Goal: Task Accomplishment & Management: Use online tool/utility

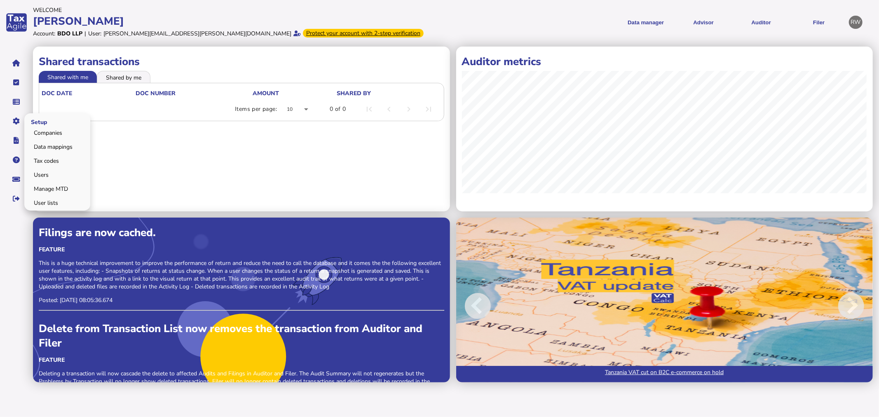
click at [31, 126] on span "Setup" at bounding box center [37, 121] width 27 height 19
click at [35, 130] on link "Companies" at bounding box center [57, 132] width 63 height 13
select select
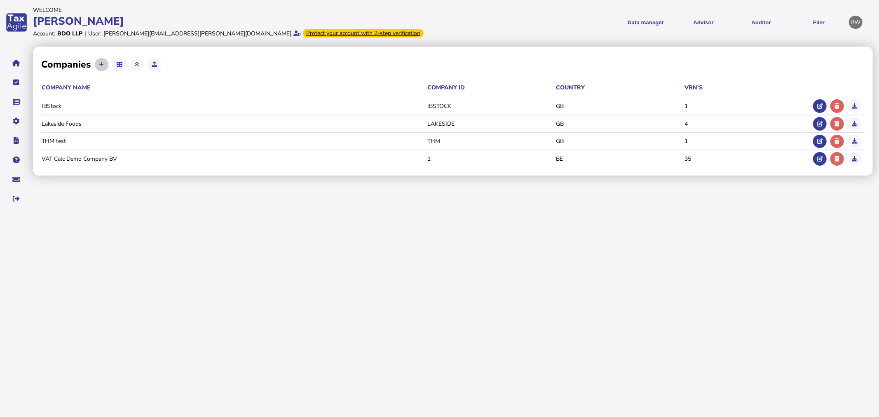
click at [104, 63] on button at bounding box center [102, 65] width 14 height 14
select select
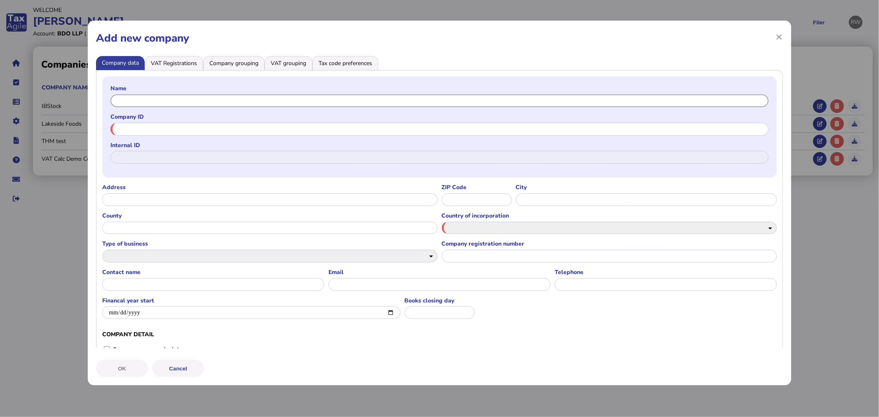
click at [151, 106] on input "text" at bounding box center [439, 100] width 658 height 13
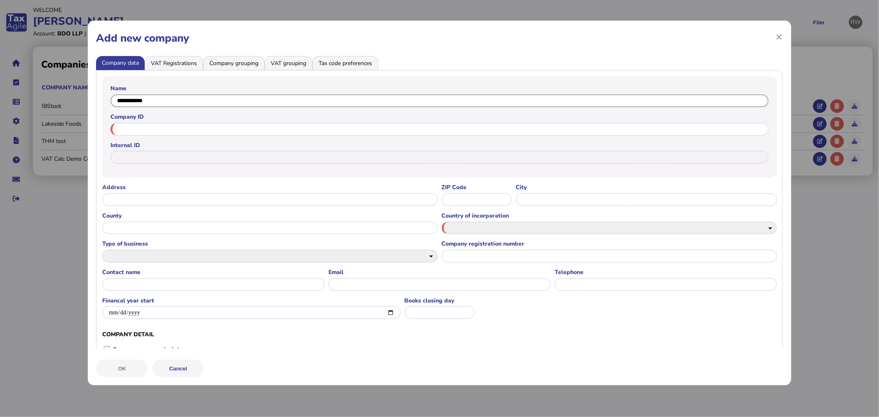
type input "**********"
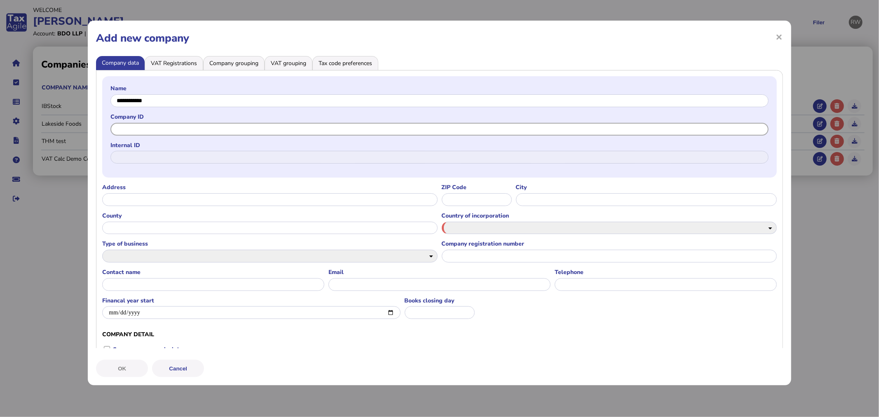
click at [198, 126] on input "text" at bounding box center [439, 129] width 658 height 13
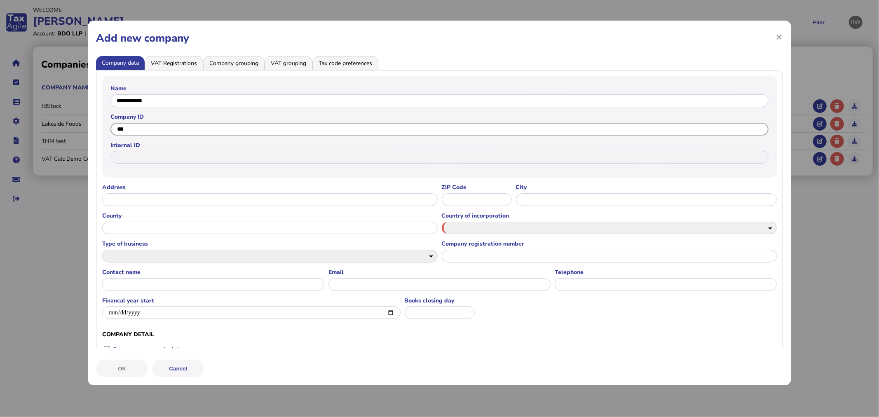
type input "***"
click at [494, 225] on select "**********" at bounding box center [609, 228] width 335 height 13
select select "**"
click at [442, 222] on select "**********" at bounding box center [609, 228] width 335 height 13
click at [165, 68] on li "VAT Registrations" at bounding box center [174, 63] width 59 height 14
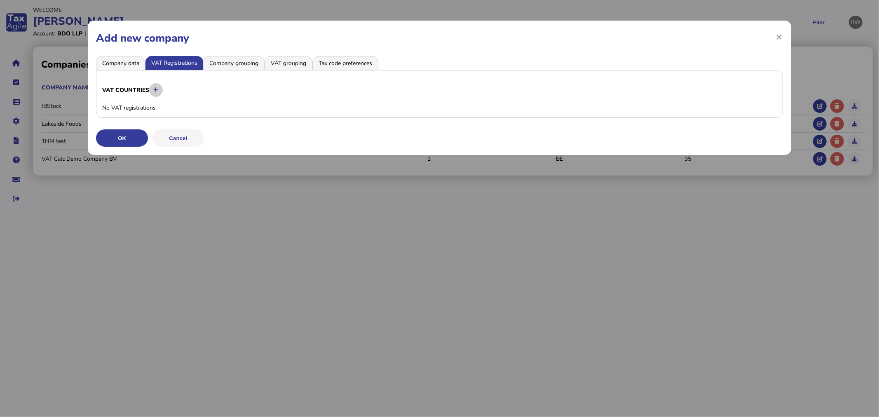
click at [155, 84] on button at bounding box center [156, 90] width 14 height 14
select select
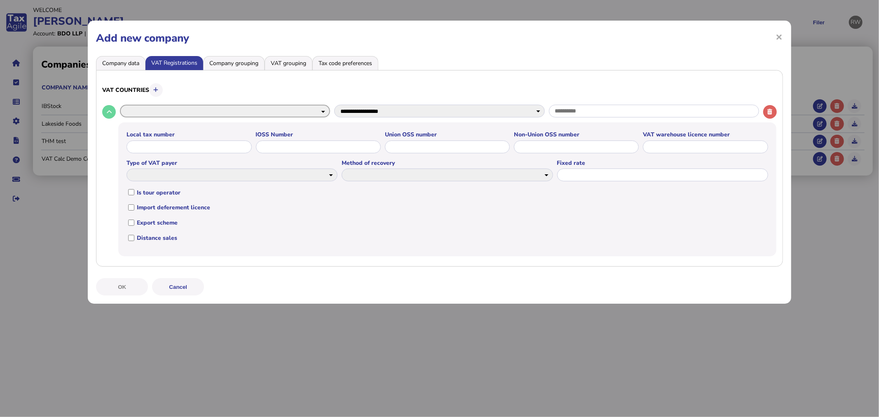
click at [157, 105] on select "**********" at bounding box center [225, 111] width 210 height 13
select select "**"
click at [120, 105] on select "**********" at bounding box center [225, 111] width 210 height 13
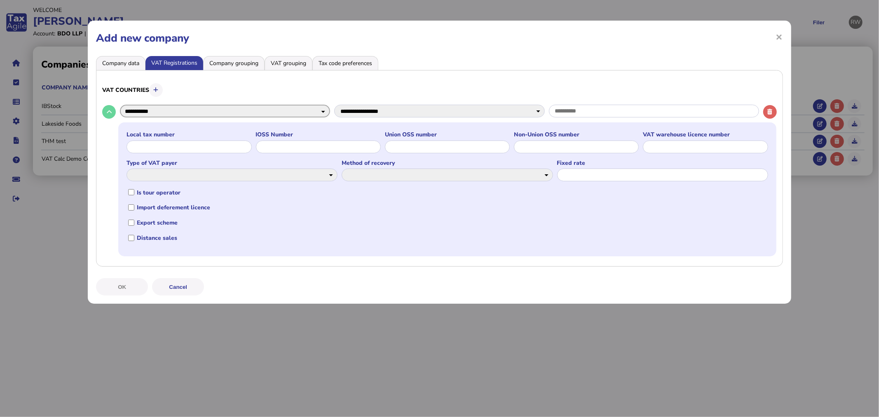
select select
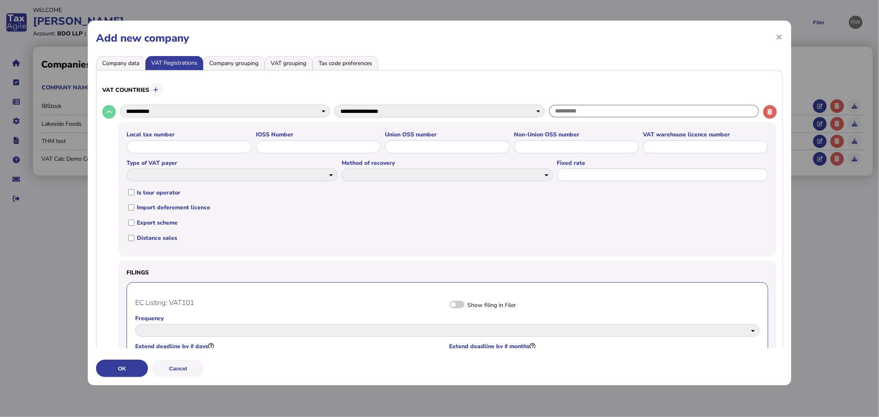
click at [574, 112] on input "text" at bounding box center [654, 111] width 210 height 13
type input "*********"
click at [124, 366] on button "OK" at bounding box center [122, 368] width 52 height 17
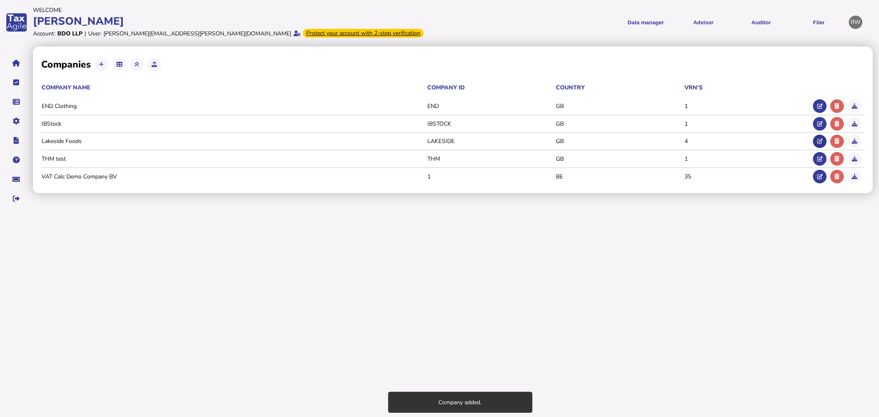
click at [817, 141] on icon at bounding box center [819, 140] width 5 height 5
select select "**"
select select "******"
select select "**"
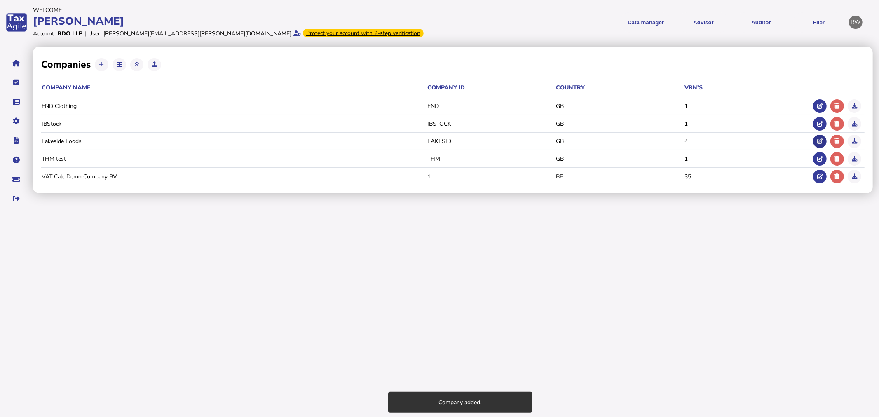
select select "******"
select select "**"
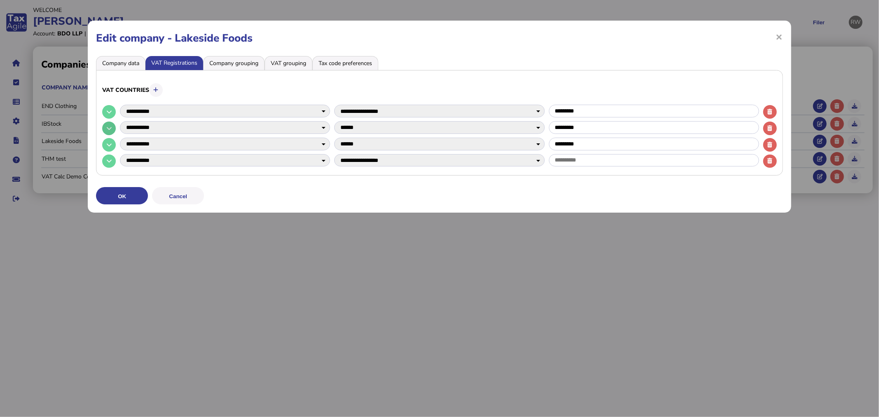
click at [104, 128] on button at bounding box center [109, 129] width 14 height 14
select select
select select "****"
select select
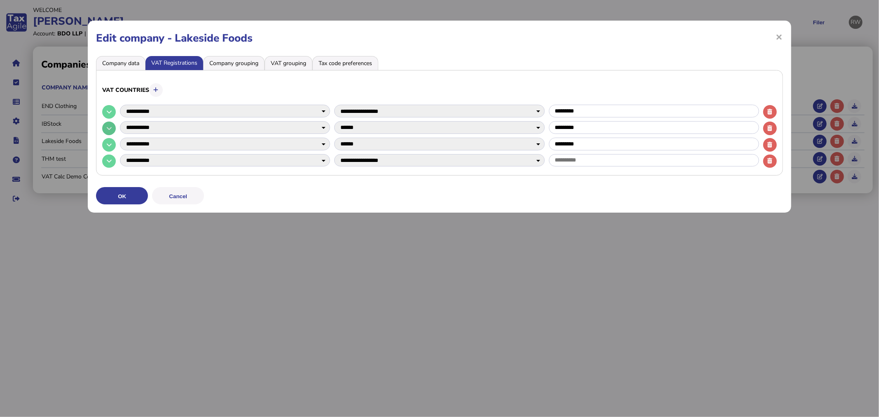
select select
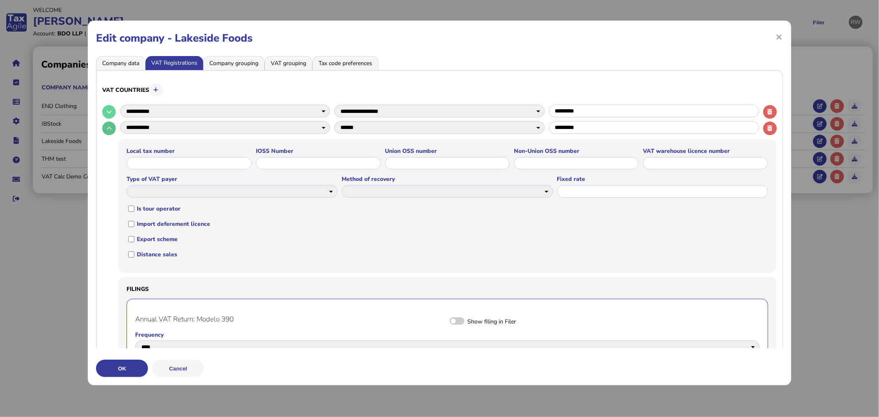
click at [104, 128] on button at bounding box center [109, 129] width 14 height 14
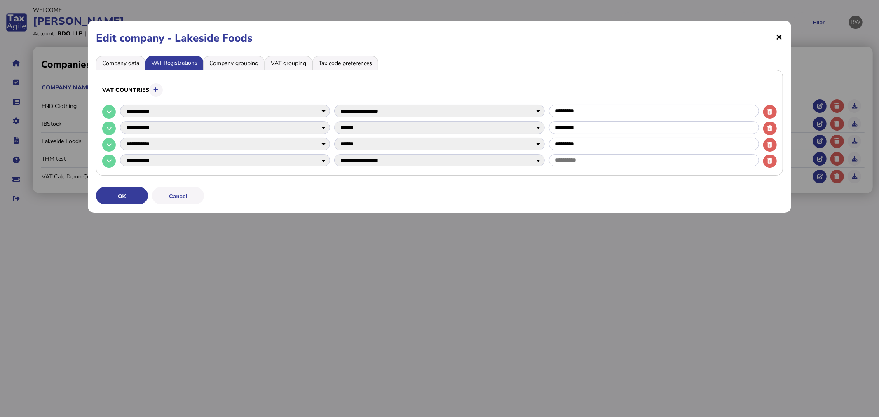
click at [777, 38] on span "×" at bounding box center [779, 37] width 7 height 16
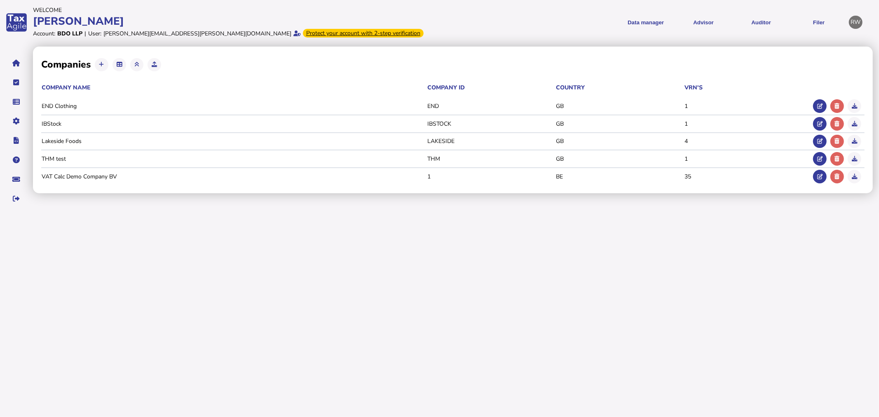
click at [816, 102] on button at bounding box center [820, 106] width 14 height 14
select select "**"
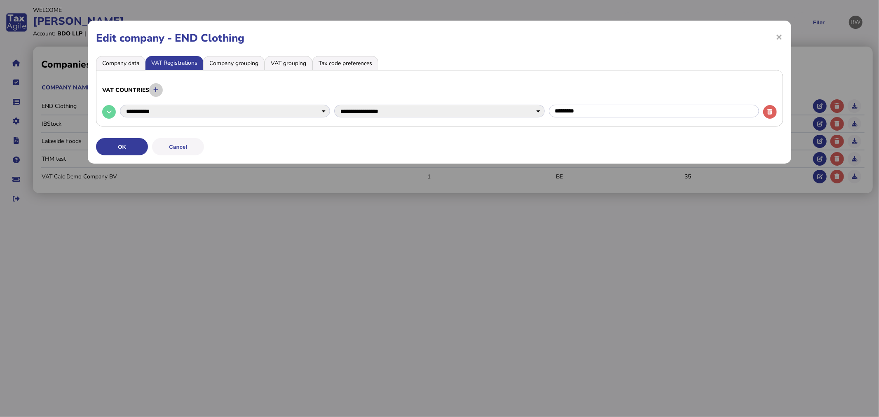
click at [159, 95] on button at bounding box center [156, 90] width 14 height 14
select select
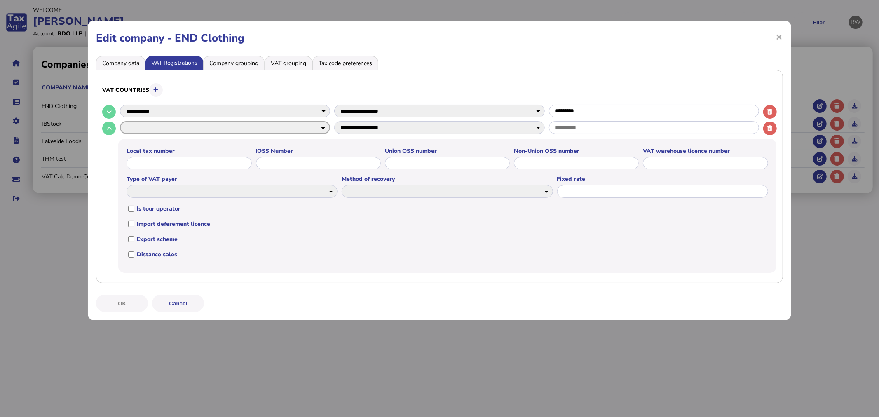
click at [255, 131] on select "**********" at bounding box center [225, 127] width 210 height 13
select select "**"
click at [120, 121] on select "**********" at bounding box center [225, 127] width 210 height 13
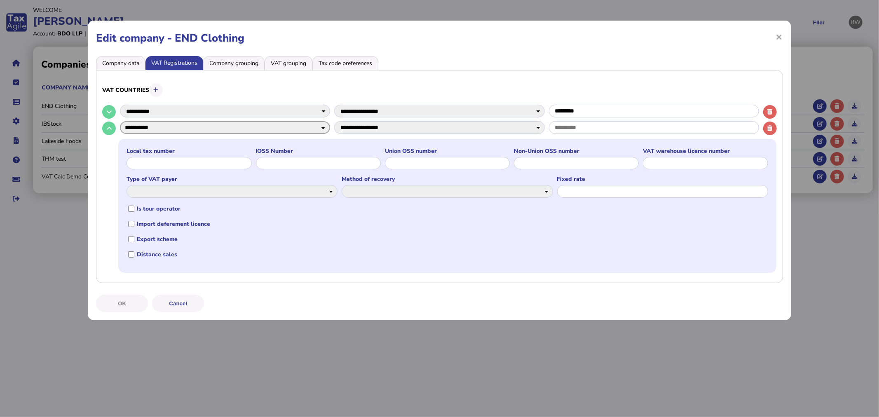
select select
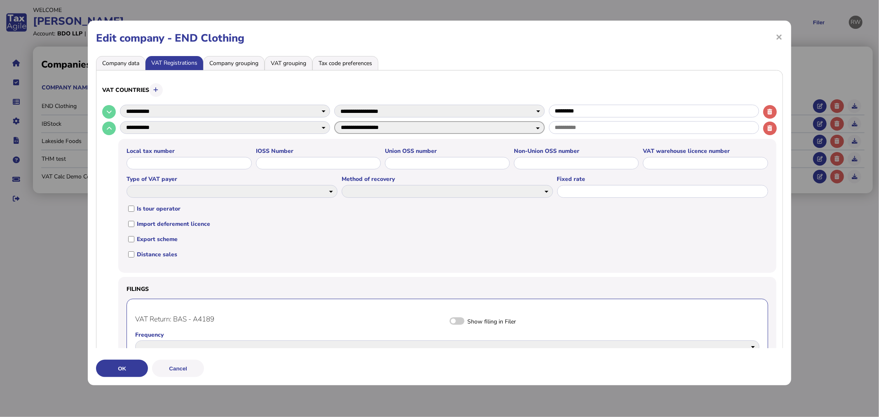
click at [492, 130] on select "**********" at bounding box center [439, 127] width 210 height 13
select select "******"
click at [334, 121] on select "**********" at bounding box center [439, 127] width 210 height 13
click at [609, 129] on input "text" at bounding box center [654, 127] width 210 height 13
drag, startPoint x: 602, startPoint y: 114, endPoint x: 546, endPoint y: 110, distance: 55.3
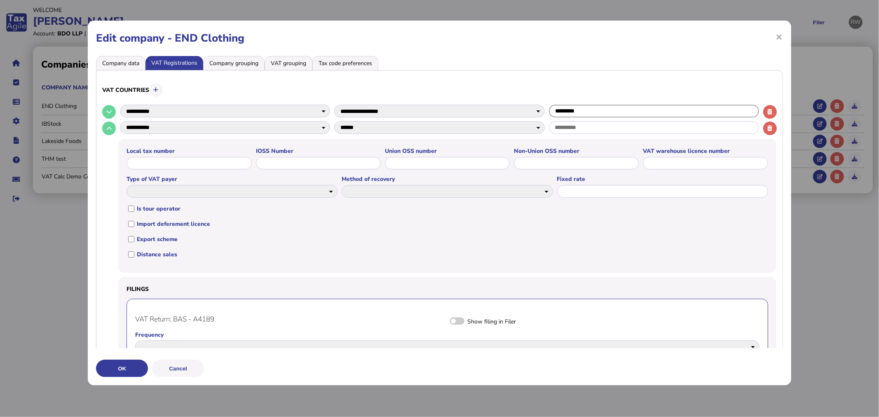
click at [549, 110] on input "*********" at bounding box center [654, 111] width 210 height 13
click at [566, 130] on input "text" at bounding box center [654, 127] width 210 height 13
paste input "*********"
type input "*********"
click at [136, 369] on button "OK" at bounding box center [122, 368] width 52 height 17
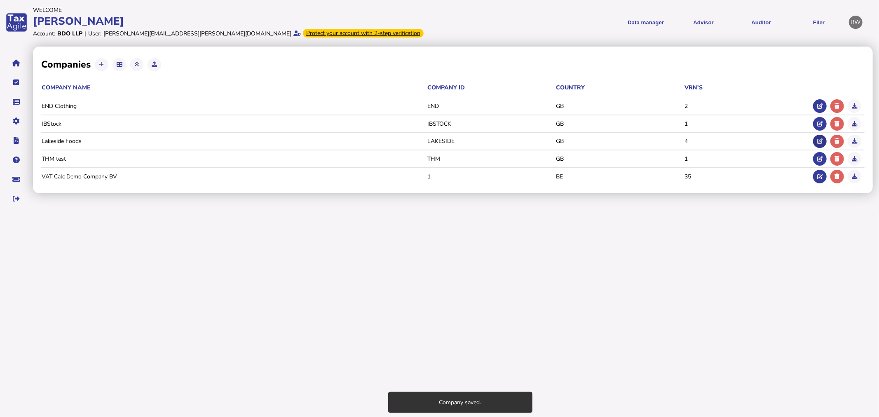
click at [817, 137] on button at bounding box center [820, 142] width 14 height 14
select select "**"
select select "******"
select select "**"
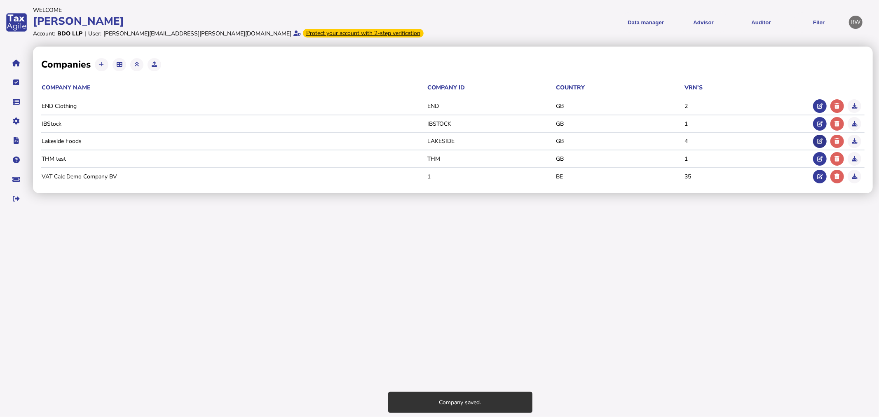
select select "******"
select select "**"
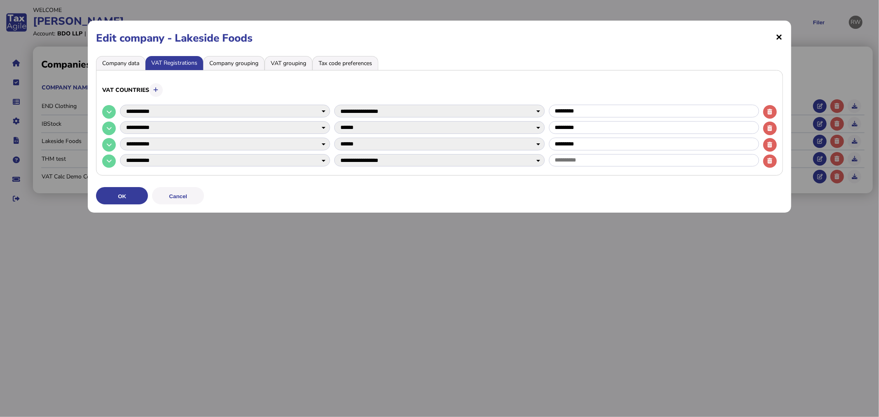
click at [780, 36] on span "×" at bounding box center [779, 37] width 7 height 16
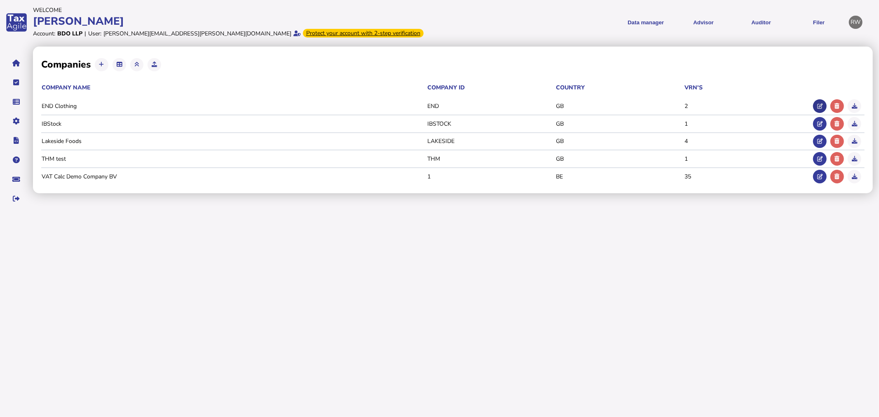
click at [814, 104] on button at bounding box center [820, 106] width 14 height 14
select select "**"
select select "******"
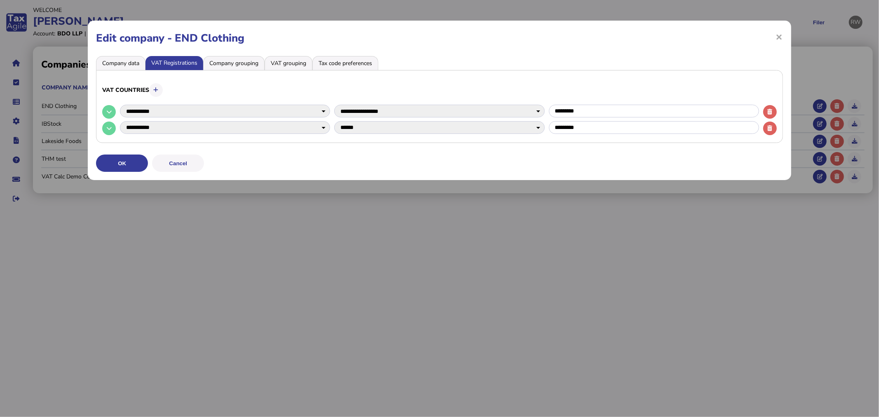
click at [150, 96] on h3 "VAT countries" at bounding box center [439, 90] width 674 height 16
click at [154, 92] on button at bounding box center [156, 90] width 14 height 14
select select
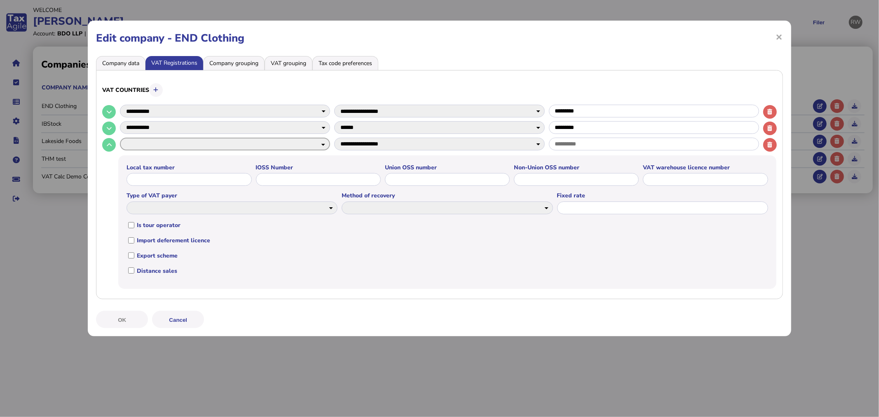
click at [152, 140] on select "**********" at bounding box center [225, 144] width 210 height 13
click at [149, 149] on select "**********" at bounding box center [225, 144] width 210 height 13
click at [149, 148] on select "**********" at bounding box center [225, 144] width 210 height 13
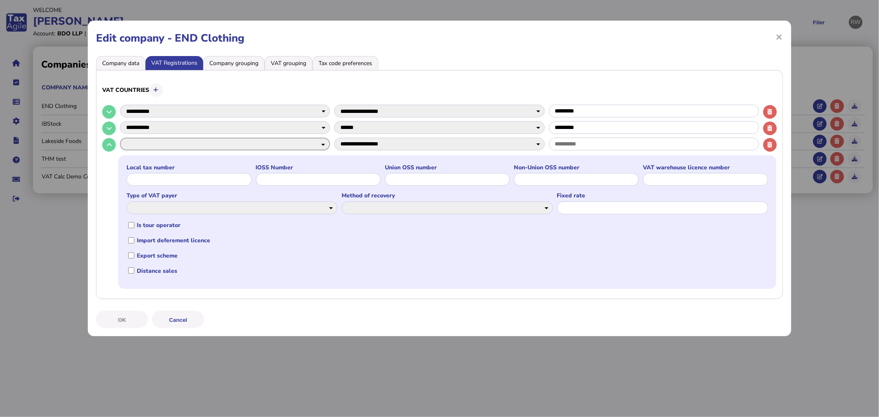
select select "**"
click at [120, 138] on select "**********" at bounding box center [225, 144] width 210 height 13
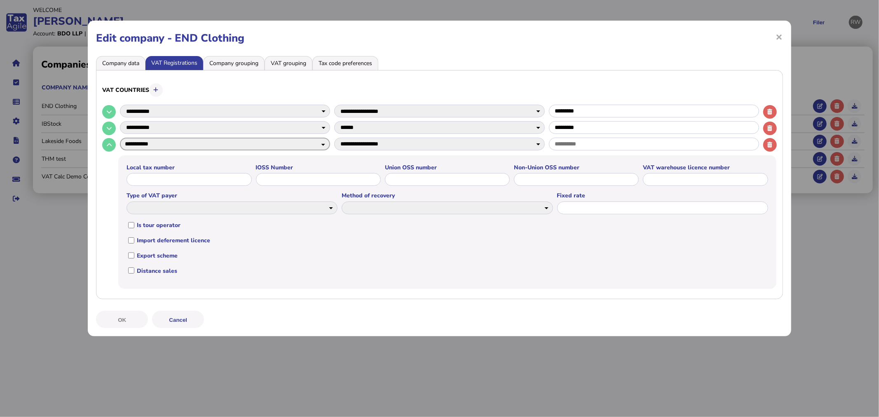
select select
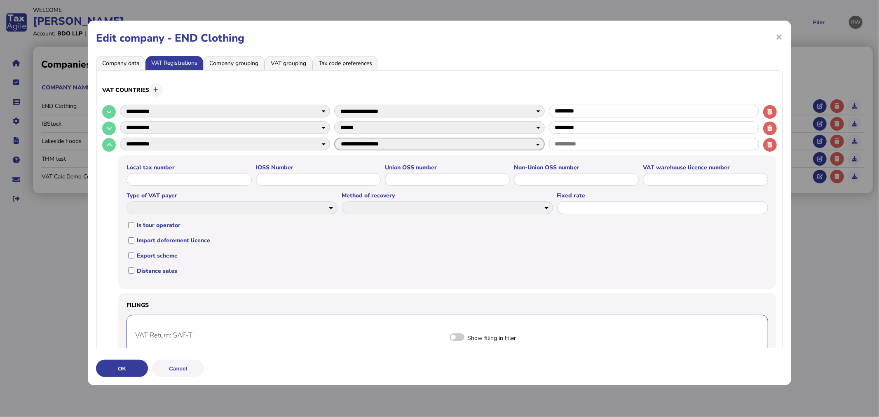
drag, startPoint x: 482, startPoint y: 142, endPoint x: 470, endPoint y: 144, distance: 12.2
click at [480, 143] on select "**********" at bounding box center [439, 144] width 210 height 13
select select "******"
click at [334, 138] on select "**********" at bounding box center [439, 144] width 210 height 13
drag, startPoint x: 602, startPoint y: 132, endPoint x: 544, endPoint y: 133, distance: 58.1
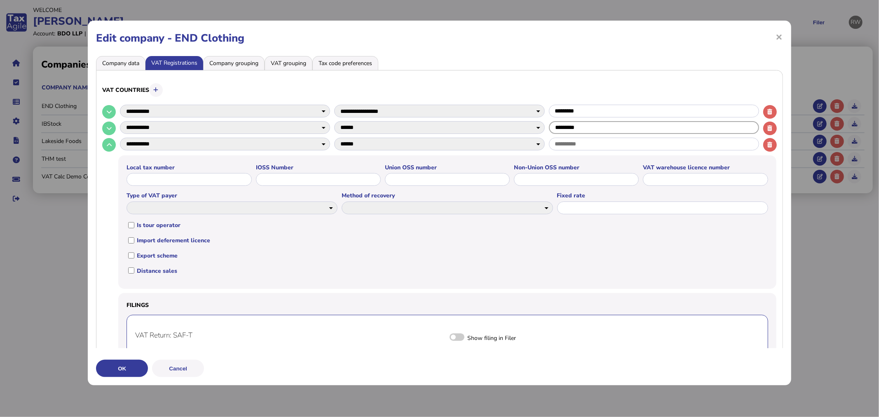
click at [544, 133] on div "**********" at bounding box center [439, 128] width 674 height 16
click at [569, 141] on input "text" at bounding box center [654, 144] width 210 height 13
paste input "*********"
type input "*********"
click at [154, 96] on button at bounding box center [156, 90] width 14 height 14
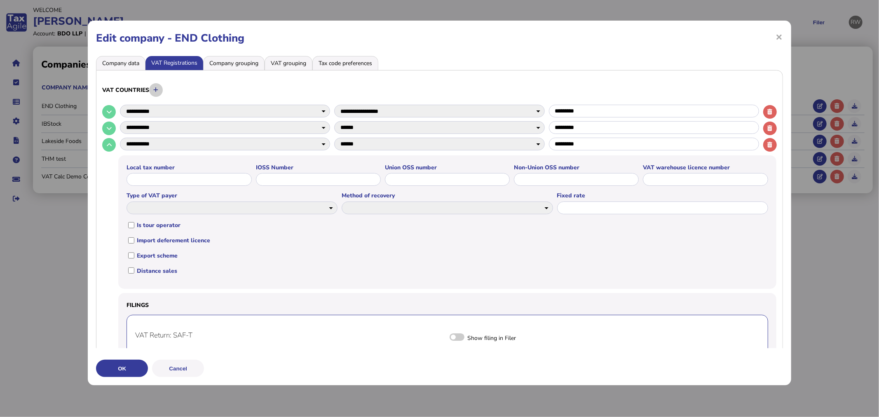
select select
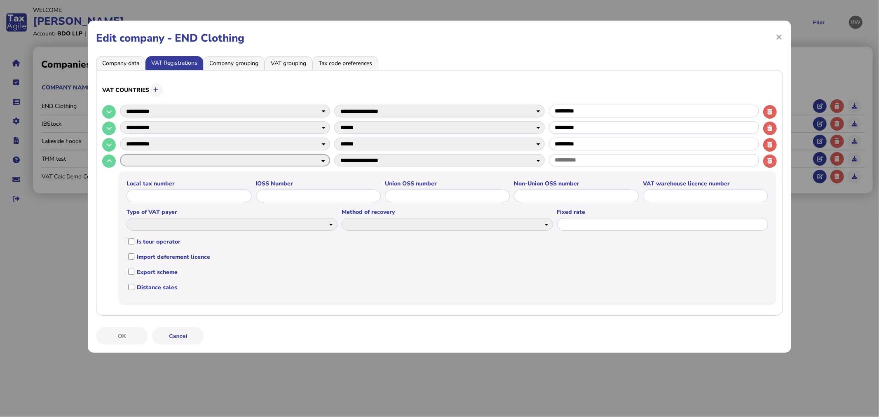
click at [145, 161] on select "**********" at bounding box center [225, 160] width 210 height 13
select select "**"
click at [120, 154] on select "**********" at bounding box center [225, 160] width 210 height 13
select select
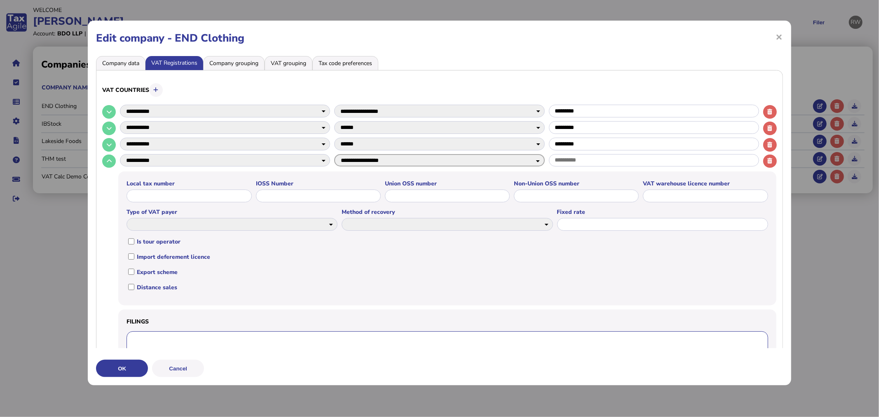
click at [509, 164] on select "**********" at bounding box center [439, 160] width 210 height 13
select select "******"
click at [334, 154] on select "**********" at bounding box center [439, 160] width 210 height 13
drag, startPoint x: 586, startPoint y: 142, endPoint x: 538, endPoint y: 147, distance: 48.5
click at [538, 147] on div "**********" at bounding box center [439, 145] width 674 height 16
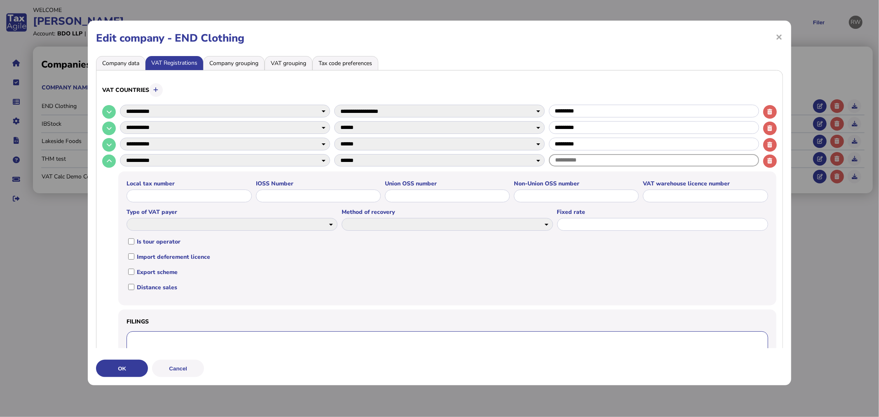
click at [592, 166] on input "text" at bounding box center [654, 160] width 210 height 13
paste input "*********"
type input "*********"
click at [158, 88] on icon at bounding box center [155, 89] width 5 height 5
select select
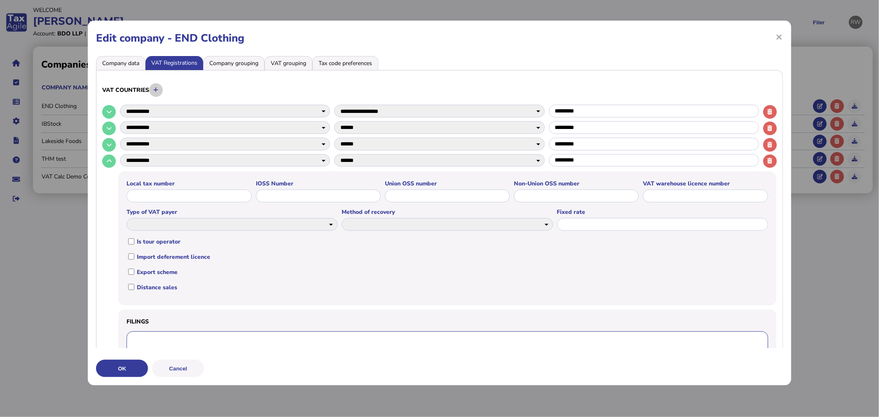
select select
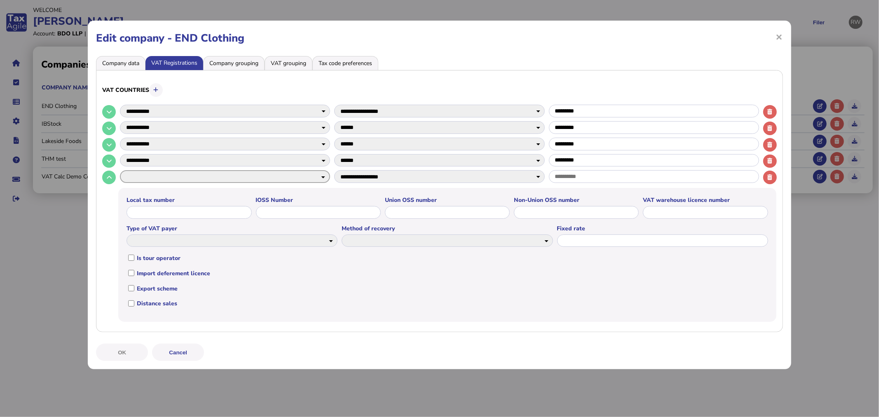
click at [154, 175] on select "**********" at bounding box center [225, 176] width 210 height 13
select select "**"
click at [120, 170] on select "**********" at bounding box center [225, 176] width 210 height 13
select select
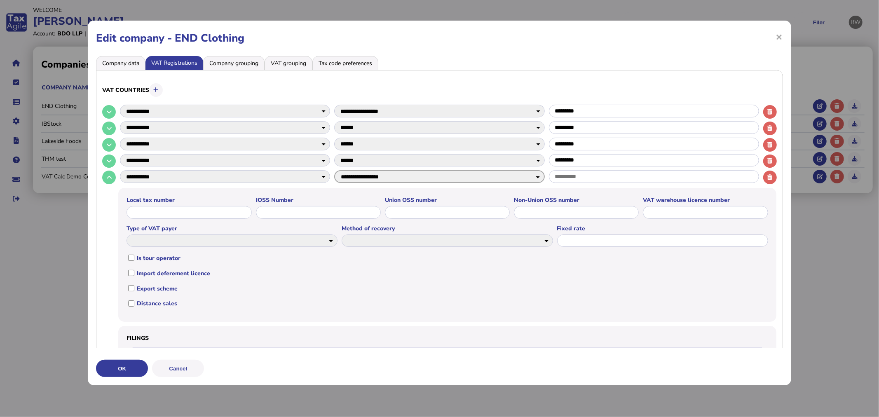
click at [402, 180] on select "**********" at bounding box center [439, 176] width 210 height 13
select select "******"
click at [334, 170] on select "**********" at bounding box center [439, 176] width 210 height 13
drag, startPoint x: 611, startPoint y: 152, endPoint x: 534, endPoint y: 162, distance: 76.8
click at [534, 162] on div "**********" at bounding box center [439, 297] width 674 height 386
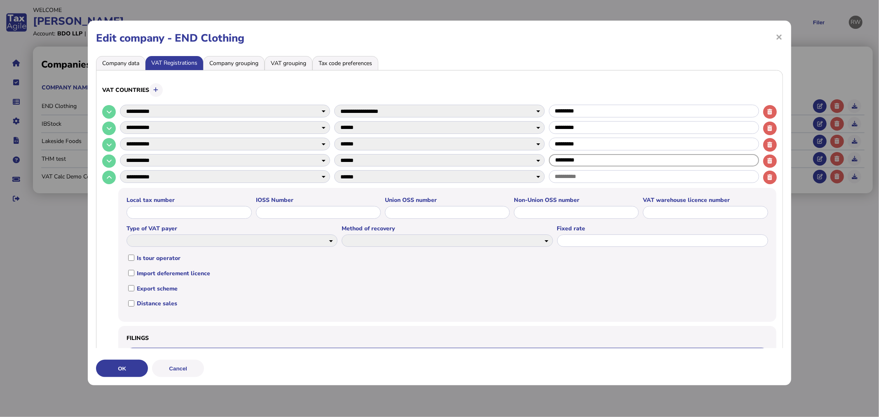
drag, startPoint x: 584, startPoint y: 162, endPoint x: 550, endPoint y: 162, distance: 33.8
click at [550, 162] on input "*********" at bounding box center [654, 160] width 210 height 13
click at [563, 175] on input "text" at bounding box center [654, 176] width 210 height 13
paste input "*********"
type input "*********"
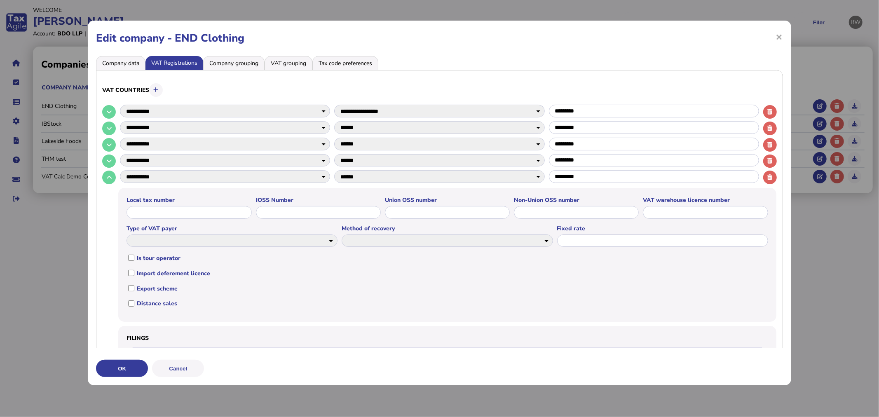
click at [141, 363] on button "OK" at bounding box center [122, 368] width 52 height 17
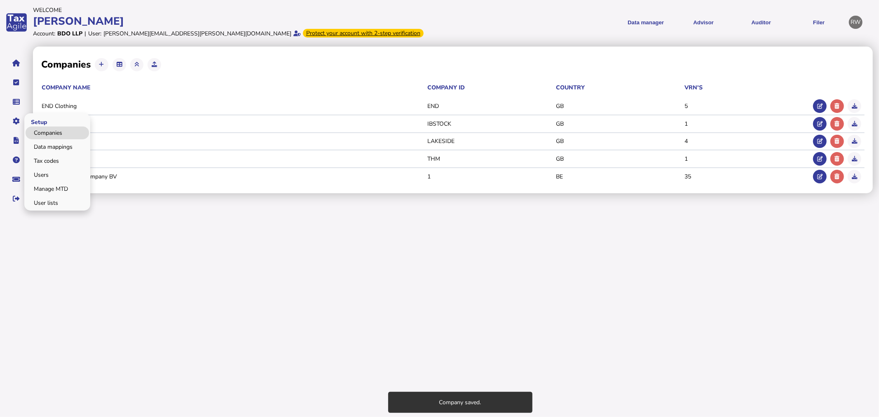
click at [54, 129] on link "Companies" at bounding box center [57, 132] width 63 height 13
click at [54, 146] on link "Data mappings" at bounding box center [57, 146] width 63 height 13
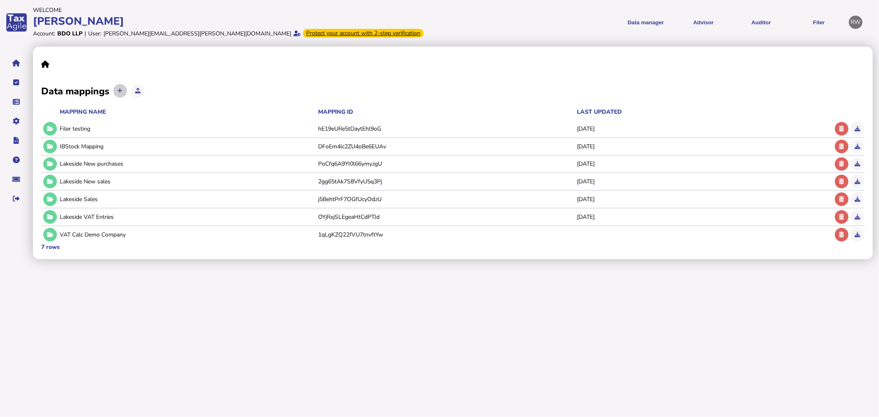
click at [125, 92] on button at bounding box center [120, 91] width 14 height 14
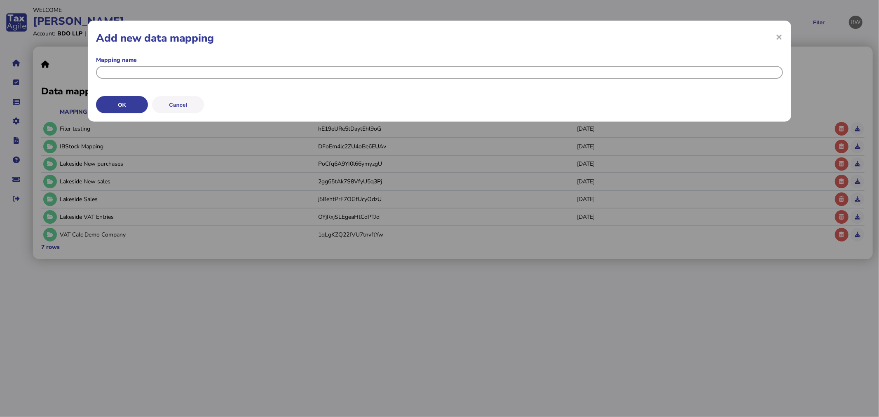
click at [144, 72] on input "input" at bounding box center [439, 72] width 686 height 13
type input "**********"
click at [110, 109] on button "OK" at bounding box center [122, 104] width 52 height 17
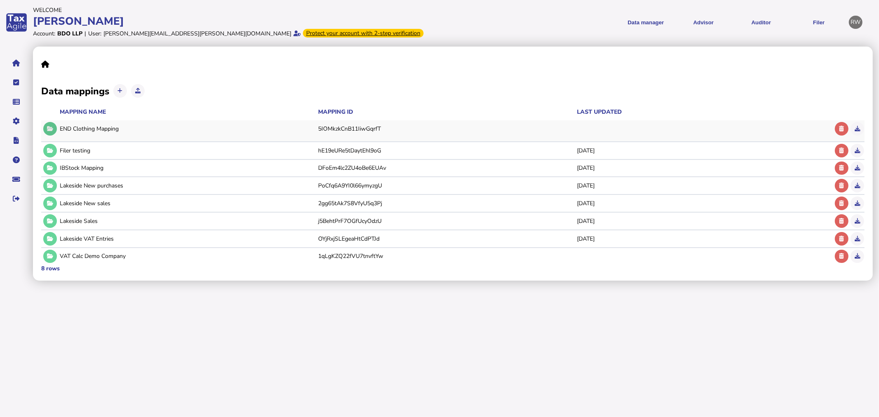
click at [46, 128] on button at bounding box center [50, 129] width 14 height 14
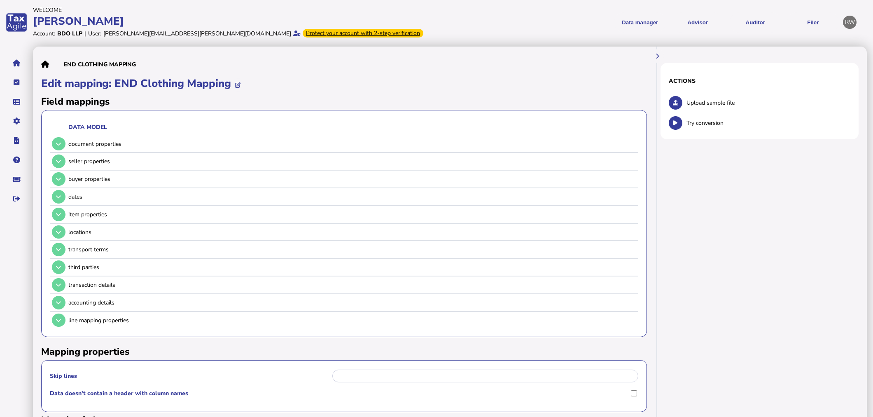
click at [684, 101] on div "Upload sample file" at bounding box center [760, 103] width 182 height 16
click at [679, 105] on button at bounding box center [676, 103] width 14 height 14
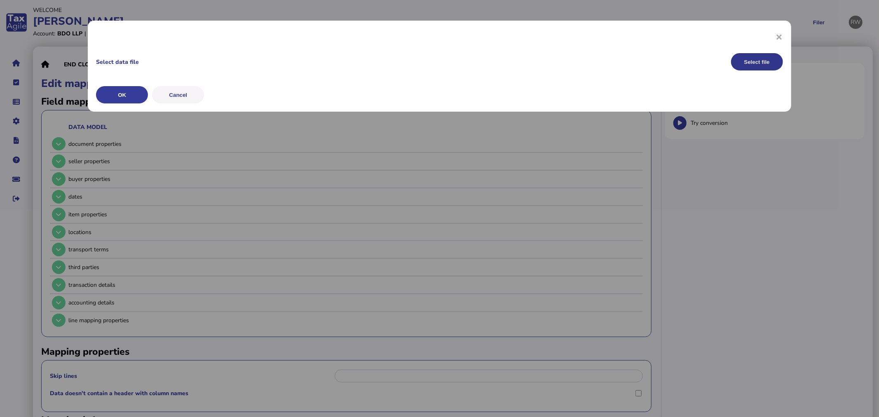
click at [768, 67] on button "Select file" at bounding box center [757, 61] width 52 height 17
click at [130, 94] on button "OK" at bounding box center [122, 94] width 52 height 17
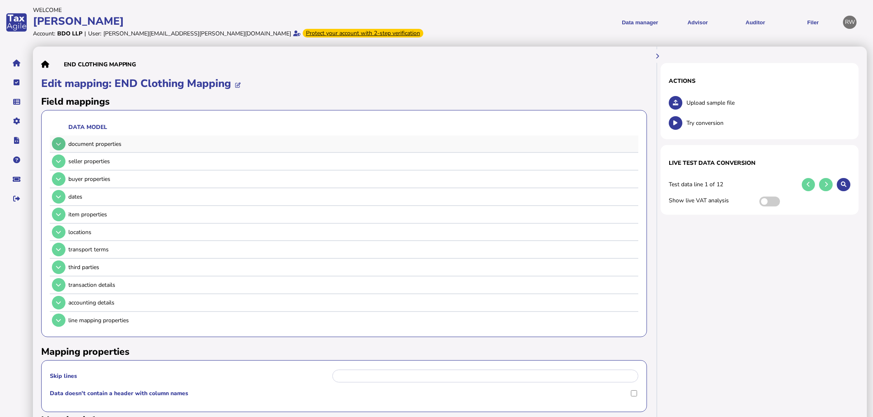
click at [54, 143] on button at bounding box center [59, 144] width 14 height 14
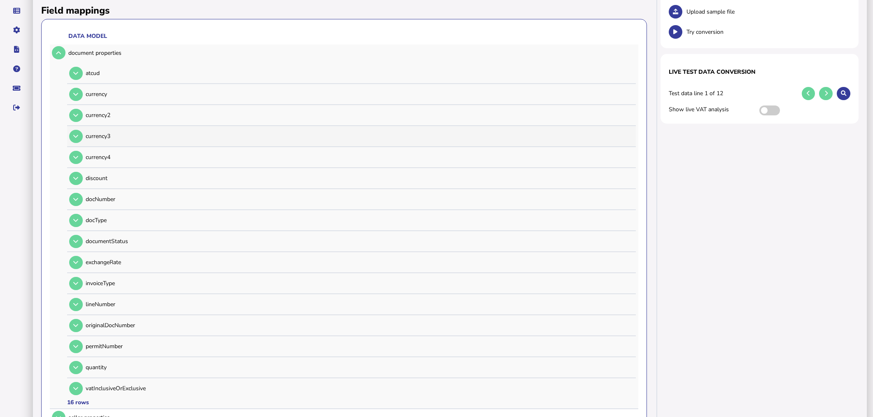
scroll to position [91, 0]
click at [77, 198] on icon at bounding box center [75, 198] width 5 height 5
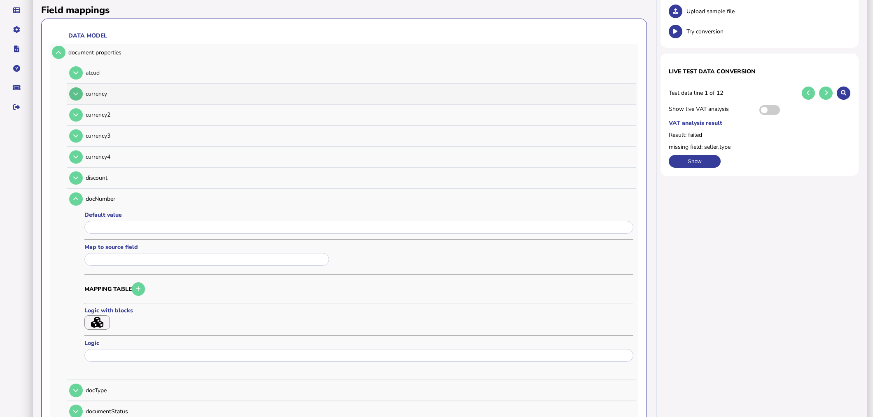
click at [77, 99] on button at bounding box center [76, 94] width 14 height 14
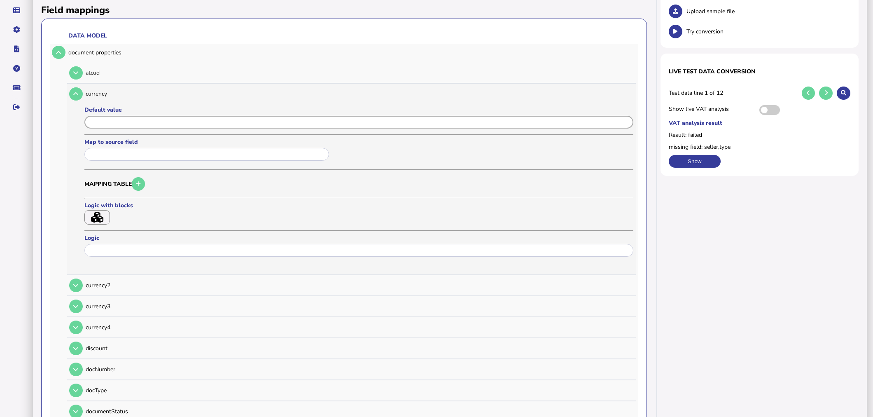
click at [110, 119] on input "input" at bounding box center [358, 122] width 549 height 13
click at [114, 153] on input "text" at bounding box center [206, 154] width 245 height 13
click at [194, 176] on div at bounding box center [436, 208] width 873 height 417
click at [176, 156] on input "text" at bounding box center [206, 154] width 245 height 13
click at [245, 176] on div at bounding box center [436, 208] width 873 height 417
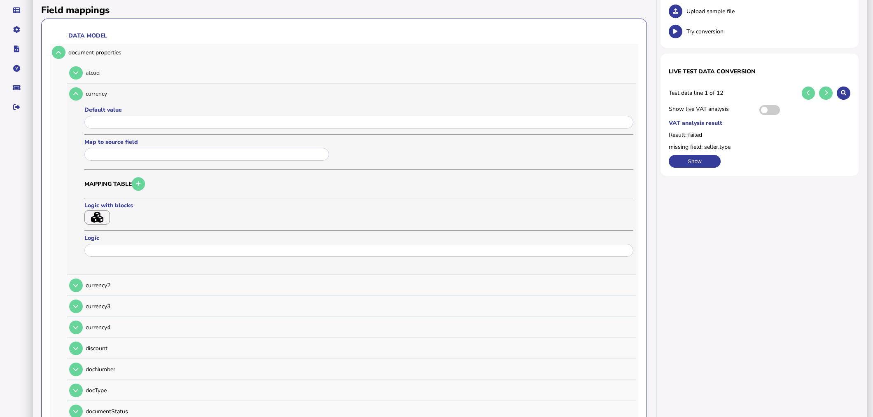
click at [232, 157] on input "text" at bounding box center [206, 154] width 245 height 13
click at [381, 159] on div at bounding box center [436, 208] width 873 height 417
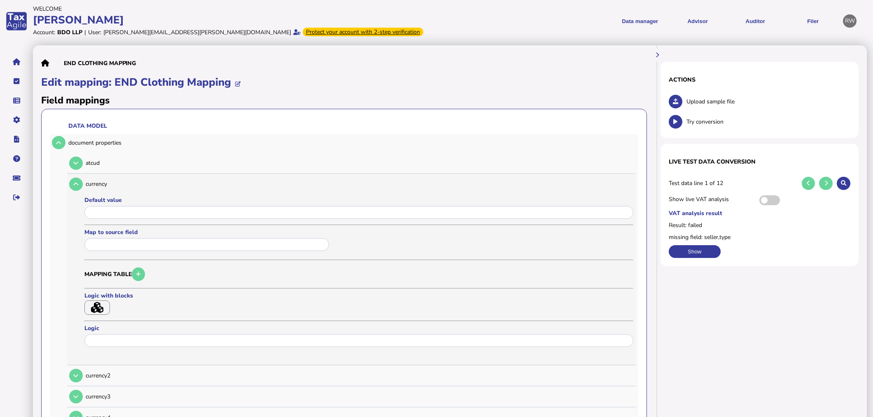
scroll to position [0, 0]
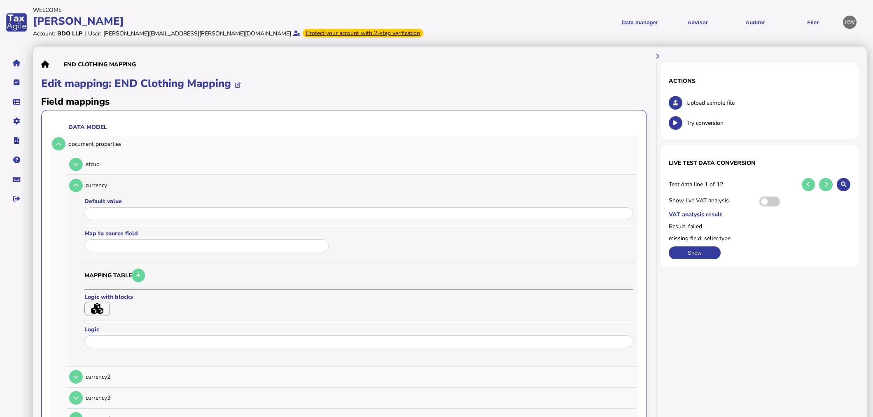
click at [157, 242] on input "text" at bounding box center [206, 245] width 245 height 13
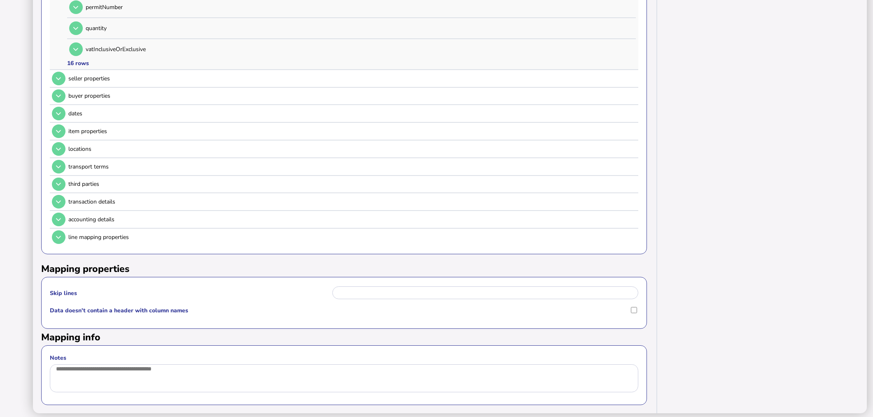
scroll to position [602, 0]
click at [60, 190] on div at bounding box center [436, 208] width 873 height 417
click at [59, 215] on icon at bounding box center [58, 217] width 5 height 5
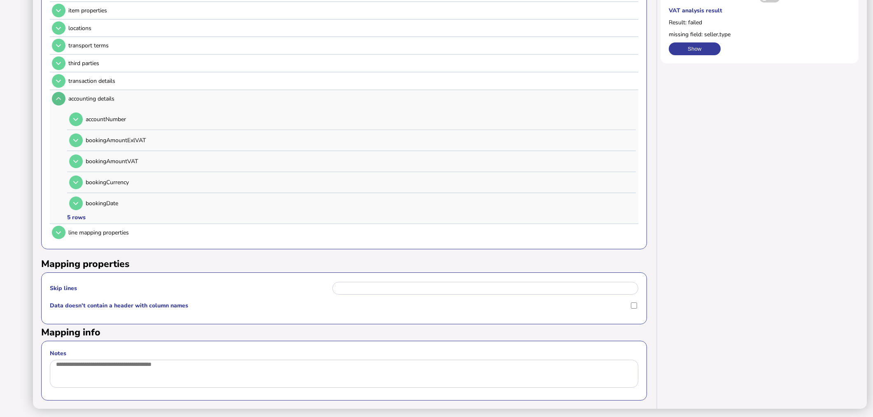
click at [59, 207] on tr "accounting details accountNumber bookingAmountExlVAT bookingAmountVAT bookingCu…" at bounding box center [344, 157] width 589 height 134
click at [60, 230] on button at bounding box center [59, 233] width 14 height 14
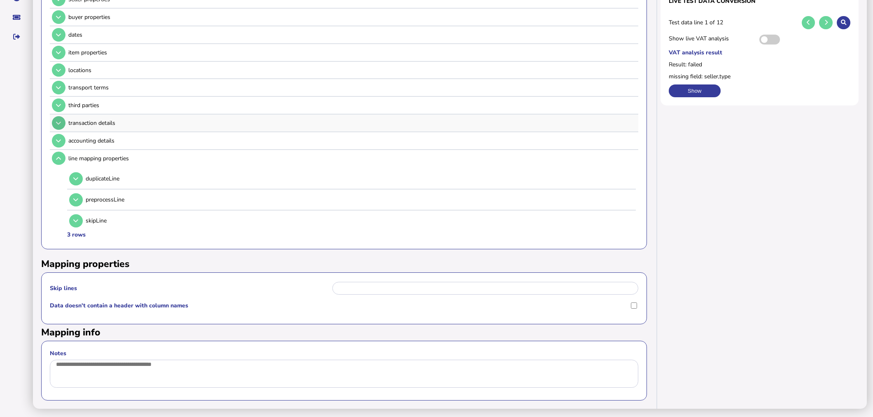
click at [56, 116] on button at bounding box center [59, 123] width 14 height 14
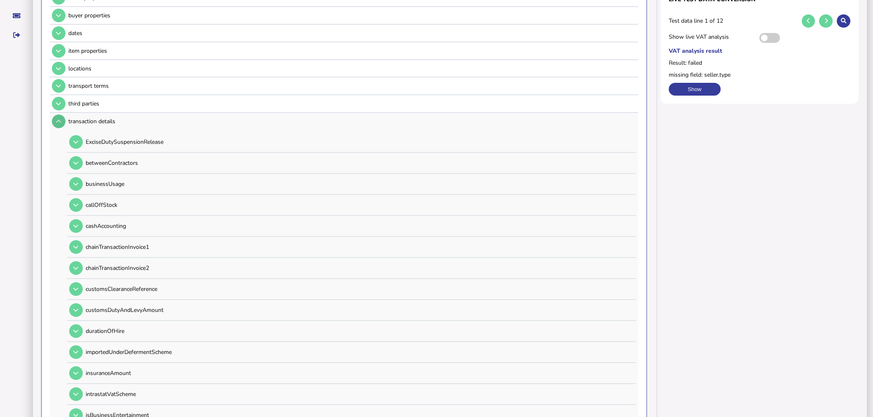
click at [56, 115] on button at bounding box center [59, 122] width 14 height 14
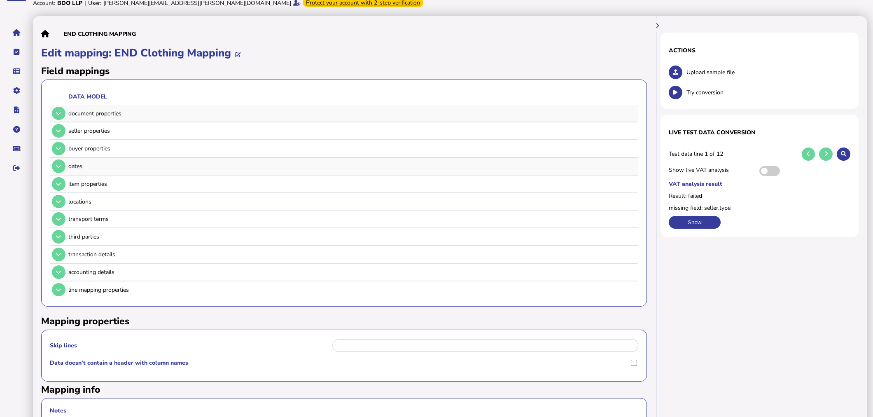
scroll to position [0, 0]
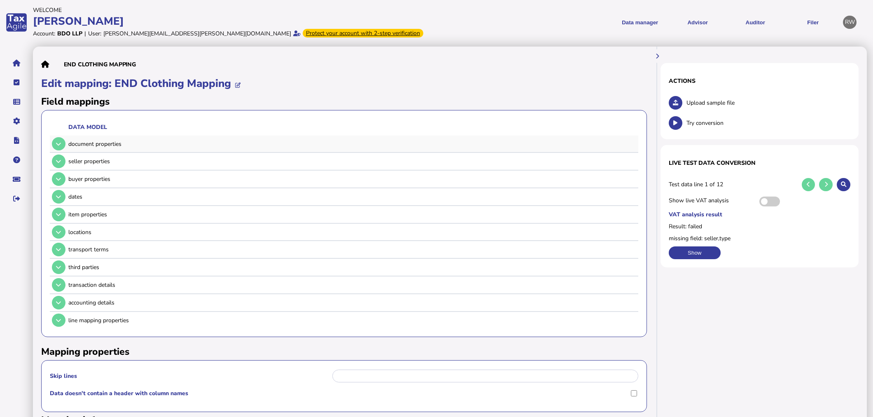
click at [674, 102] on icon at bounding box center [675, 102] width 5 height 5
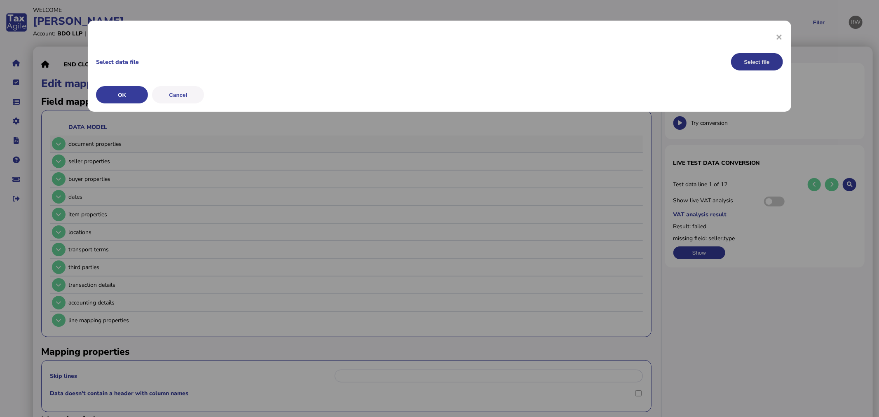
click at [769, 60] on button "Select file" at bounding box center [757, 61] width 52 height 17
click at [130, 94] on button "OK" at bounding box center [122, 94] width 52 height 17
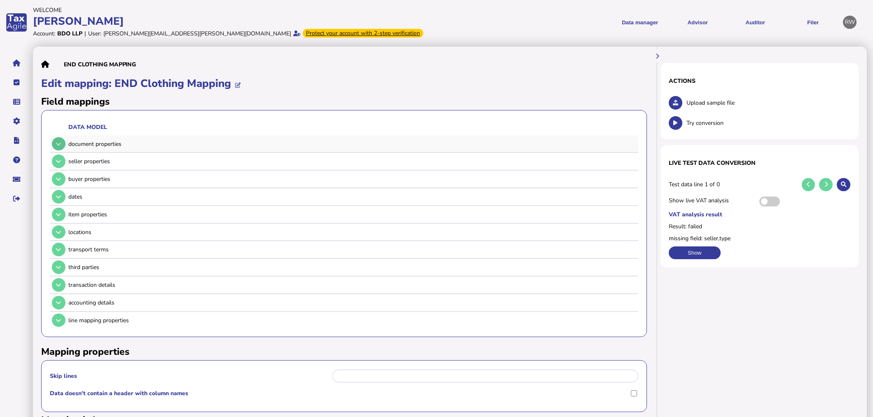
click at [62, 144] on button at bounding box center [59, 144] width 14 height 14
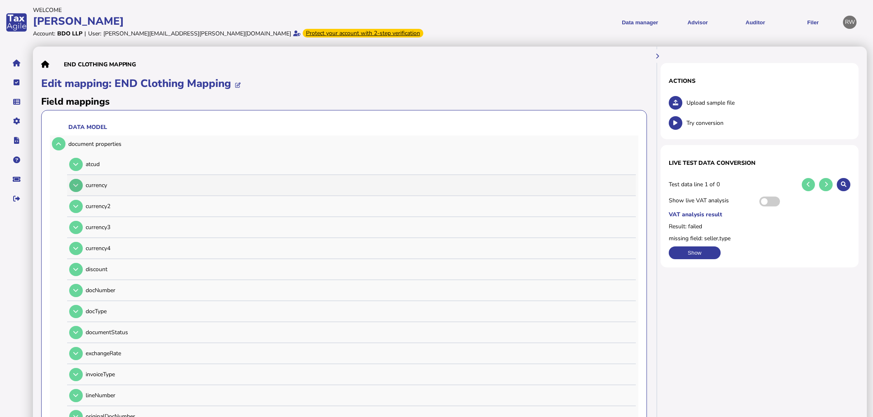
click at [76, 184] on icon at bounding box center [75, 185] width 5 height 5
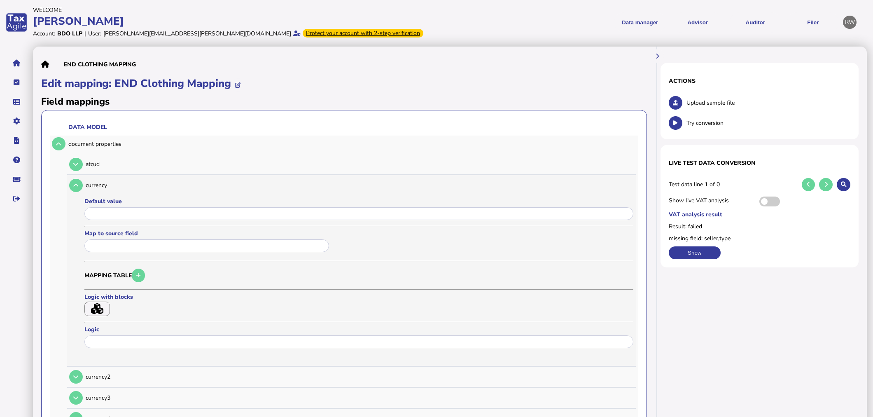
click at [110, 241] on input "text" at bounding box center [206, 245] width 245 height 13
click at [125, 244] on input "text" at bounding box center [206, 245] width 245 height 13
click at [129, 206] on div at bounding box center [358, 214] width 549 height 16
click at [130, 215] on input "input" at bounding box center [358, 213] width 549 height 13
drag, startPoint x: 204, startPoint y: 261, endPoint x: 192, endPoint y: 242, distance: 22.0
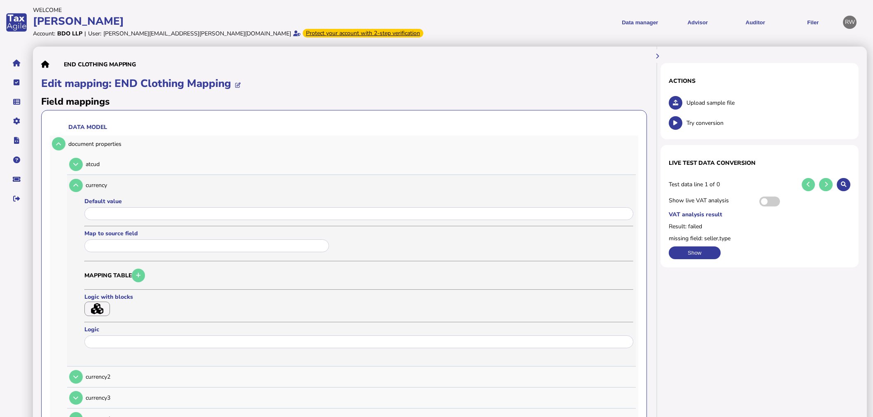
click at [203, 259] on formly-form "Default value Map to source field Mapping table Logic with blocks Logic" at bounding box center [358, 275] width 549 height 156
click at [194, 242] on input "text" at bounding box center [206, 245] width 245 height 13
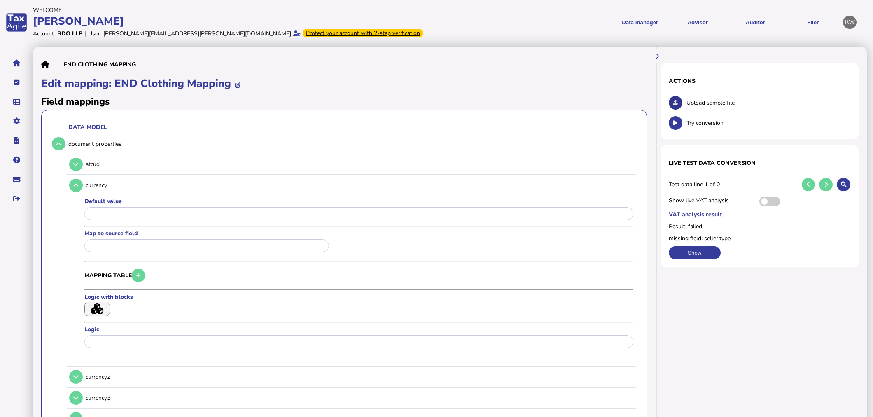
click at [672, 104] on button at bounding box center [676, 103] width 14 height 14
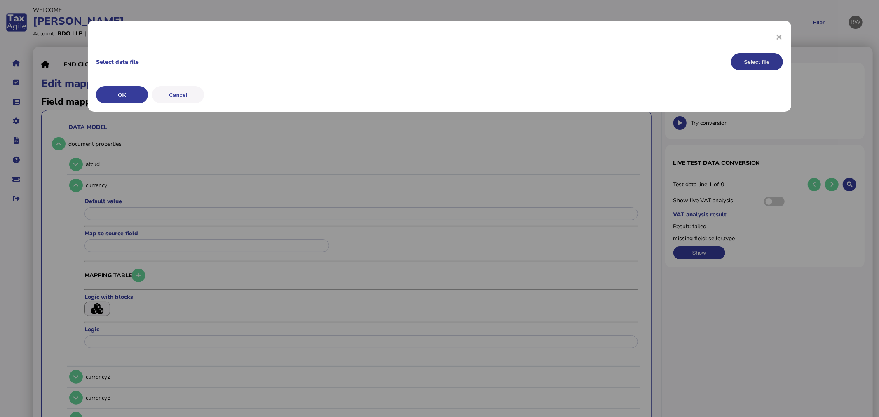
click at [753, 59] on button "Select file" at bounding box center [757, 61] width 52 height 17
click at [127, 96] on button "OK" at bounding box center [122, 94] width 52 height 17
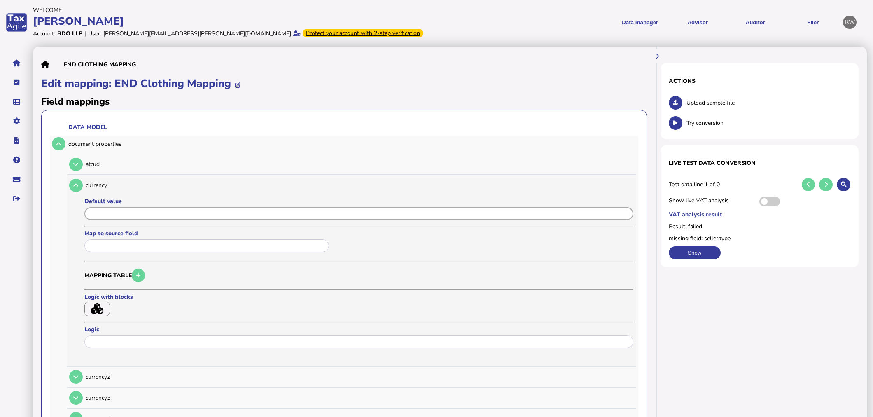
click at [229, 214] on input "input" at bounding box center [358, 213] width 549 height 13
click at [224, 246] on input "text" at bounding box center [206, 245] width 245 height 13
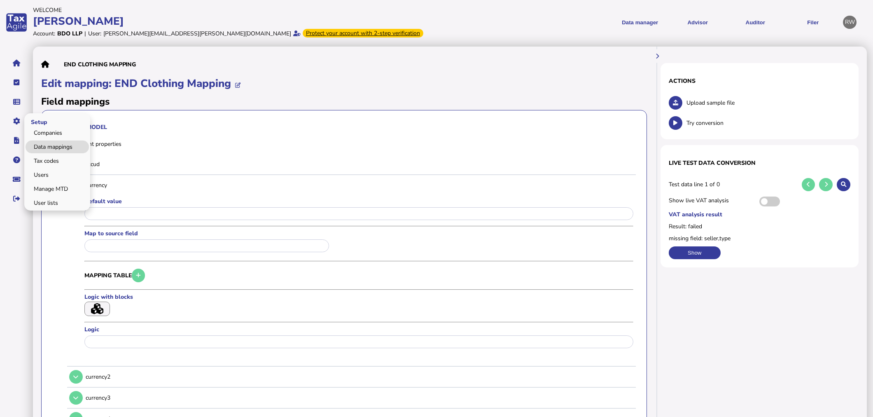
click at [47, 151] on link "Data mappings" at bounding box center [57, 146] width 63 height 13
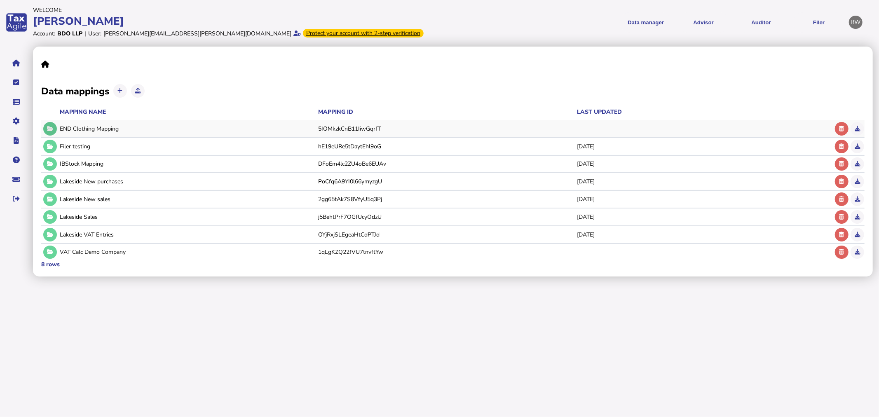
click at [51, 125] on button at bounding box center [50, 129] width 14 height 14
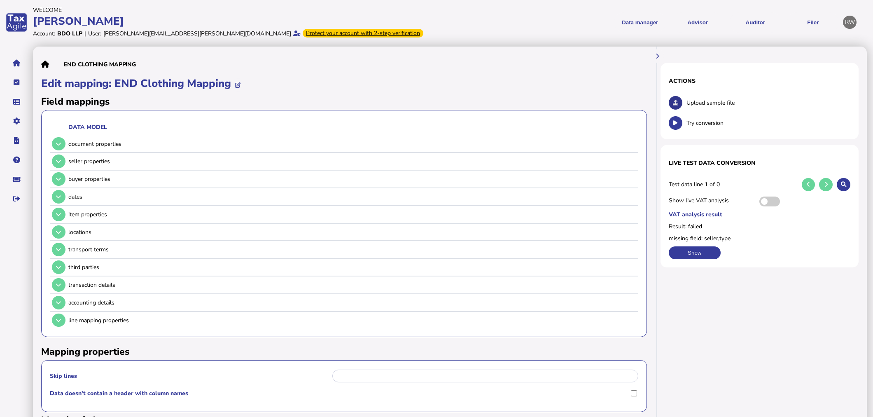
click at [678, 100] on icon at bounding box center [675, 102] width 5 height 5
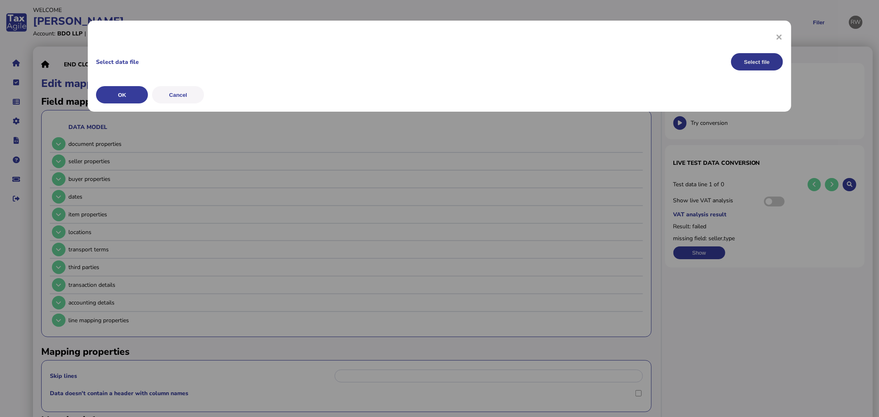
click at [747, 64] on button "Select file" at bounding box center [757, 61] width 52 height 17
click at [138, 96] on button "OK" at bounding box center [122, 94] width 52 height 17
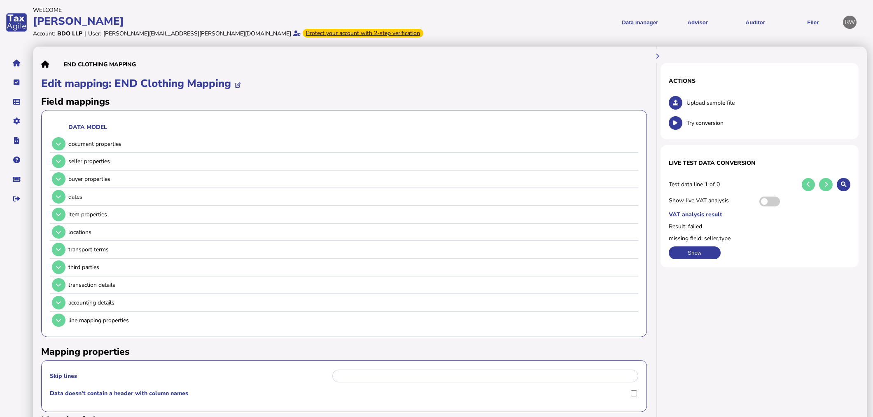
click at [695, 242] on label "missing field: seller,type" at bounding box center [760, 238] width 182 height 8
click at [695, 248] on button "Show" at bounding box center [695, 252] width 52 height 13
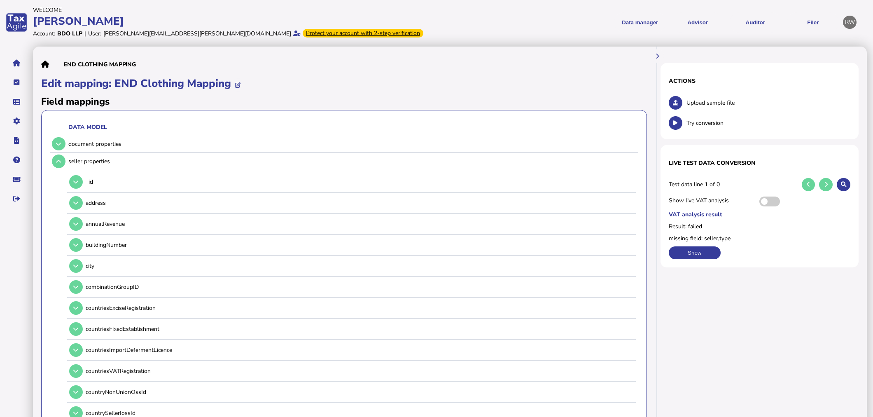
click at [52, 140] on td at bounding box center [58, 144] width 16 height 17
click at [53, 141] on button at bounding box center [59, 144] width 14 height 14
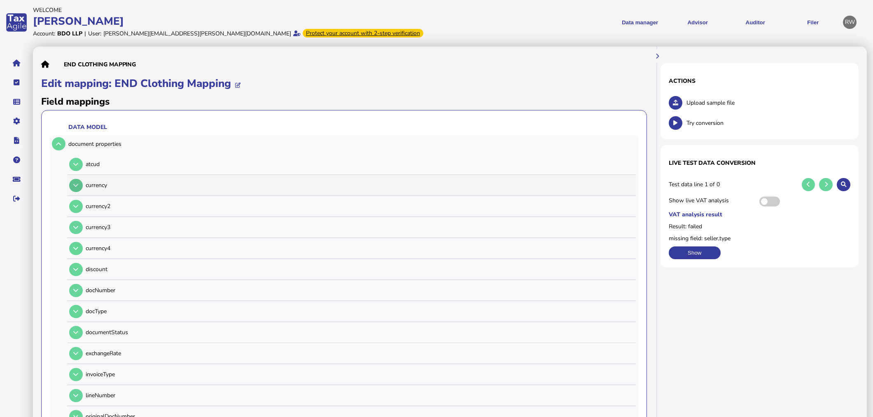
click at [77, 183] on icon at bounding box center [75, 185] width 5 height 5
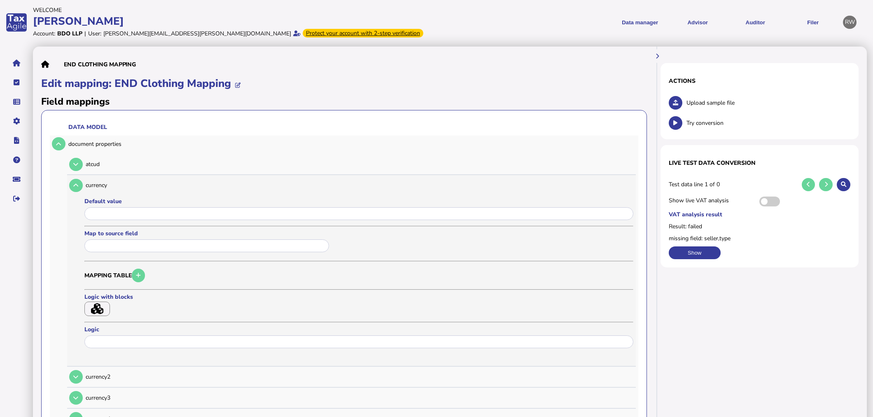
click at [126, 239] on div at bounding box center [207, 246] width 247 height 15
click at [125, 245] on input "text" at bounding box center [206, 245] width 245 height 13
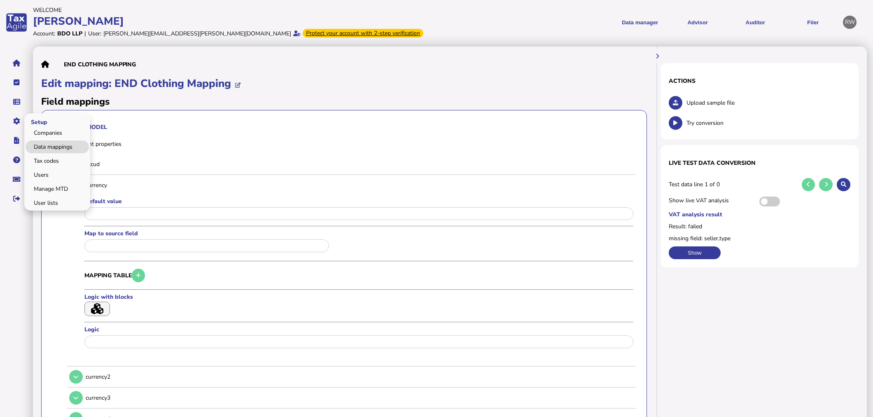
click at [40, 146] on link "Data mappings" at bounding box center [57, 146] width 63 height 13
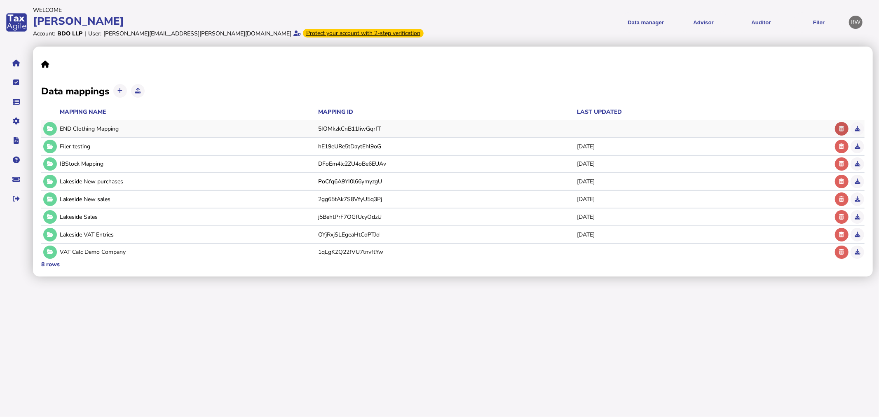
click at [840, 125] on button at bounding box center [842, 129] width 14 height 14
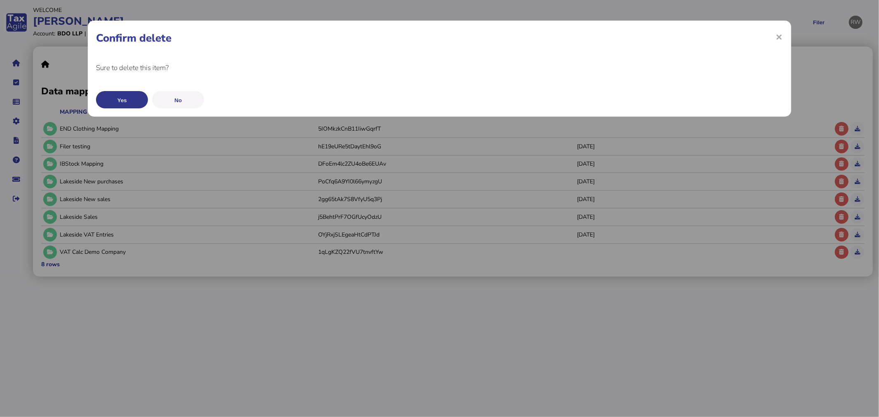
click at [128, 98] on button "Yes" at bounding box center [122, 99] width 52 height 17
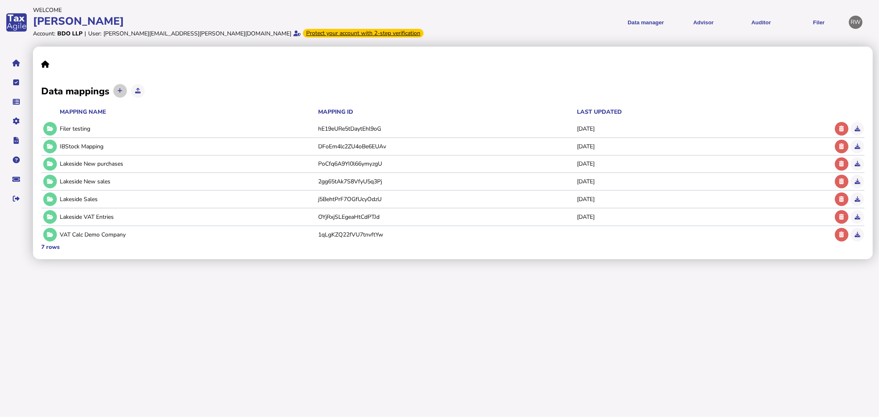
click at [122, 92] on icon at bounding box center [119, 90] width 5 height 5
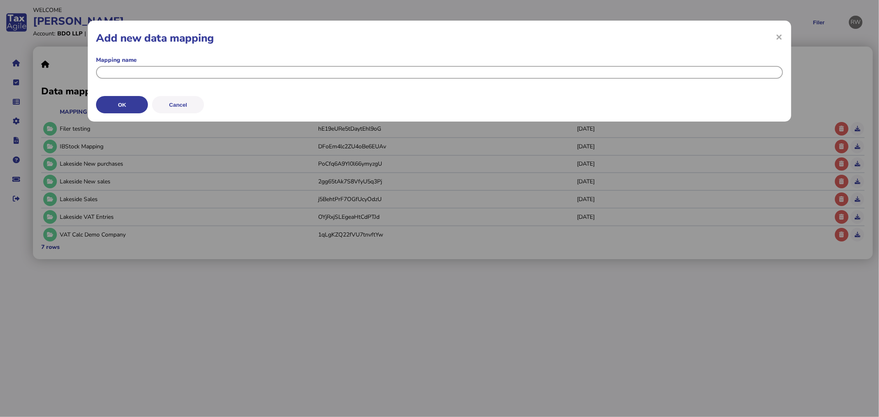
click at [130, 69] on input "input" at bounding box center [439, 72] width 686 height 13
type input "**********"
click at [142, 108] on button "OK" at bounding box center [122, 104] width 52 height 17
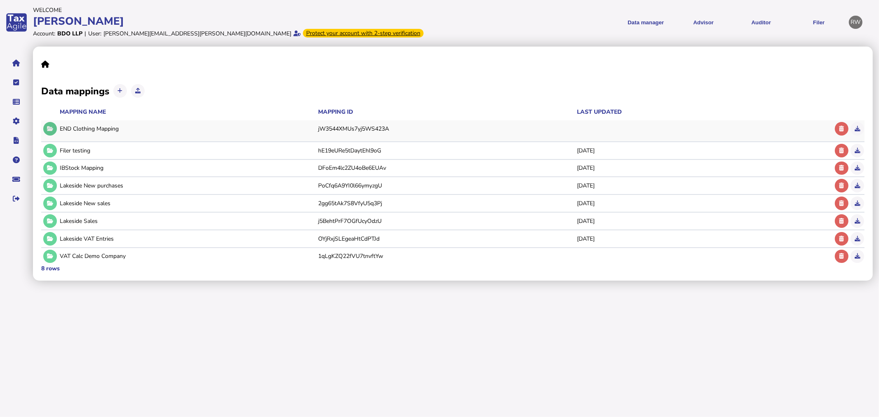
click at [45, 126] on button at bounding box center [50, 129] width 14 height 14
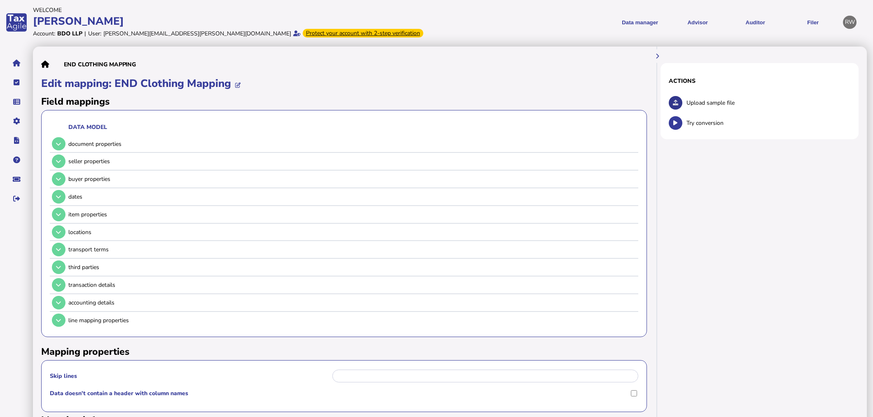
click at [670, 104] on button at bounding box center [676, 103] width 14 height 14
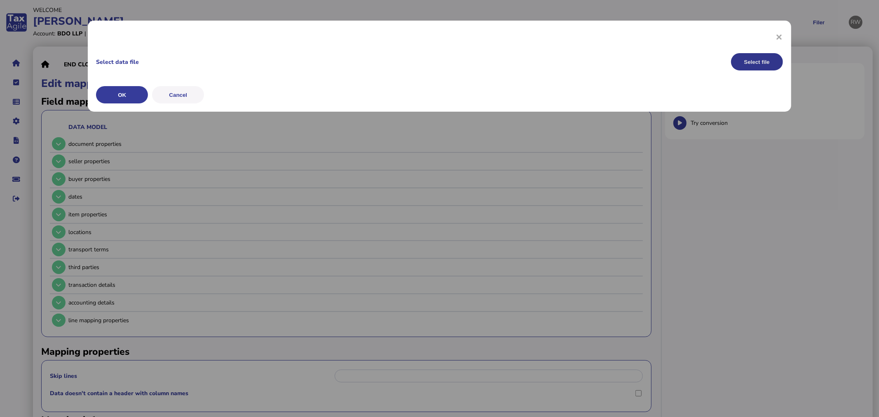
click at [773, 54] on button "Select file" at bounding box center [757, 61] width 52 height 17
click at [128, 97] on button "OK" at bounding box center [122, 94] width 52 height 17
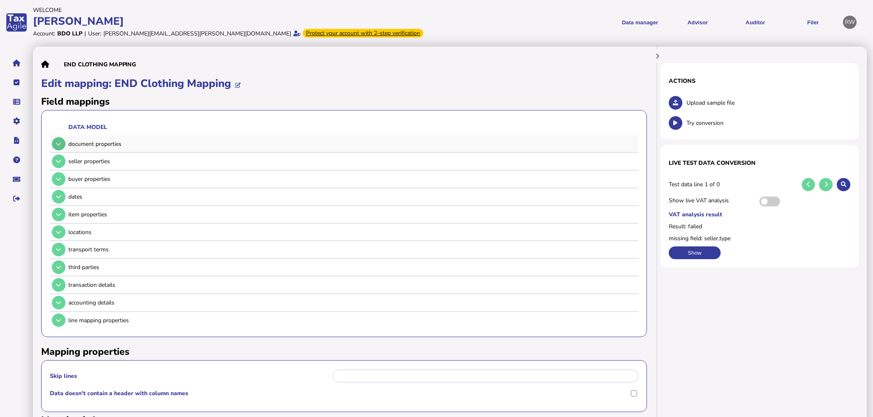
click at [59, 145] on icon at bounding box center [58, 143] width 5 height 5
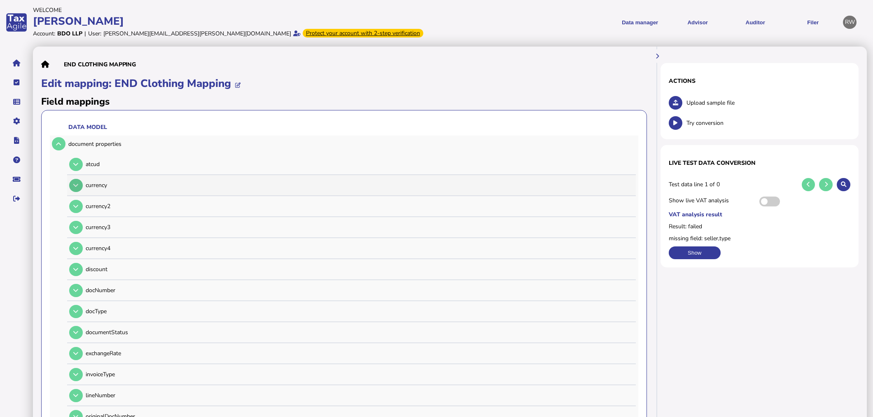
click at [76, 184] on icon at bounding box center [75, 185] width 5 height 5
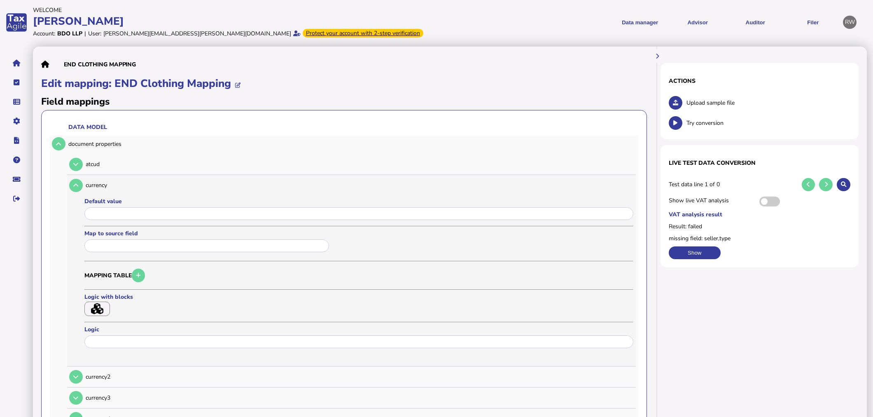
click at [122, 244] on input "text" at bounding box center [206, 245] width 245 height 13
click at [113, 215] on input "input" at bounding box center [358, 213] width 549 height 13
click at [129, 243] on input "text" at bounding box center [206, 245] width 245 height 13
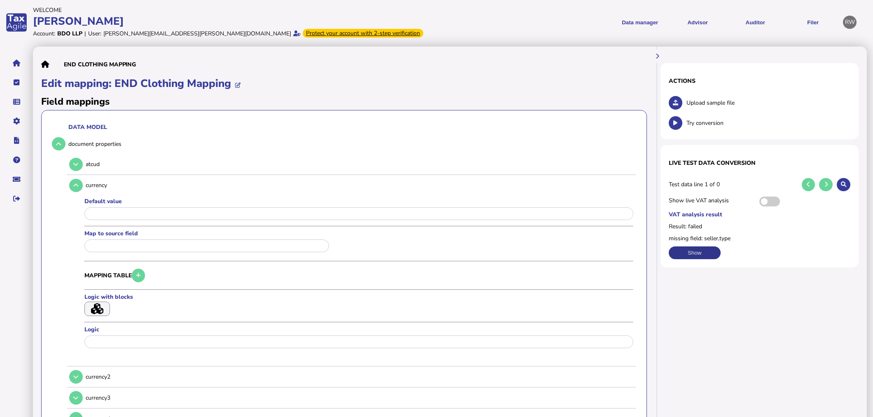
click at [706, 253] on button "Show" at bounding box center [695, 252] width 52 height 13
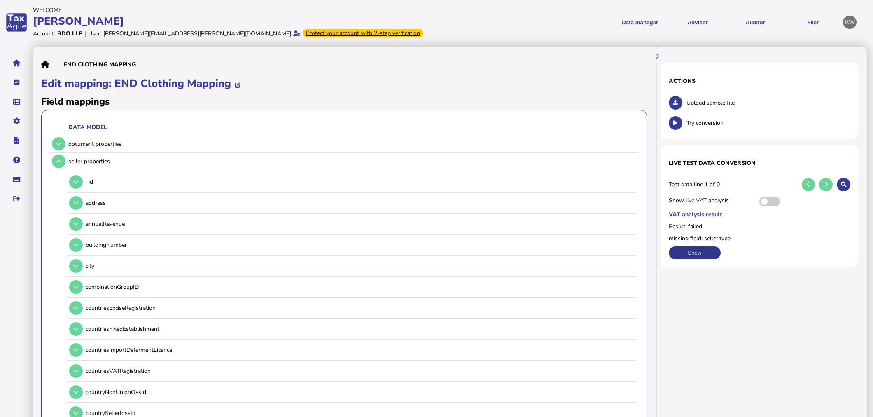
click at [705, 253] on button "Show" at bounding box center [695, 252] width 52 height 13
click at [672, 120] on button at bounding box center [676, 123] width 14 height 14
click at [670, 98] on div "Upload sample file" at bounding box center [760, 103] width 182 height 16
click at [550, 87] on h1 "Edit mapping: END Clothing Mapping" at bounding box center [344, 84] width 606 height 17
click at [670, 100] on button at bounding box center [676, 103] width 14 height 14
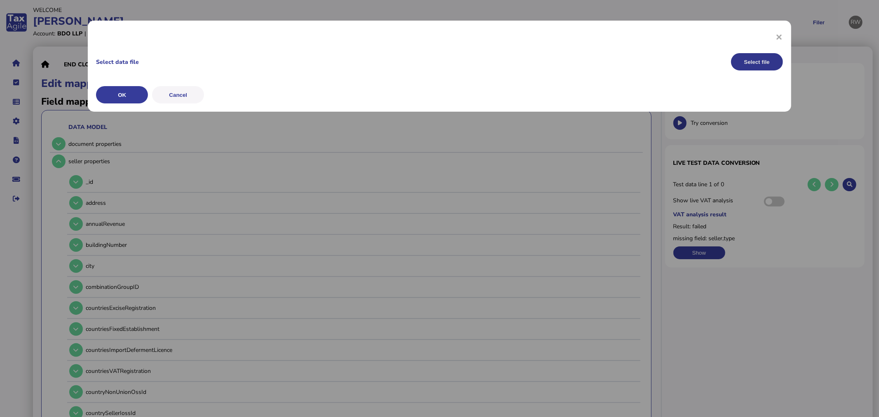
click at [752, 66] on button "Select file" at bounding box center [757, 61] width 52 height 17
click at [132, 89] on button "OK" at bounding box center [122, 94] width 52 height 17
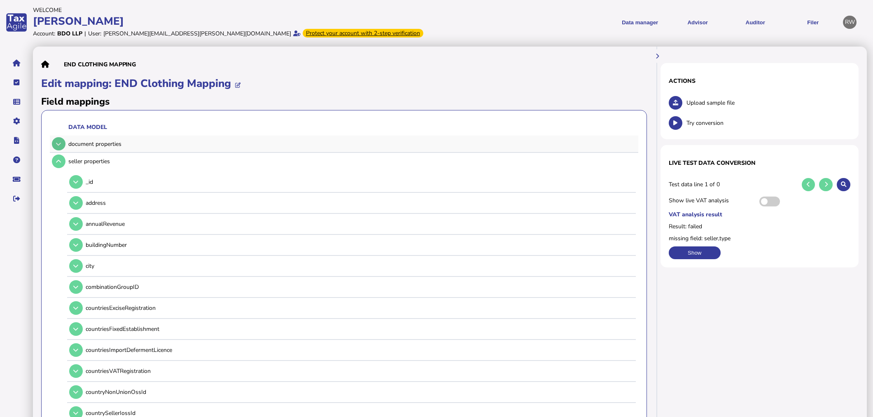
click at [56, 140] on button at bounding box center [59, 144] width 14 height 14
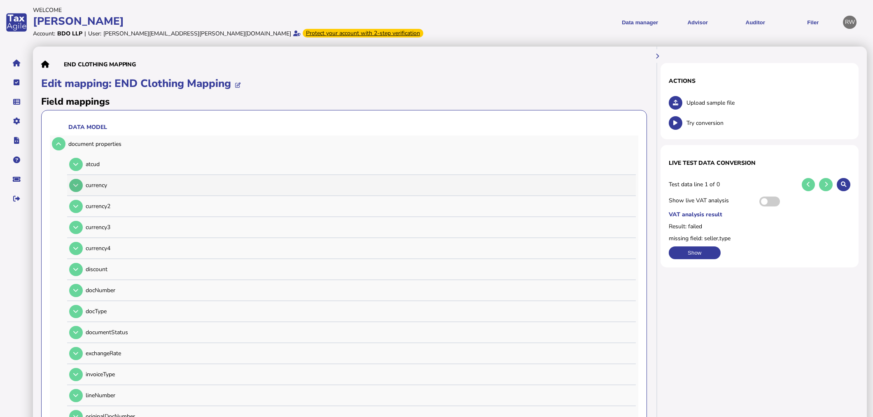
click at [80, 180] on button at bounding box center [76, 186] width 14 height 14
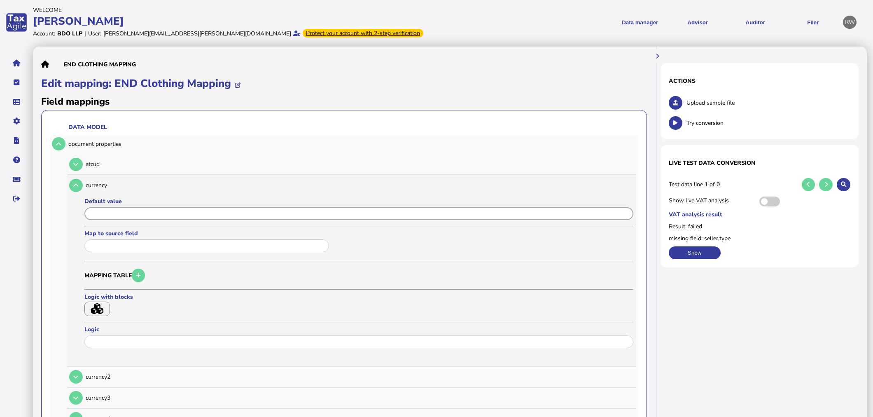
click at [101, 212] on input "input" at bounding box center [358, 213] width 549 height 13
click at [108, 242] on input "text" at bounding box center [206, 245] width 245 height 13
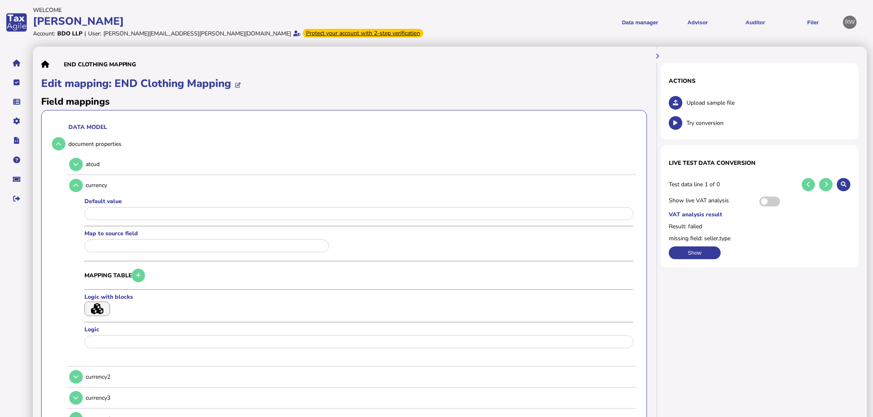
click at [595, 97] on h2 "Field mappings" at bounding box center [344, 101] width 606 height 13
click at [673, 99] on button at bounding box center [676, 103] width 14 height 14
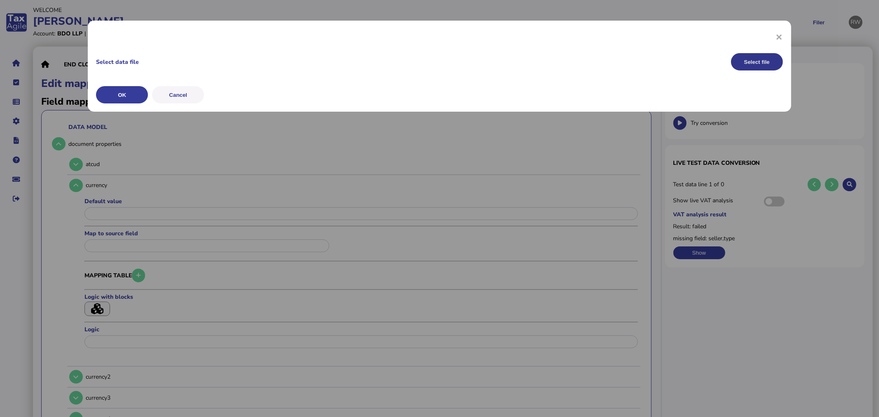
click at [741, 60] on button "Select file" at bounding box center [757, 61] width 52 height 17
click at [773, 42] on div "×" at bounding box center [439, 37] width 686 height 16
click at [776, 38] on span "×" at bounding box center [779, 37] width 7 height 16
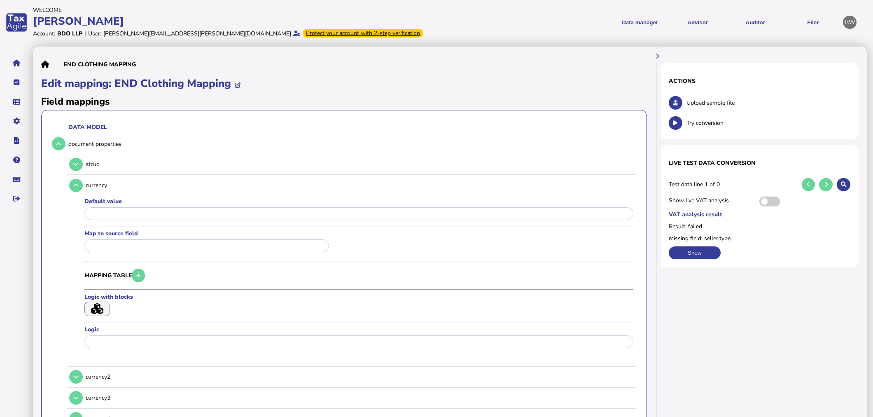
click at [592, 82] on h1 "Edit mapping: END Clothing Mapping" at bounding box center [344, 84] width 606 height 17
click at [674, 105] on button at bounding box center [676, 103] width 14 height 14
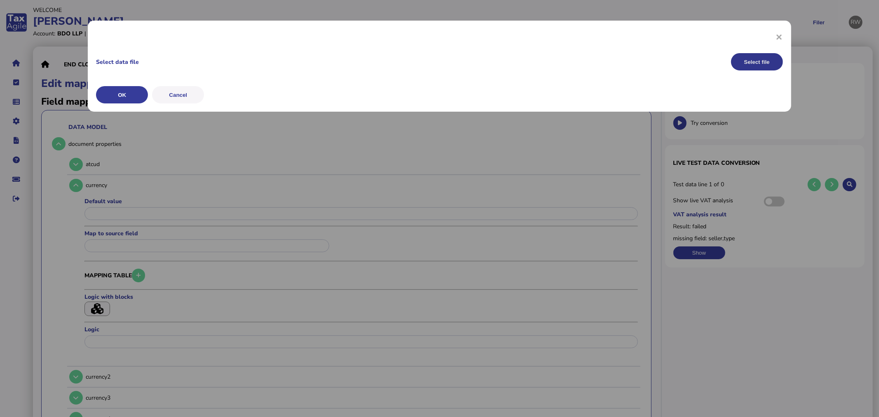
click at [743, 62] on button "Select file" at bounding box center [757, 61] width 52 height 17
click at [133, 93] on button "OK" at bounding box center [122, 94] width 52 height 17
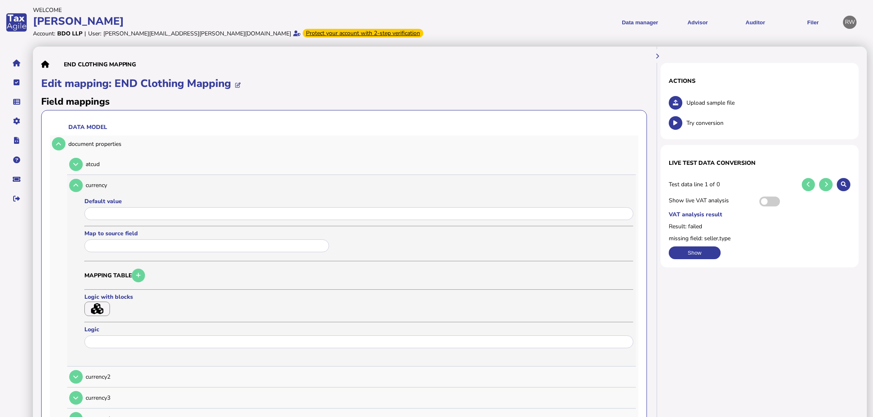
click at [105, 241] on input "text" at bounding box center [206, 245] width 245 height 13
click at [117, 213] on input "input" at bounding box center [358, 213] width 549 height 13
click at [119, 235] on label "Map to source field" at bounding box center [220, 233] width 272 height 8
click at [104, 244] on input "text" at bounding box center [206, 245] width 245 height 13
click at [77, 182] on button at bounding box center [76, 186] width 14 height 14
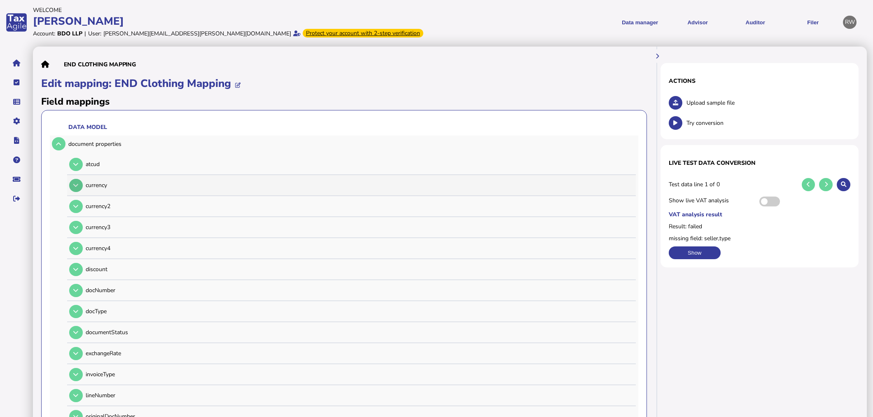
click at [77, 182] on button at bounding box center [76, 186] width 14 height 14
drag, startPoint x: 68, startPoint y: 150, endPoint x: 124, endPoint y: 145, distance: 55.9
click at [80, 146] on div "document properties" at bounding box center [343, 144] width 586 height 17
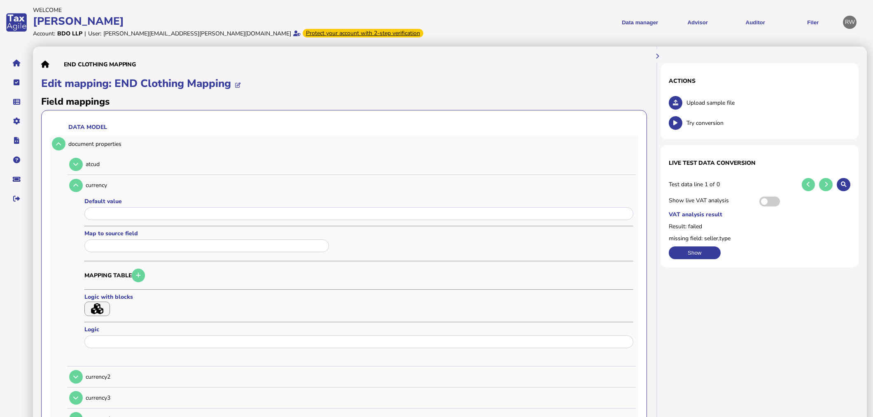
click at [72, 198] on tbody "atcud currency Default value Map to source field Mapping table Logic with block…" at bounding box center [351, 407] width 569 height 506
click at [82, 203] on tr "currency Default value Map to source field Mapping table Logic with blocks Logi…" at bounding box center [351, 270] width 569 height 191
drag, startPoint x: 463, startPoint y: 131, endPoint x: 638, endPoint y: 108, distance: 176.6
click at [703, 243] on div "VAT analysis result Result: failed missing field: seller,type Show" at bounding box center [760, 235] width 182 height 49
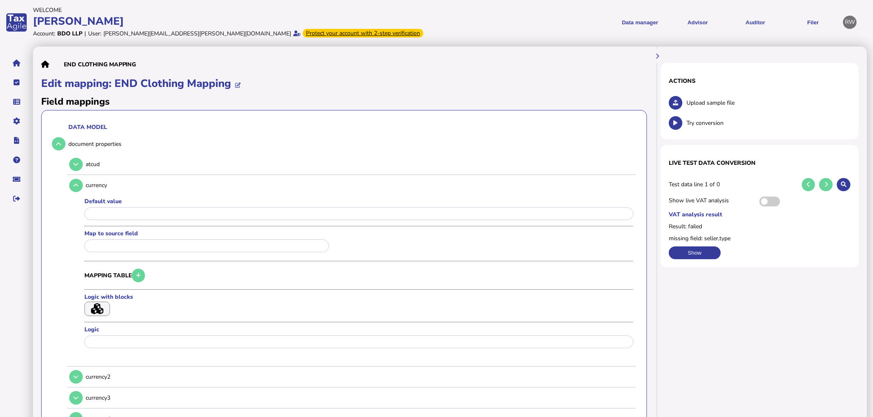
click at [703, 245] on div "VAT analysis result Result: failed missing field: seller,type Show" at bounding box center [760, 235] width 182 height 49
click at [704, 250] on button "Show" at bounding box center [695, 252] width 52 height 13
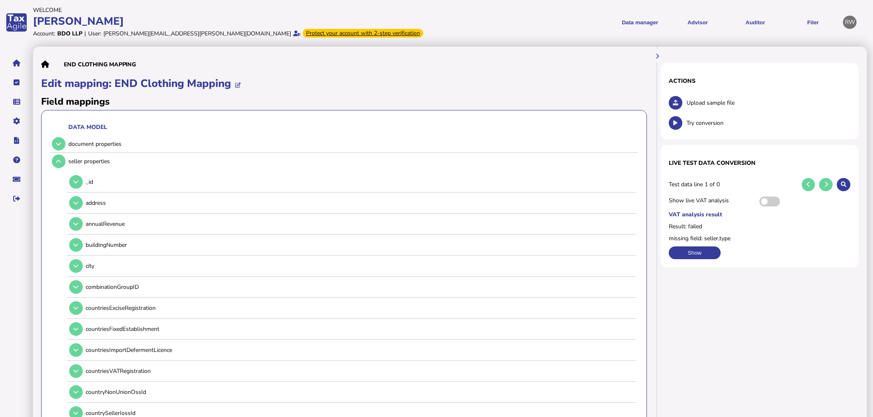
click at [670, 123] on button at bounding box center [676, 123] width 14 height 14
click at [677, 101] on icon at bounding box center [675, 102] width 5 height 5
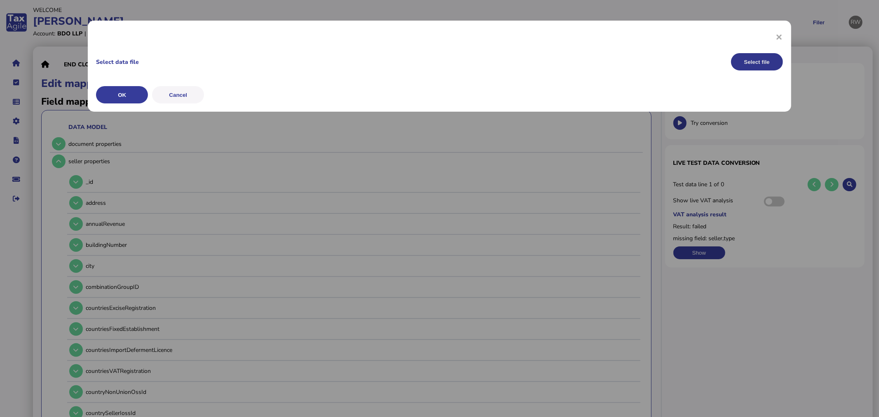
click at [750, 56] on button "Select file" at bounding box center [757, 61] width 52 height 17
click at [117, 95] on button "OK" at bounding box center [122, 94] width 52 height 17
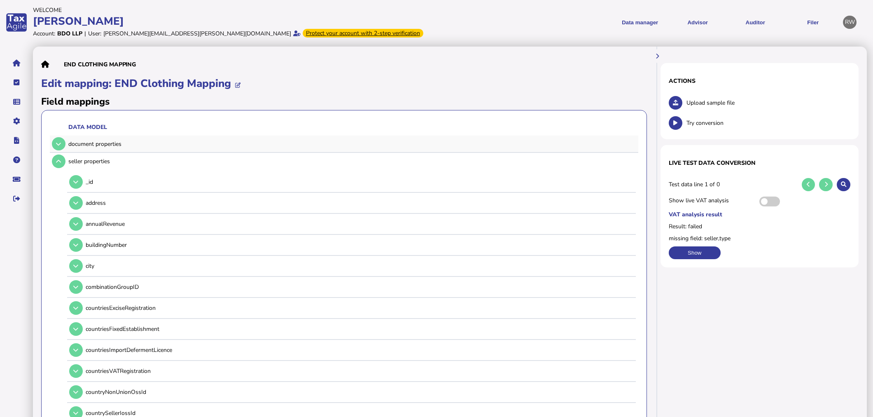
click at [51, 145] on td at bounding box center [58, 144] width 16 height 17
click at [60, 145] on icon at bounding box center [58, 143] width 5 height 5
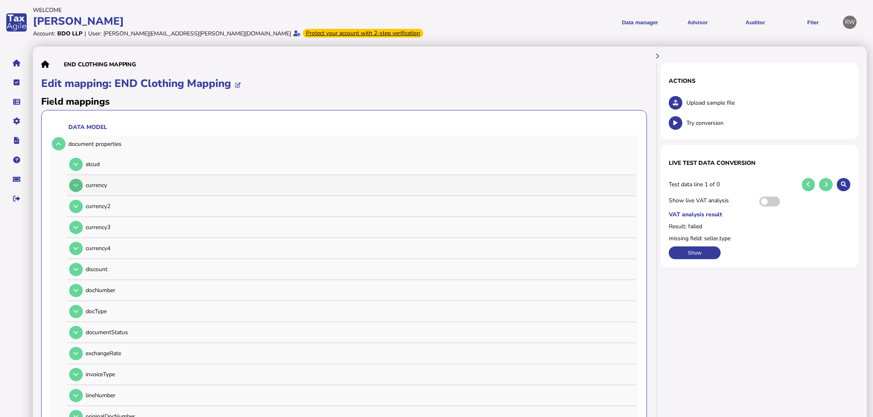
click at [77, 188] on button at bounding box center [76, 186] width 14 height 14
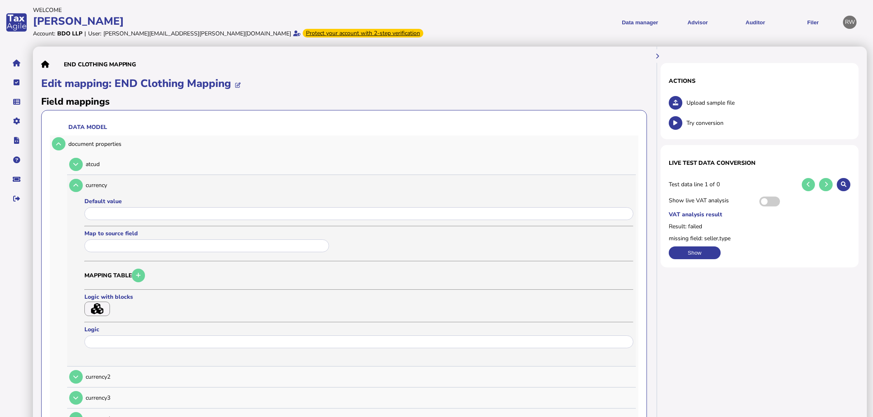
click at [124, 243] on input "text" at bounding box center [206, 245] width 245 height 13
click at [126, 217] on input "input" at bounding box center [358, 213] width 549 height 13
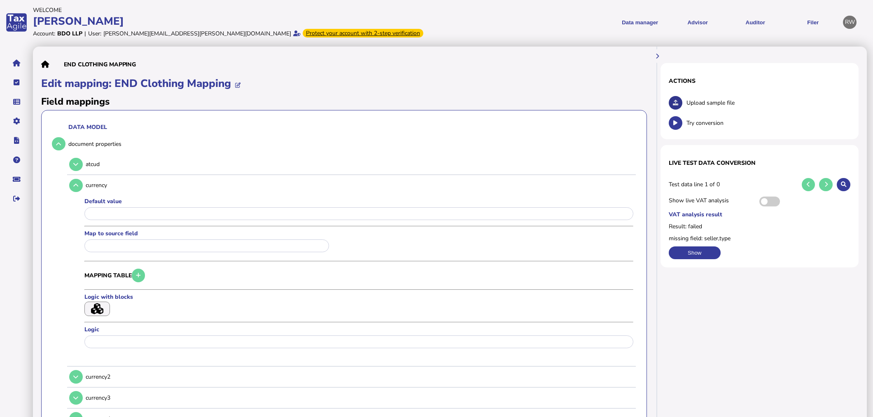
click at [679, 101] on button at bounding box center [676, 103] width 14 height 14
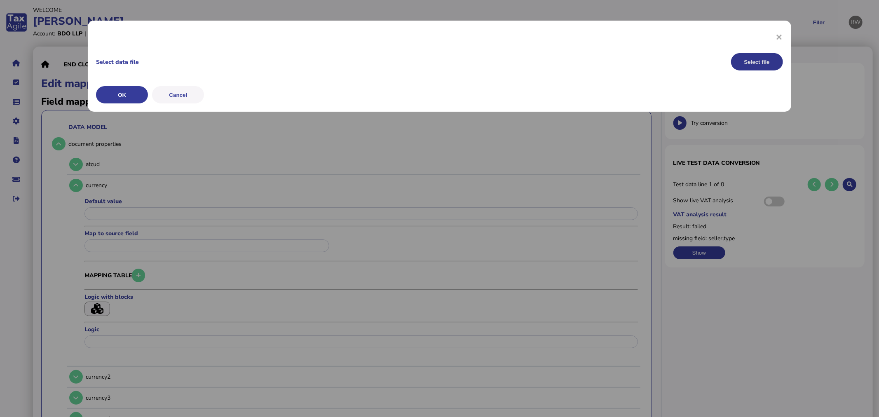
click at [768, 61] on button "Select file" at bounding box center [757, 61] width 52 height 17
click at [135, 89] on button "OK" at bounding box center [122, 94] width 52 height 17
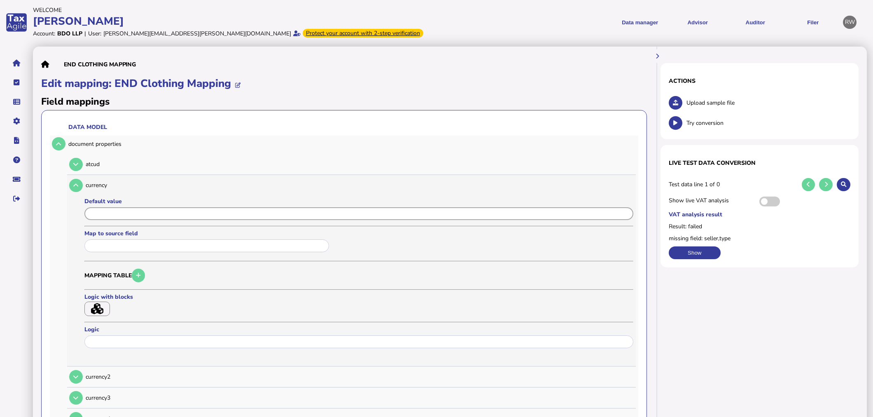
click at [126, 215] on input "input" at bounding box center [358, 213] width 549 height 13
click at [129, 239] on input "text" at bounding box center [206, 245] width 245 height 13
click at [125, 209] on input "input" at bounding box center [358, 213] width 549 height 13
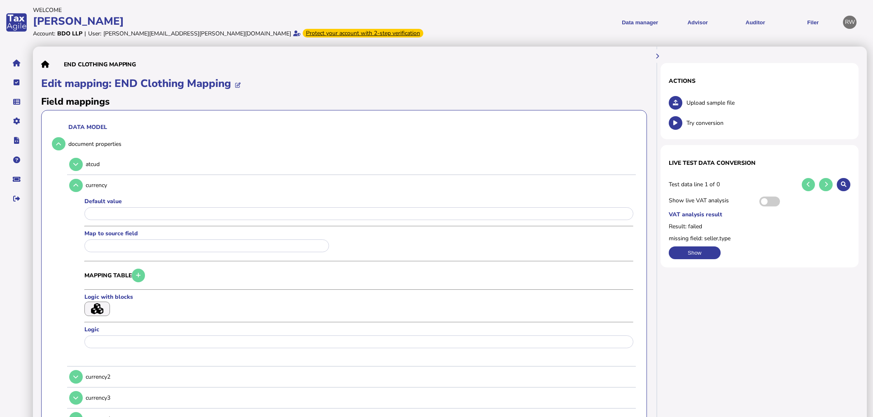
click at [50, 67] on ul "END Clothing Mapping" at bounding box center [344, 64] width 606 height 19
click at [49, 65] on icon at bounding box center [45, 64] width 8 height 0
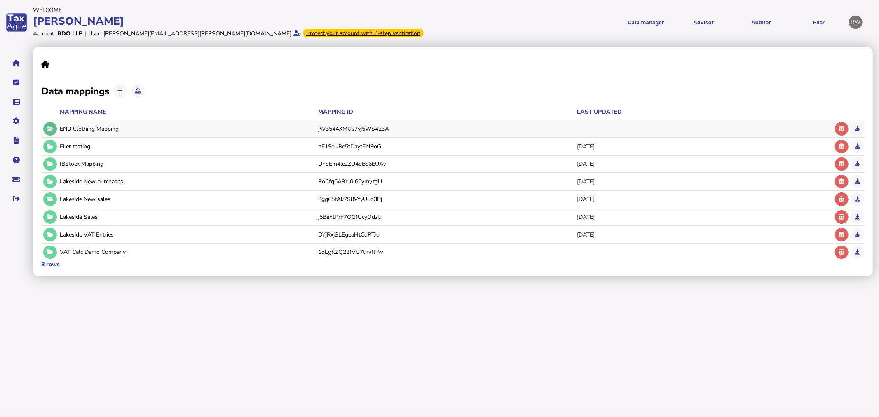
click at [52, 130] on icon at bounding box center [50, 128] width 6 height 5
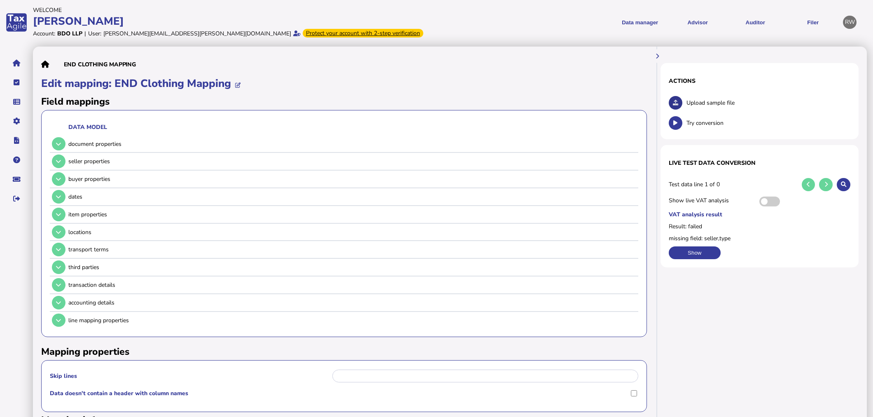
click at [678, 103] on icon at bounding box center [675, 102] width 5 height 5
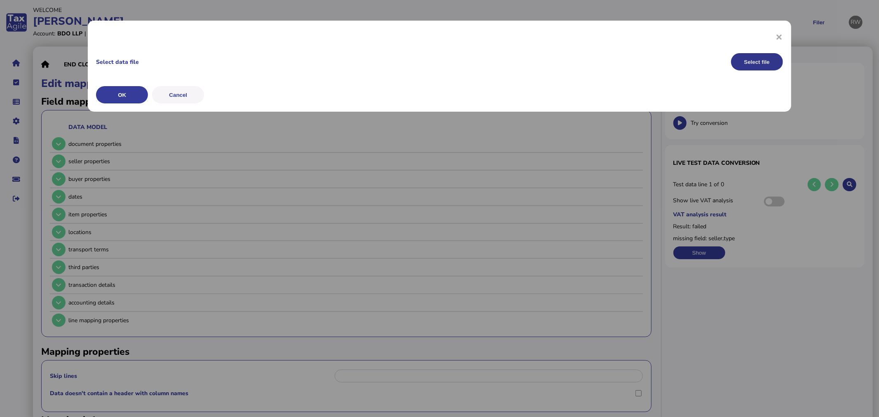
click at [773, 61] on button "Select file" at bounding box center [757, 61] width 52 height 17
click at [129, 89] on button "OK" at bounding box center [122, 94] width 52 height 17
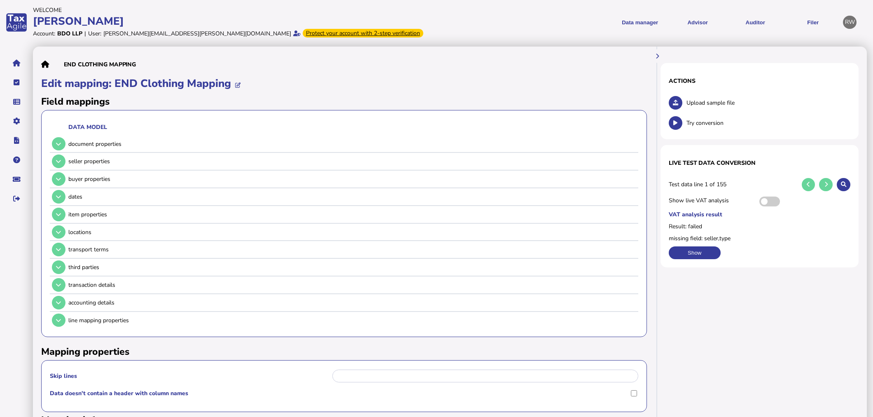
click at [678, 102] on icon at bounding box center [675, 102] width 5 height 5
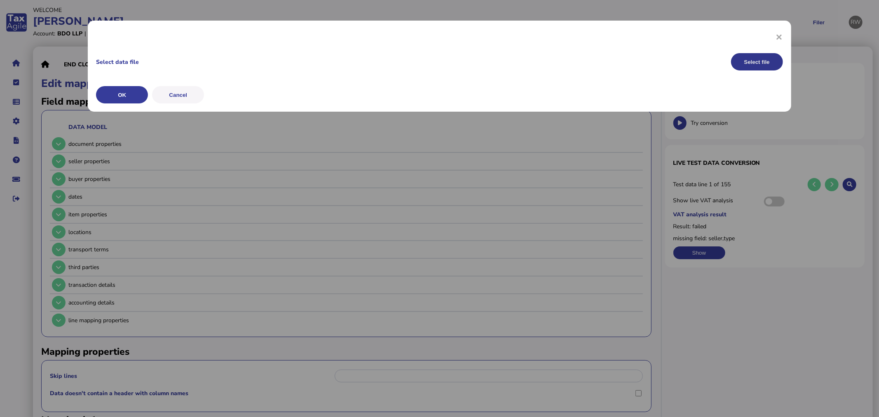
click at [761, 62] on button "Select file" at bounding box center [757, 61] width 52 height 17
click at [132, 89] on button "OK" at bounding box center [122, 94] width 52 height 17
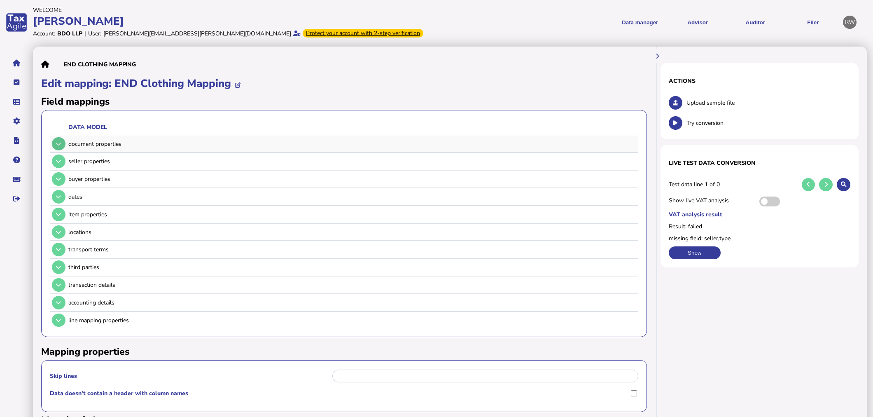
click at [62, 139] on button at bounding box center [59, 144] width 14 height 14
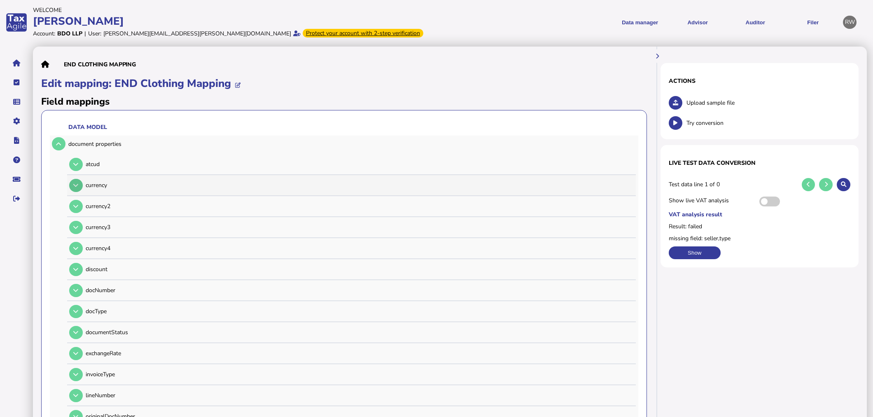
click at [80, 183] on button at bounding box center [76, 186] width 14 height 14
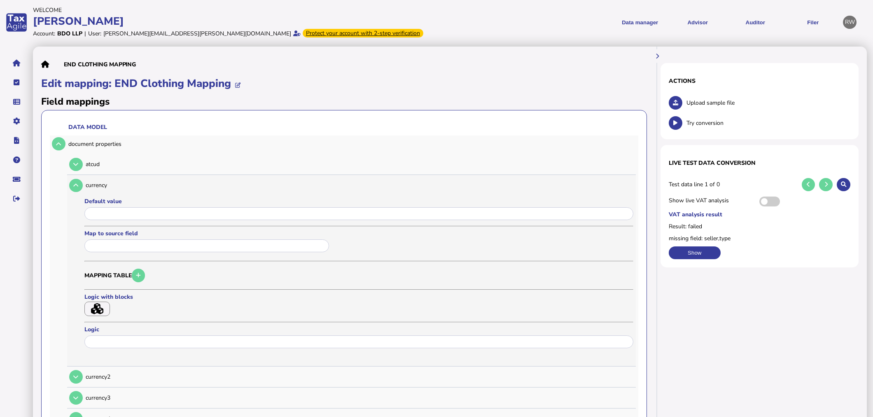
click at [108, 249] on input "text" at bounding box center [206, 245] width 245 height 13
click at [111, 215] on input "input" at bounding box center [358, 213] width 549 height 13
click at [75, 186] on icon at bounding box center [75, 185] width 5 height 5
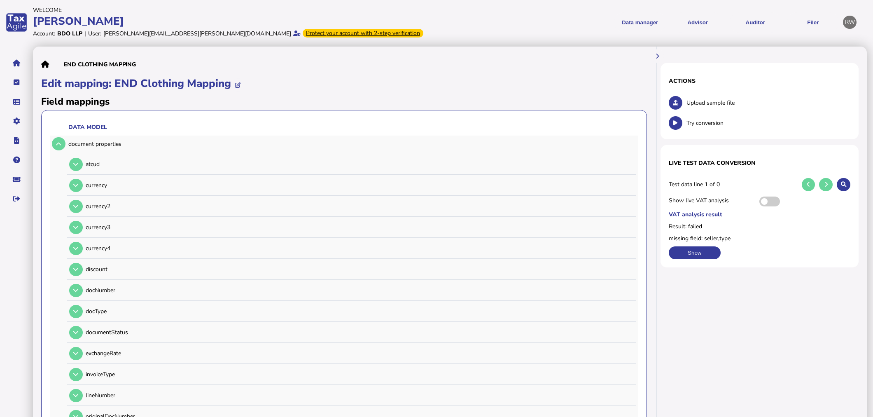
drag, startPoint x: 73, startPoint y: 165, endPoint x: 65, endPoint y: 155, distance: 12.9
click at [73, 165] on button at bounding box center [76, 165] width 14 height 14
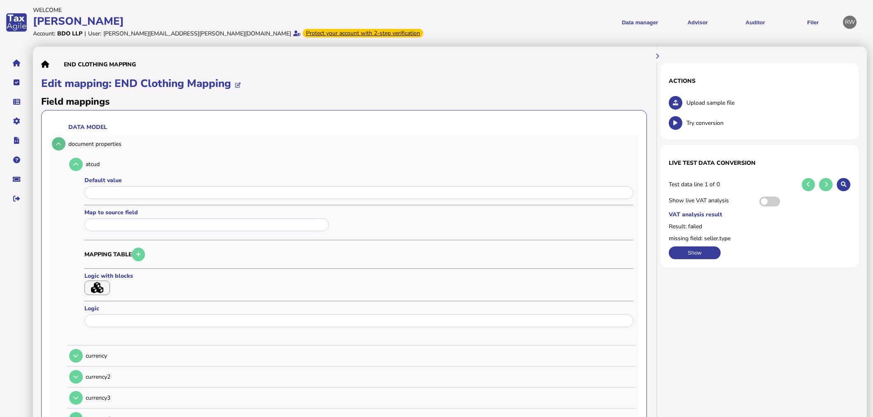
click at [56, 141] on button at bounding box center [59, 144] width 14 height 14
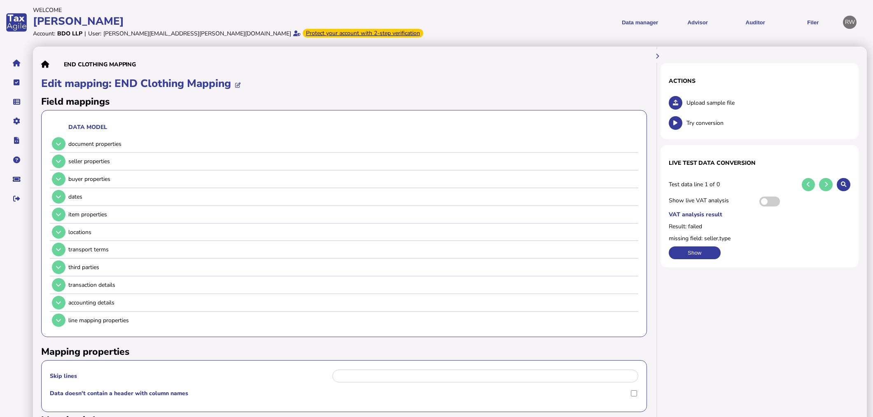
click at [679, 100] on button at bounding box center [676, 103] width 14 height 14
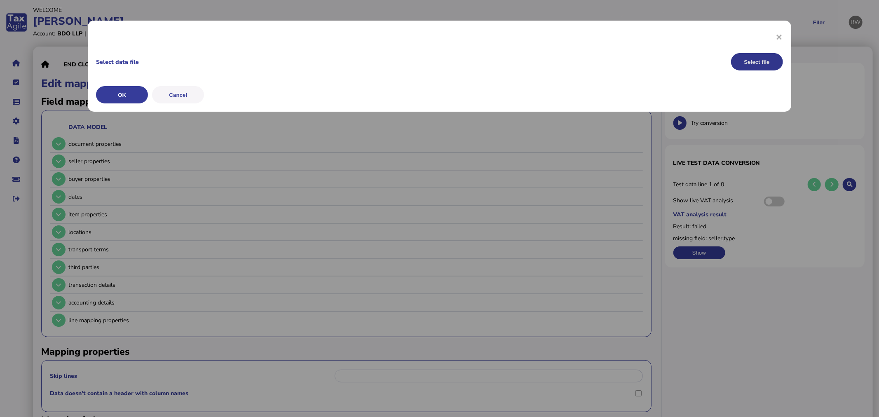
click at [756, 63] on button "Select file" at bounding box center [757, 61] width 52 height 17
click at [137, 94] on button "OK" at bounding box center [122, 94] width 52 height 17
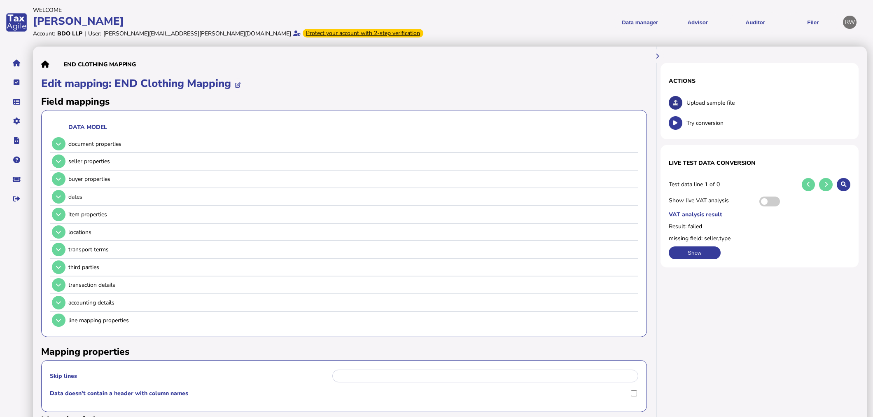
click at [675, 97] on button at bounding box center [676, 103] width 14 height 14
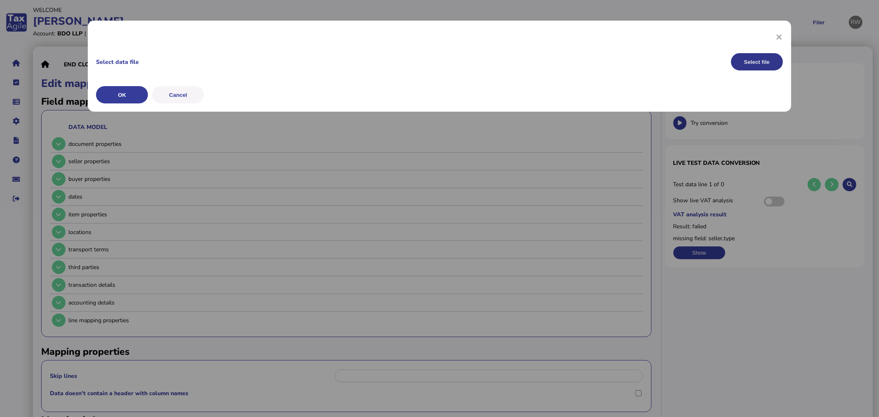
click at [760, 54] on button "Select file" at bounding box center [757, 61] width 52 height 17
click at [139, 96] on button "OK" at bounding box center [122, 94] width 52 height 17
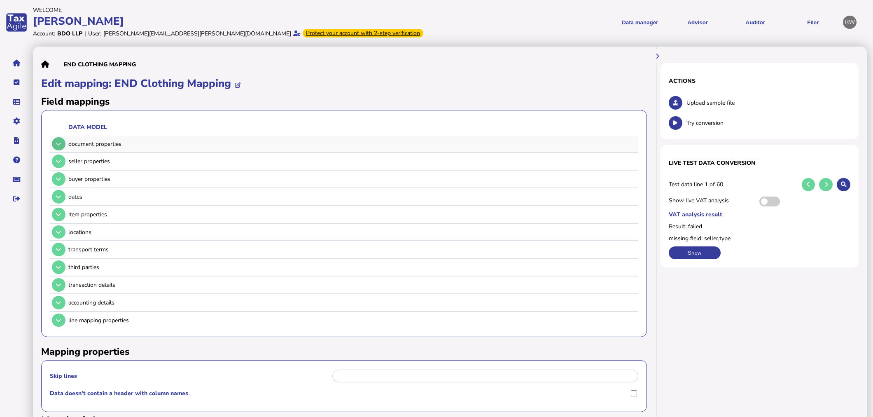
click at [53, 145] on button at bounding box center [59, 144] width 14 height 14
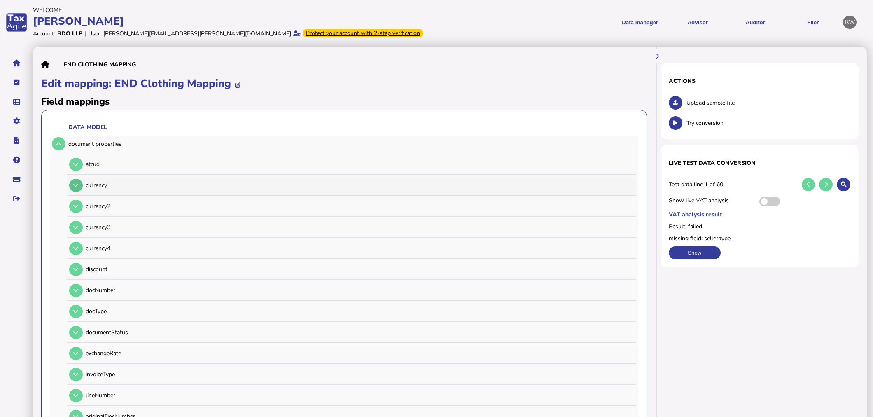
click at [76, 182] on button at bounding box center [76, 186] width 14 height 14
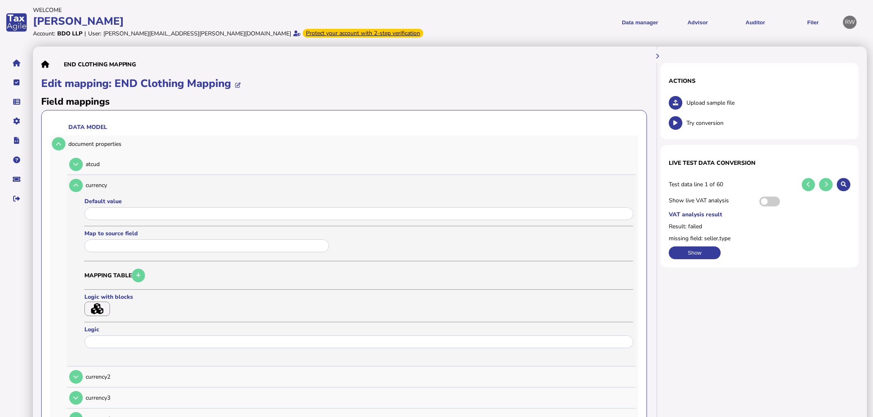
click at [115, 246] on input "text" at bounding box center [206, 245] width 245 height 13
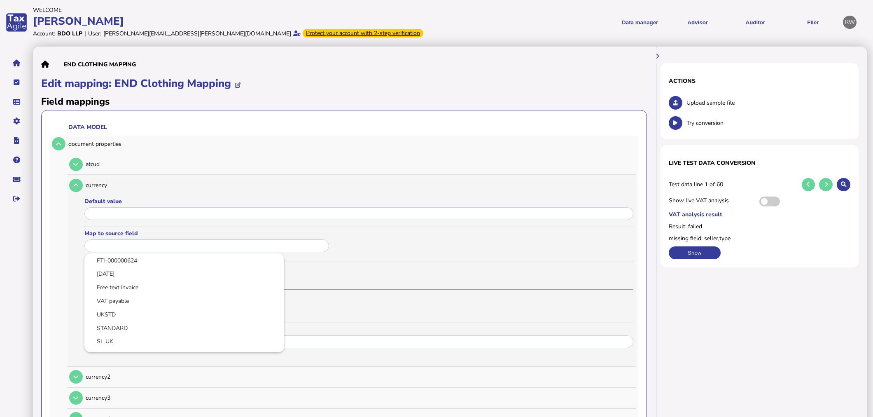
click at [371, 232] on div at bounding box center [436, 208] width 873 height 417
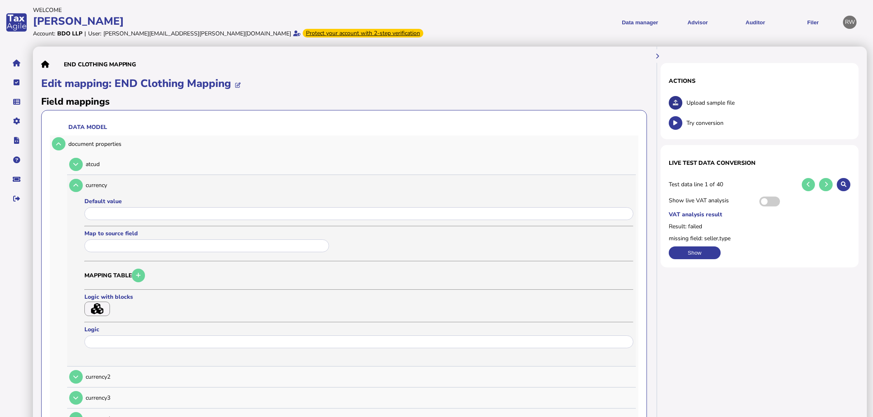
click at [674, 104] on icon at bounding box center [675, 102] width 5 height 5
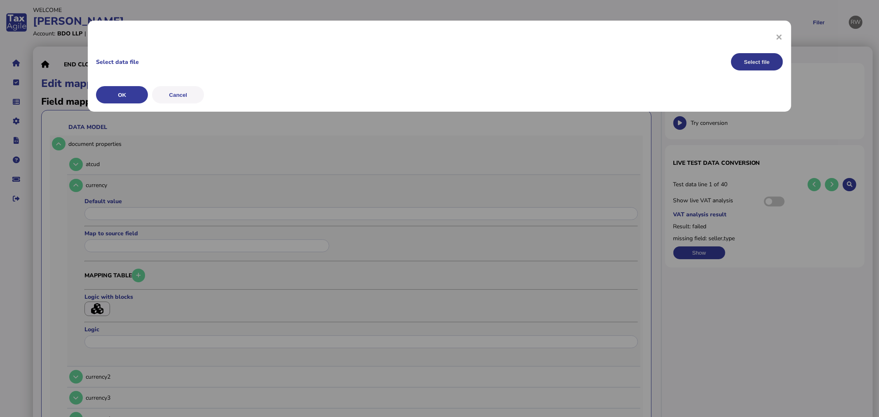
click at [761, 63] on button "Select file" at bounding box center [757, 61] width 52 height 17
click at [135, 96] on button "OK" at bounding box center [122, 94] width 52 height 17
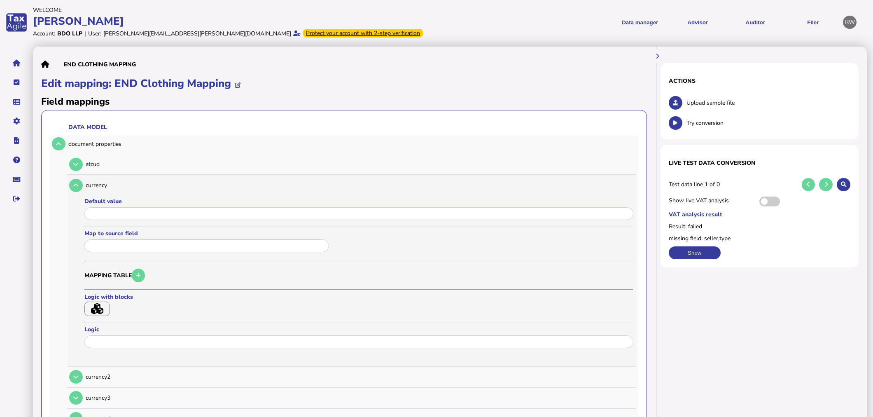
click at [145, 246] on input "text" at bounding box center [206, 245] width 245 height 13
click at [159, 208] on input "input" at bounding box center [358, 213] width 549 height 13
click at [205, 253] on div at bounding box center [207, 247] width 247 height 16
click at [211, 249] on input "text" at bounding box center [206, 245] width 245 height 13
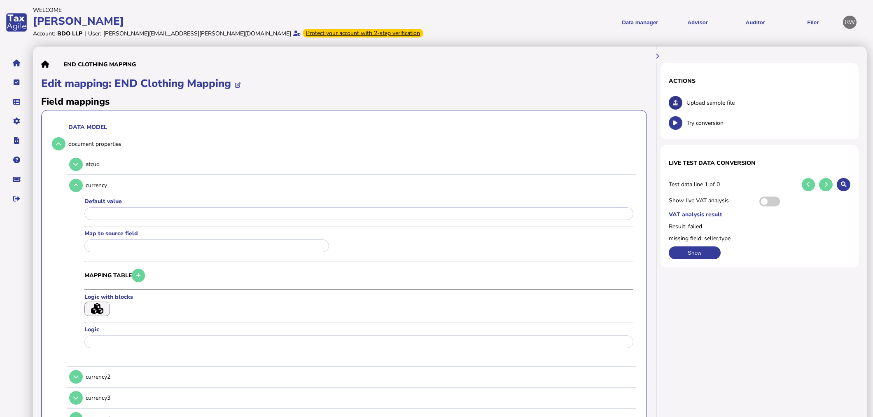
click at [671, 101] on button at bounding box center [676, 103] width 14 height 14
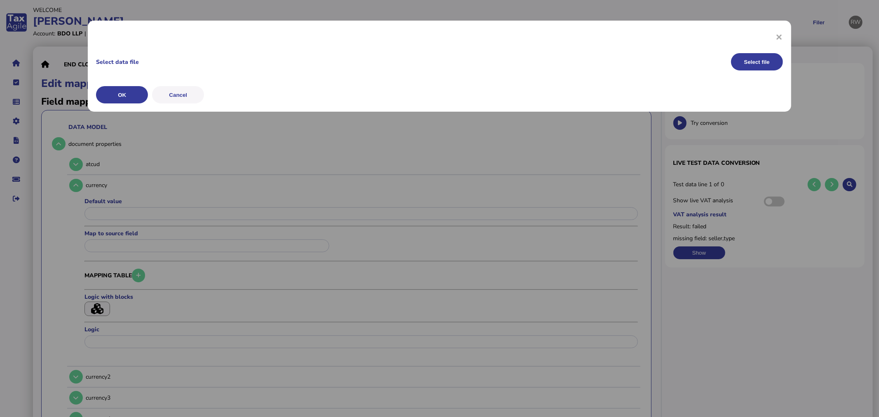
click at [752, 52] on div "× Select data file Select file OK Cancel" at bounding box center [439, 66] width 703 height 91
click at [752, 57] on button "Select file" at bounding box center [757, 61] width 52 height 17
click at [744, 67] on button "Select file" at bounding box center [757, 61] width 52 height 17
click at [748, 65] on button "Select file" at bounding box center [757, 61] width 52 height 17
click at [762, 61] on button "Select file" at bounding box center [757, 61] width 52 height 17
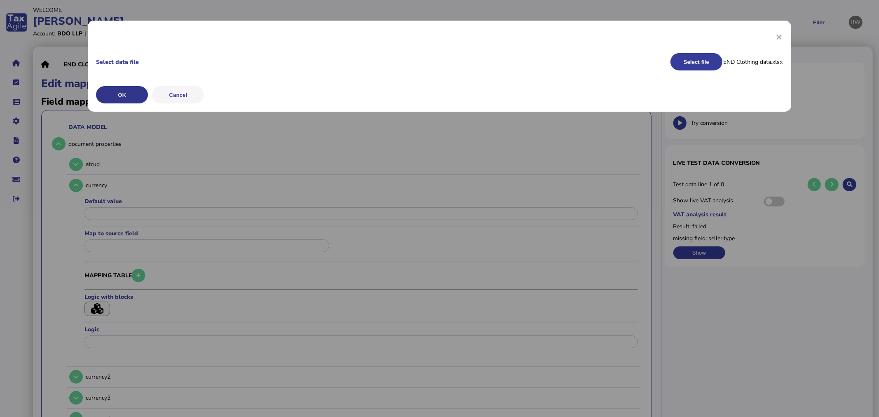
click at [130, 95] on button "OK" at bounding box center [122, 94] width 52 height 17
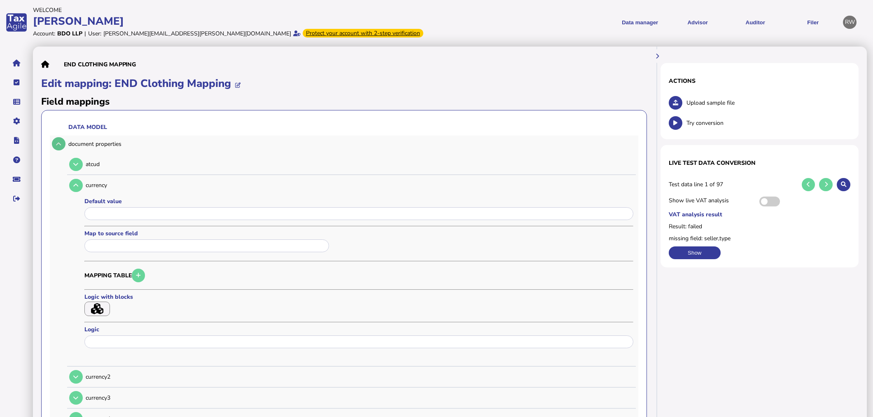
click at [54, 140] on button at bounding box center [59, 144] width 14 height 14
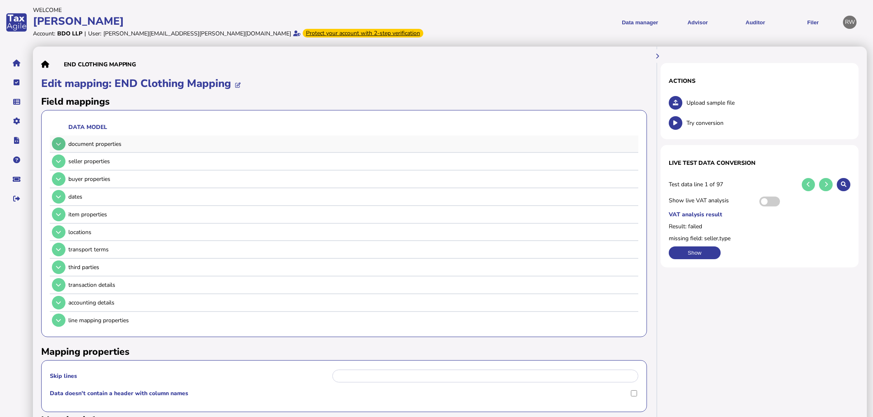
click at [54, 139] on button at bounding box center [59, 144] width 14 height 14
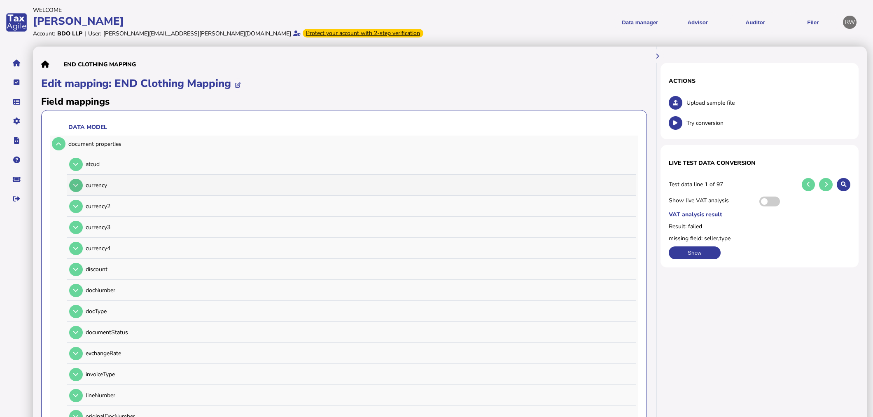
click at [80, 180] on button at bounding box center [76, 186] width 14 height 14
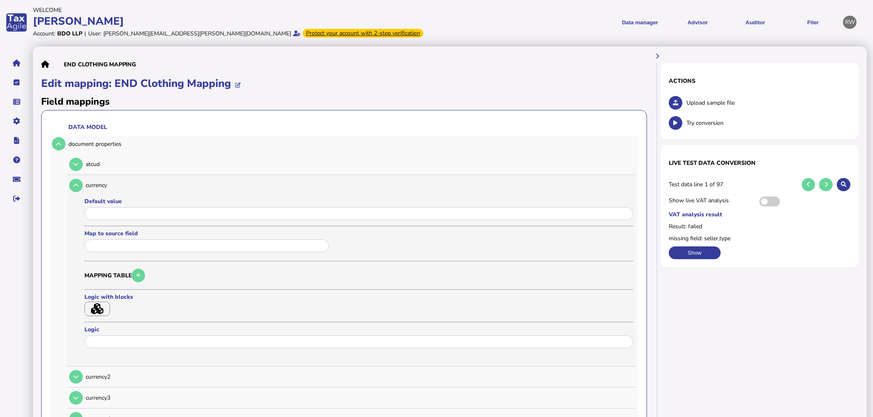
click at [106, 248] on input "text" at bounding box center [206, 245] width 245 height 13
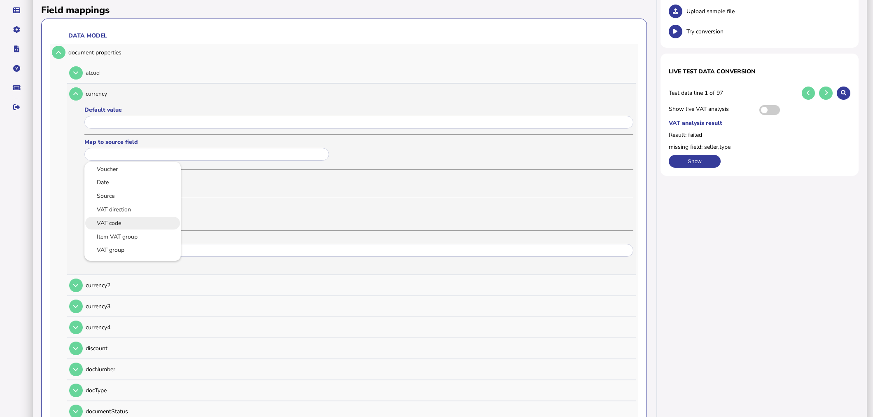
scroll to position [46, 0]
click at [148, 221] on link "Transaction currency" at bounding box center [132, 218] width 83 height 10
type input "**********"
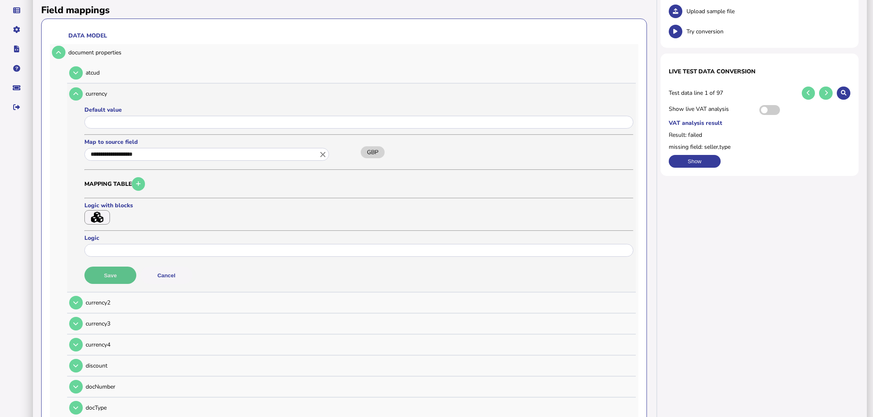
click at [114, 275] on button "Save" at bounding box center [110, 275] width 52 height 17
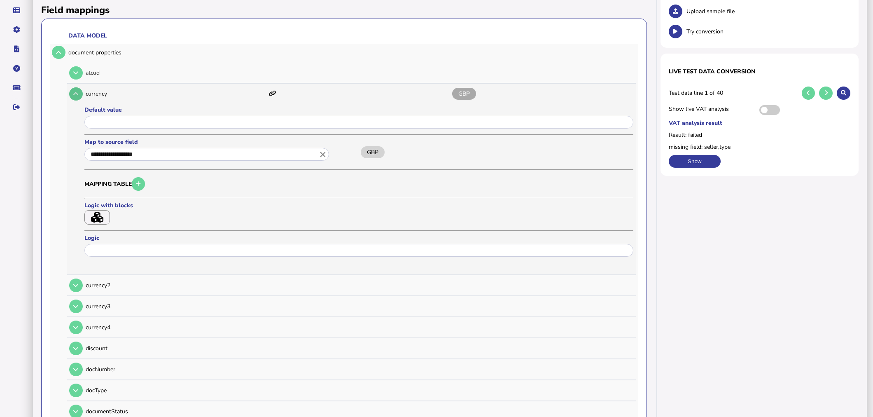
click at [82, 96] on button at bounding box center [76, 94] width 14 height 14
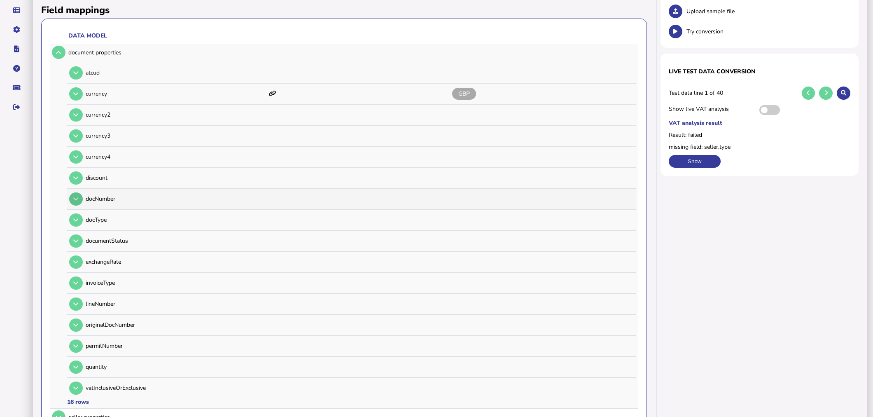
click at [73, 192] on button at bounding box center [76, 199] width 14 height 14
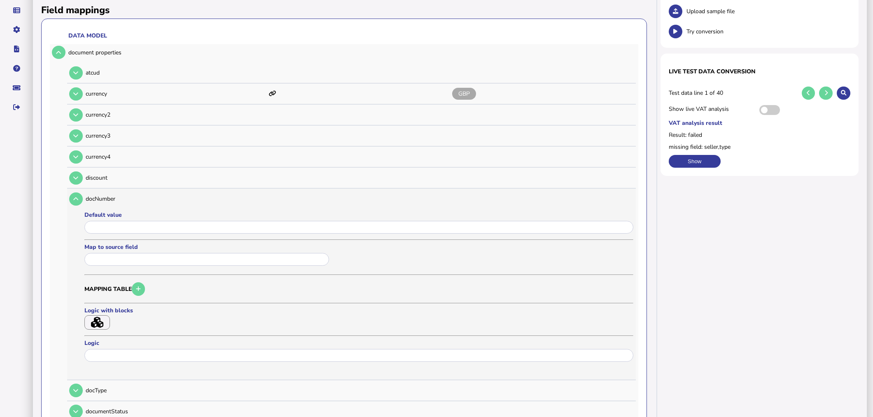
click at [138, 253] on input "text" at bounding box center [206, 259] width 245 height 13
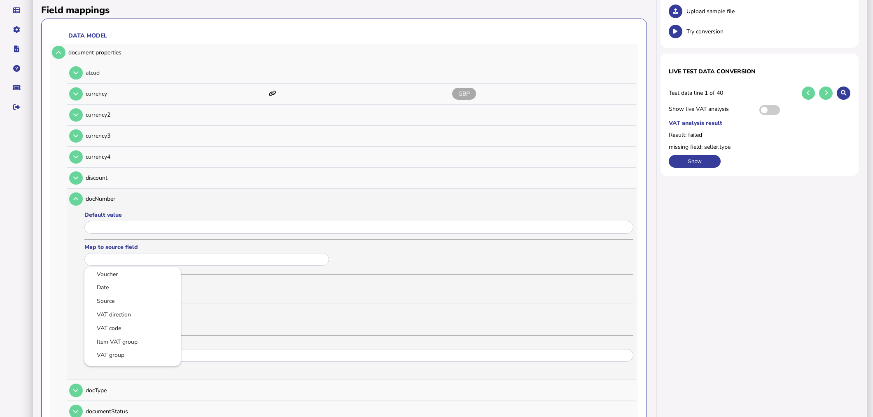
click at [137, 275] on link "Voucher" at bounding box center [132, 274] width 83 height 10
type input "*******"
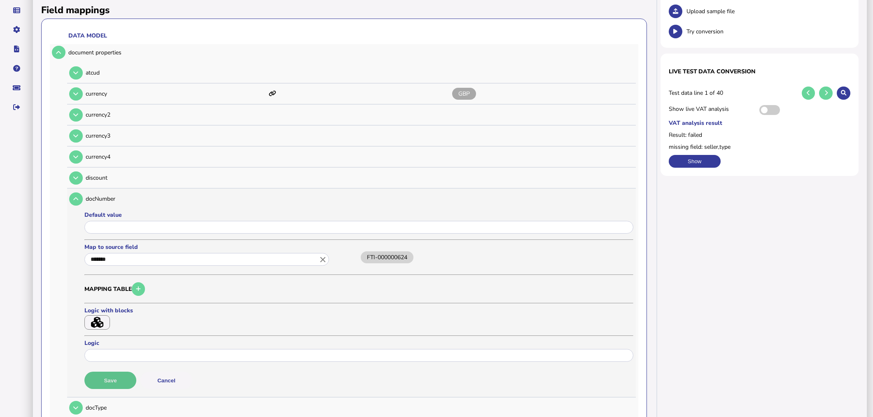
click at [125, 379] on button "Save" at bounding box center [110, 380] width 52 height 17
click at [84, 192] on div "docNumber FTI-000000624" at bounding box center [350, 199] width 567 height 20
click at [80, 194] on button at bounding box center [76, 199] width 14 height 14
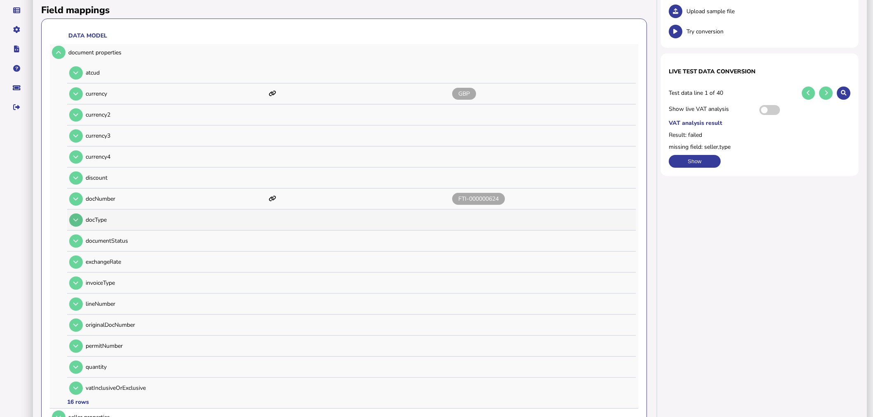
click at [81, 220] on button at bounding box center [76, 220] width 14 height 14
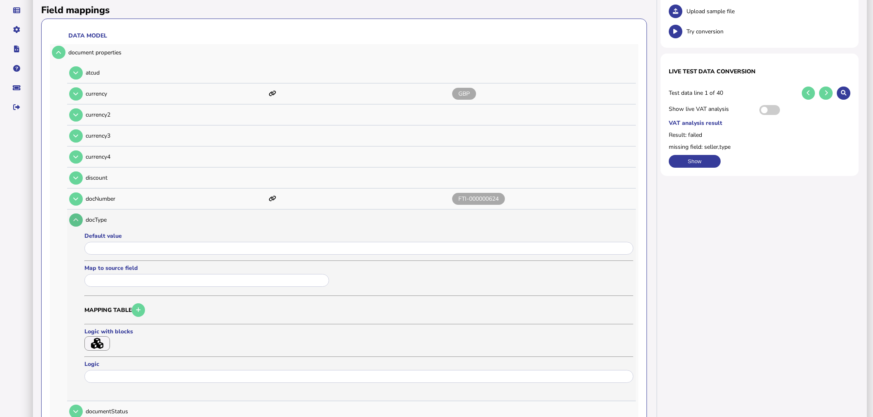
click at [81, 216] on button at bounding box center [76, 220] width 14 height 14
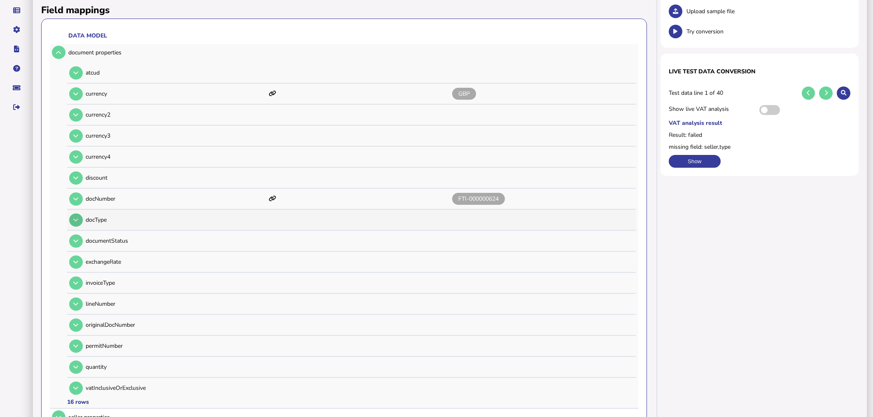
click at [80, 215] on button at bounding box center [76, 220] width 14 height 14
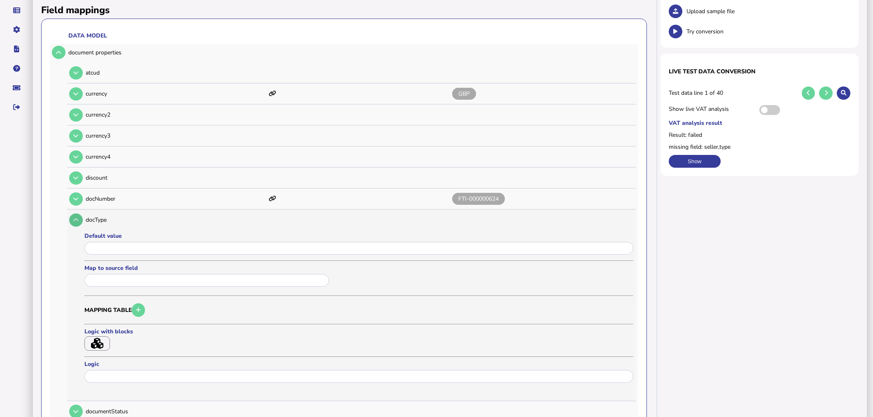
click at [80, 215] on button at bounding box center [76, 220] width 14 height 14
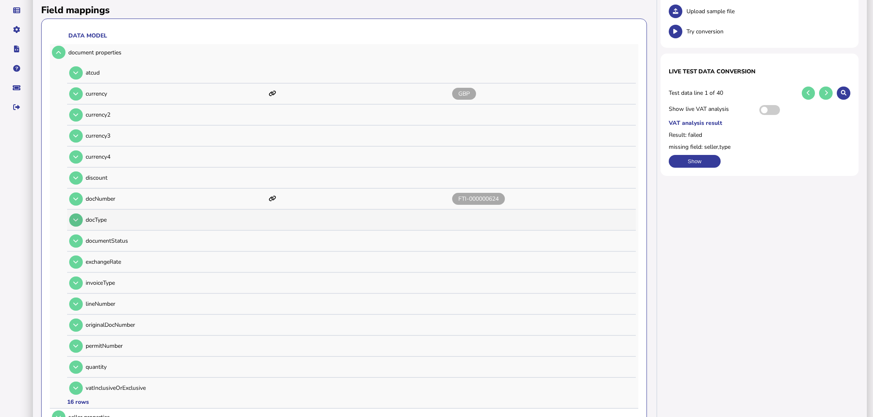
click at [80, 215] on button at bounding box center [76, 220] width 14 height 14
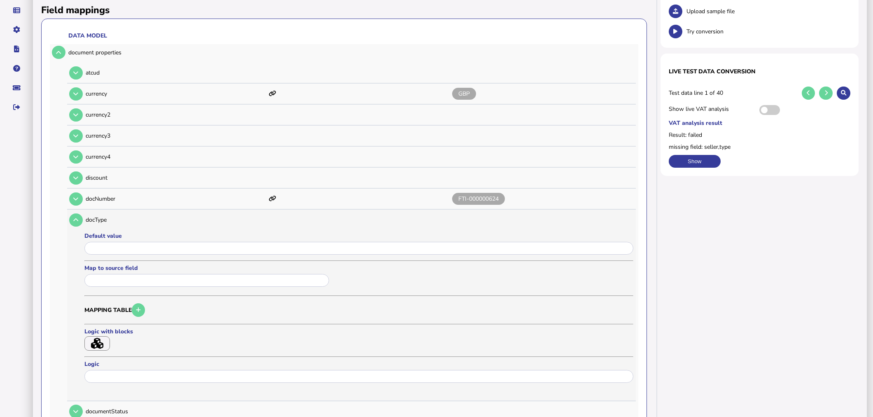
click at [116, 276] on input "text" at bounding box center [206, 280] width 245 height 13
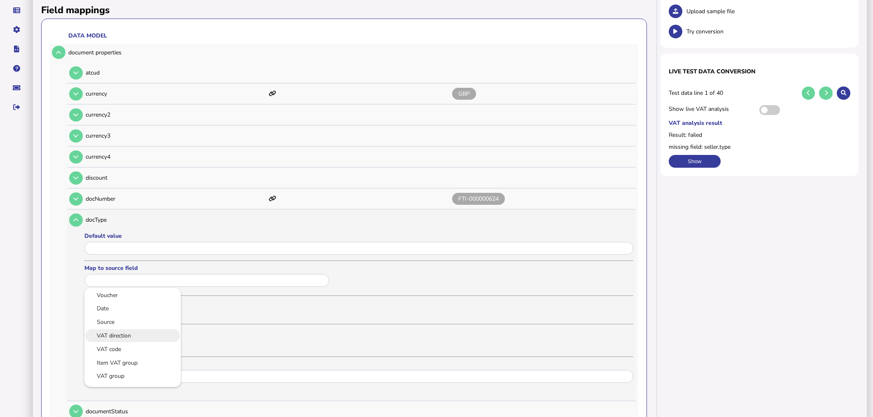
click at [120, 332] on link "VAT direction" at bounding box center [132, 335] width 83 height 10
type input "**********"
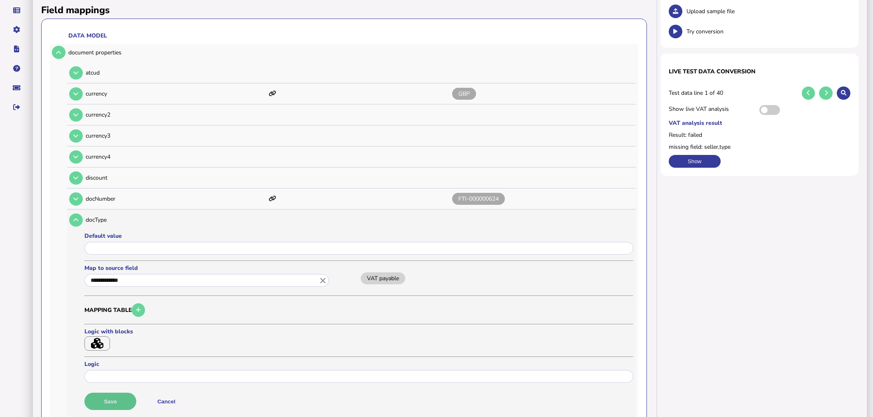
click at [113, 393] on button "Save" at bounding box center [110, 401] width 52 height 17
click at [80, 220] on button at bounding box center [76, 220] width 14 height 14
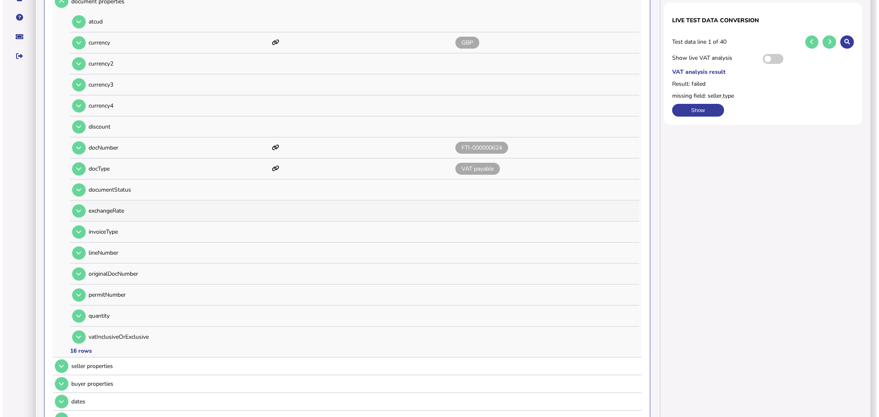
scroll to position [137, 0]
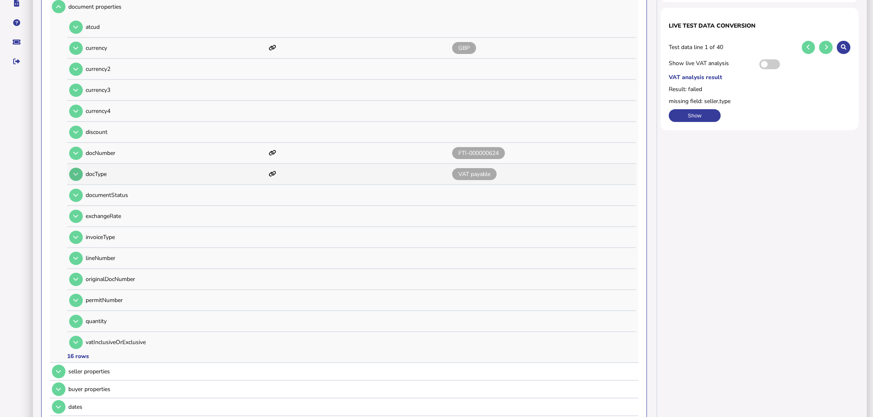
click at [75, 168] on button at bounding box center [76, 175] width 14 height 14
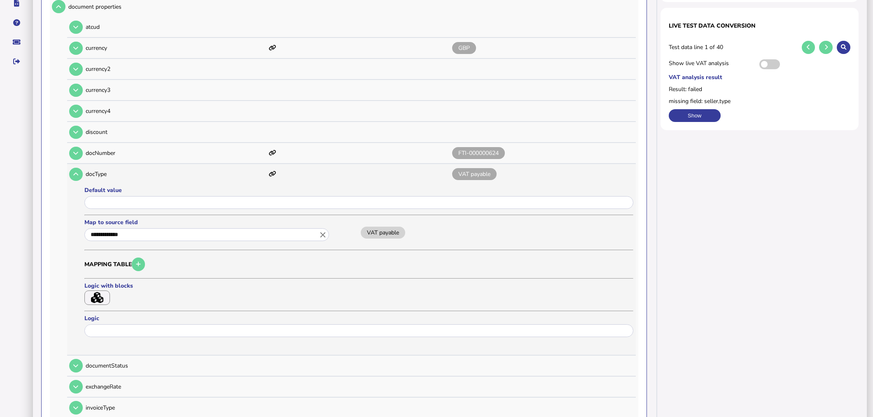
click at [108, 297] on button "button" at bounding box center [97, 297] width 26 height 14
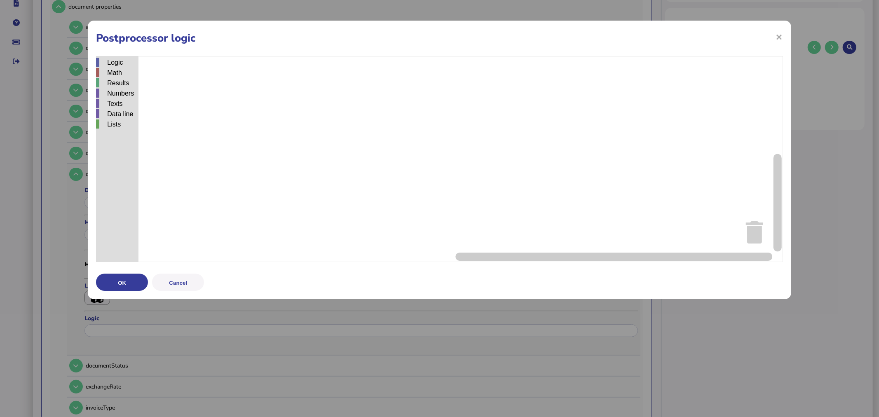
drag, startPoint x: 312, startPoint y: 36, endPoint x: 291, endPoint y: 5, distance: 37.5
click at [312, 33] on h1 "Postprocessor logic" at bounding box center [439, 38] width 686 height 14
click at [117, 58] on div "Logic" at bounding box center [117, 62] width 42 height 9
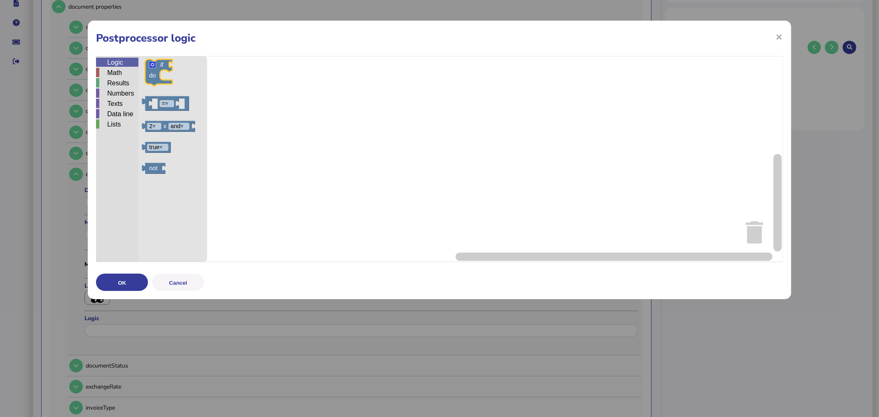
click at [356, 138] on div "Logic Math Results Numbers Texts Data line Lists if do = ▾ 2 ▾ x and ▾ true ▾ n…" at bounding box center [439, 159] width 686 height 206
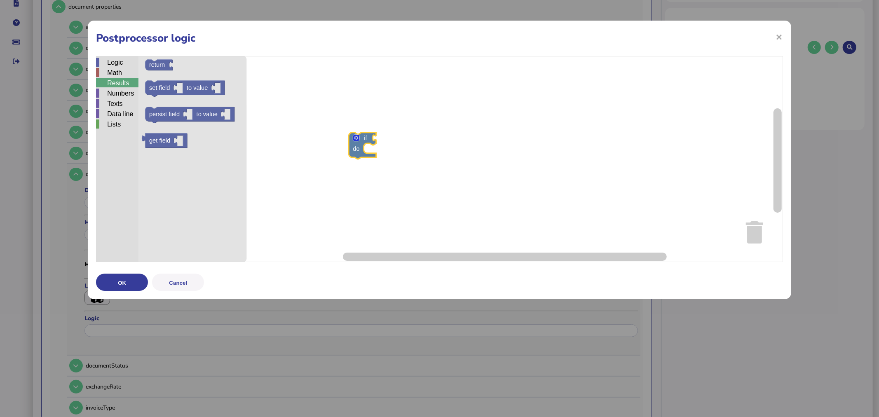
click at [118, 83] on div "Results" at bounding box center [117, 82] width 42 height 9
click at [120, 94] on div "Numbers" at bounding box center [117, 93] width 42 height 9
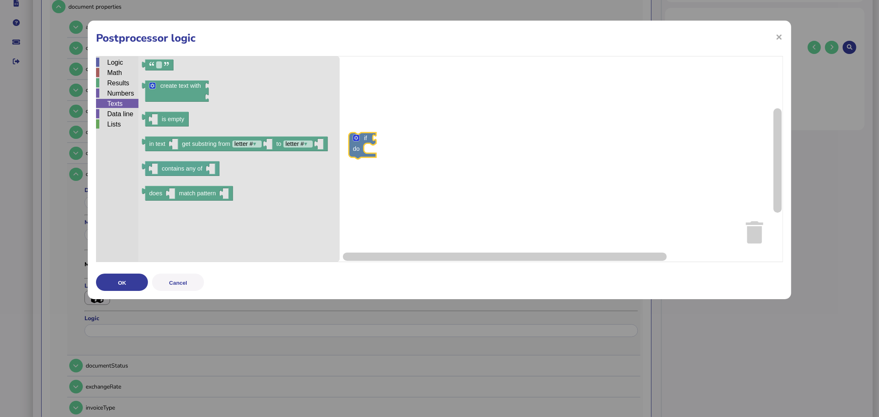
click at [121, 107] on div "Texts" at bounding box center [117, 103] width 42 height 9
click at [121, 115] on div "Data line" at bounding box center [117, 113] width 42 height 9
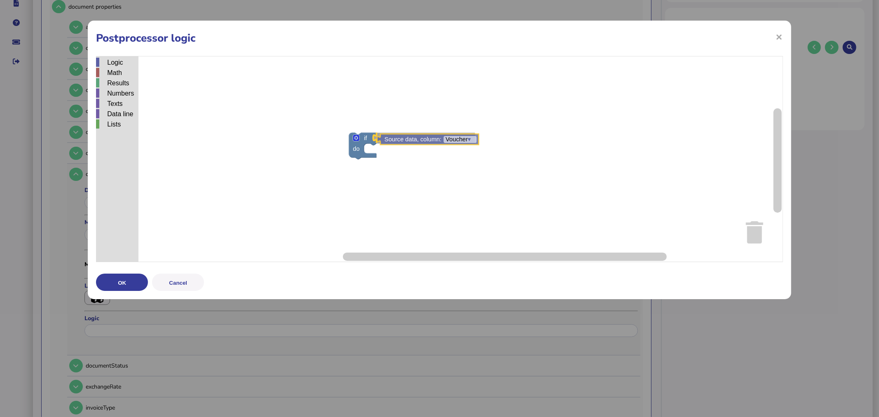
click at [433, 143] on div "Logic Math Results Numbers Texts Data line Lists if do Source data, column: Vou…" at bounding box center [439, 159] width 686 height 206
click at [114, 70] on div "Math" at bounding box center [117, 72] width 42 height 9
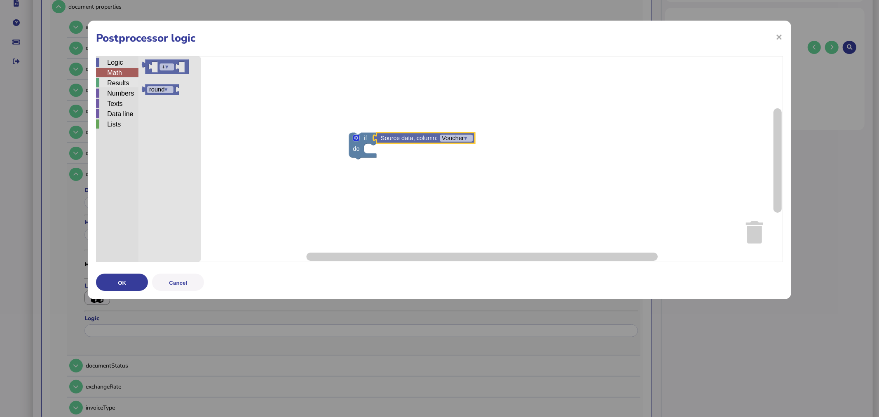
click at [122, 84] on div "Results" at bounding box center [117, 82] width 42 height 9
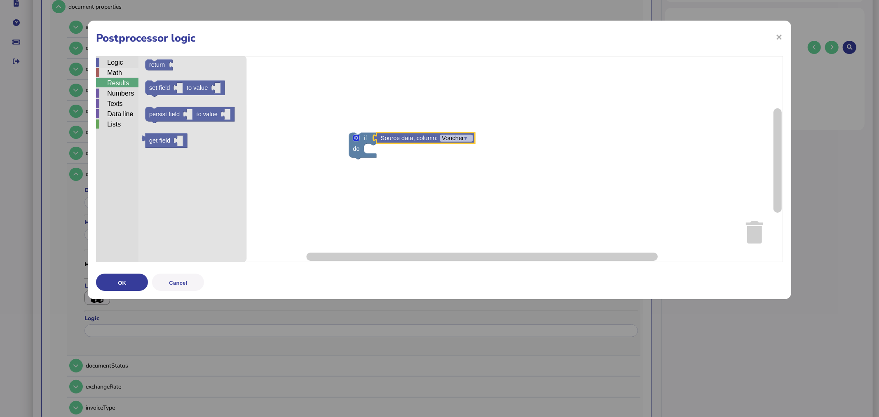
click at [121, 73] on div "Math" at bounding box center [117, 72] width 42 height 9
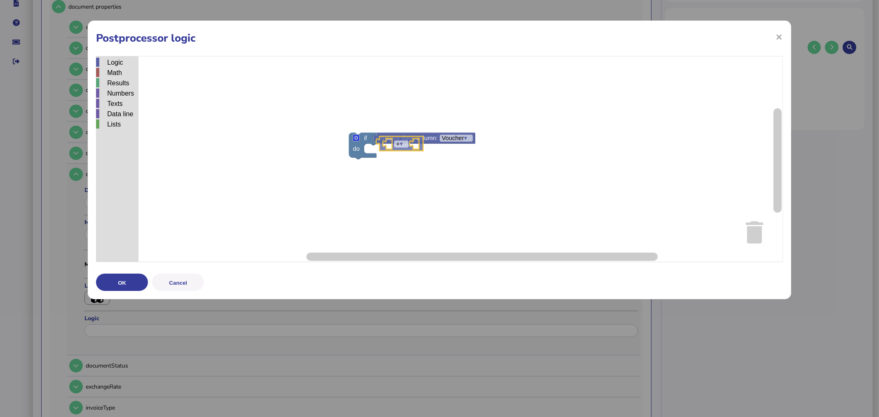
click at [400, 159] on div "Logic Math Results Numbers Texts Data line Lists if do Source data, column: Vou…" at bounding box center [439, 159] width 686 height 206
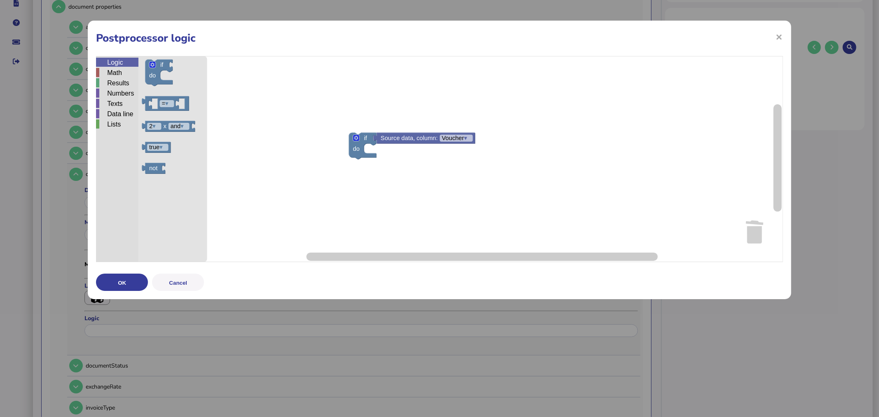
click at [112, 64] on div "Logic" at bounding box center [117, 62] width 42 height 9
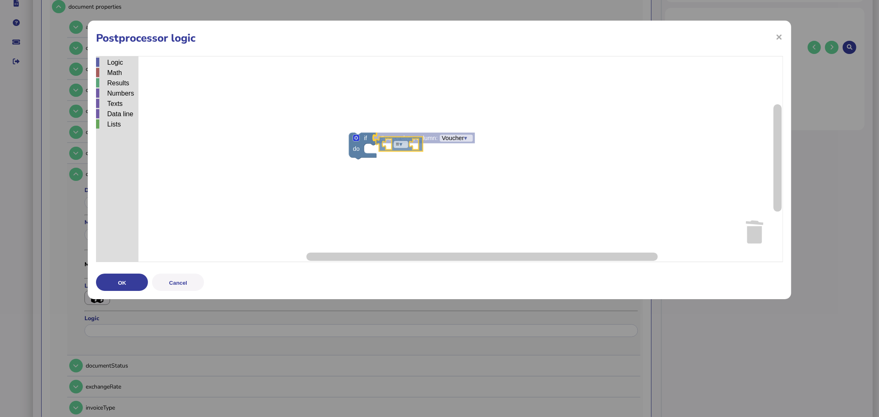
click at [393, 148] on div "Logic Math Results Numbers Texts Data line Lists if do Source data, column: Vou…" at bounding box center [439, 159] width 686 height 206
click at [458, 143] on text "Voucher ▾" at bounding box center [462, 140] width 26 height 7
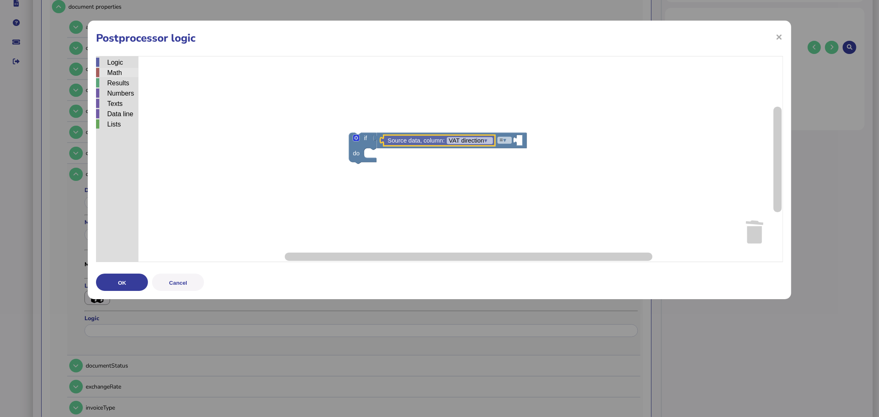
click at [133, 73] on div "Math" at bounding box center [117, 72] width 42 height 9
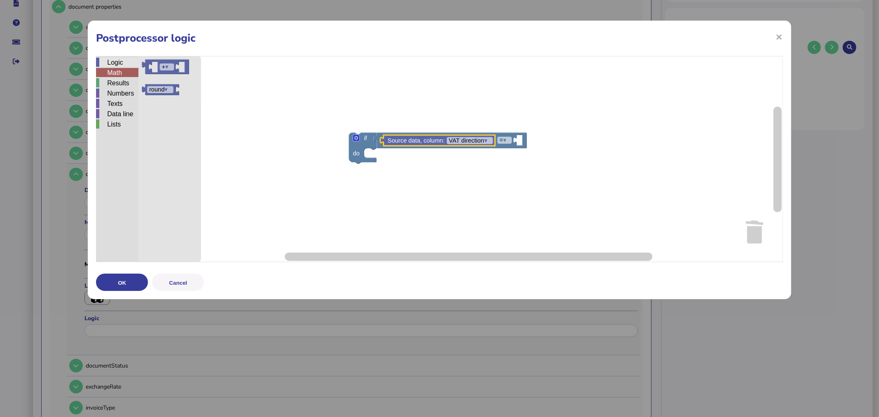
click at [128, 64] on div "Logic" at bounding box center [117, 62] width 42 height 9
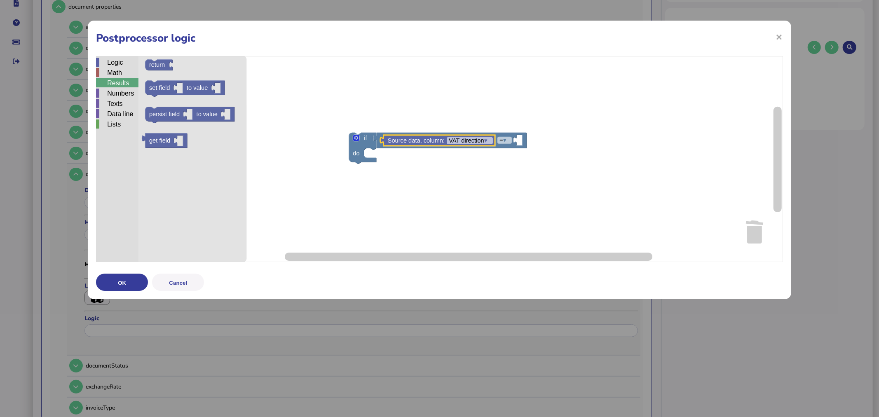
click at [130, 82] on div "Results" at bounding box center [117, 82] width 42 height 9
click at [127, 93] on div "Numbers" at bounding box center [117, 93] width 42 height 9
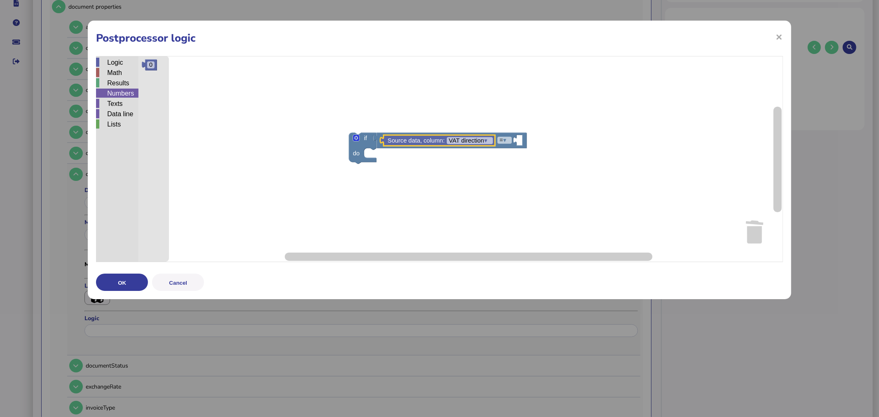
click at [126, 88] on div "Results" at bounding box center [117, 83] width 42 height 10
click at [126, 85] on div "Results" at bounding box center [117, 82] width 42 height 9
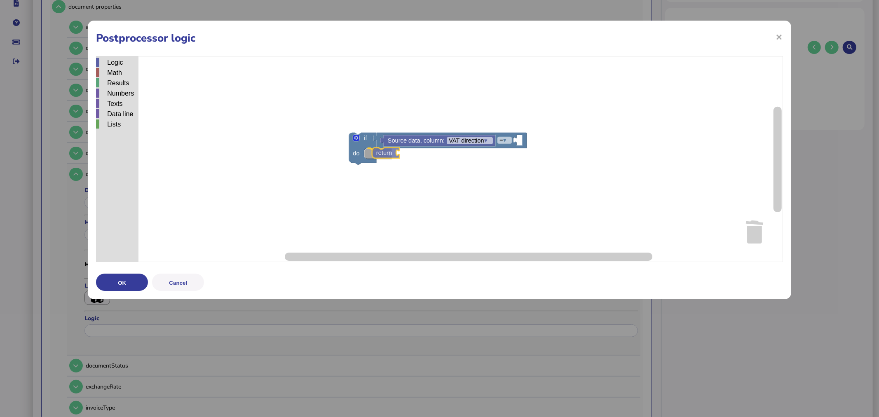
click at [394, 150] on div "Logic Math Results Numbers Texts Data line Lists if do = ▾ Source data, column:…" at bounding box center [439, 159] width 686 height 206
click at [114, 73] on div "Math" at bounding box center [117, 72] width 42 height 9
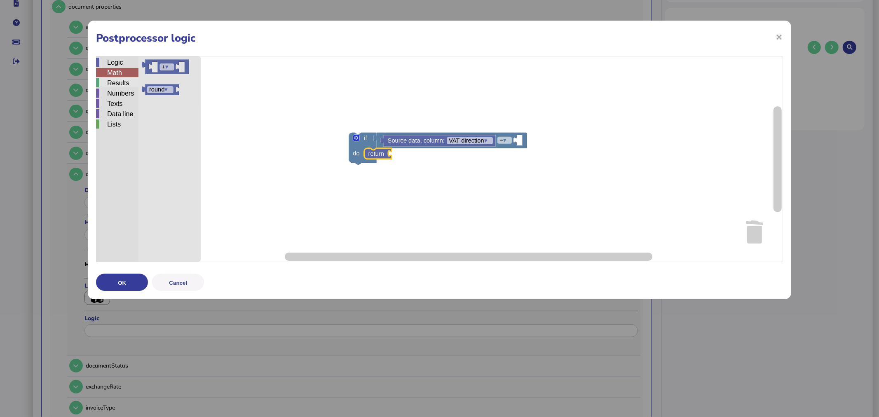
click at [117, 84] on div "Results" at bounding box center [117, 82] width 42 height 9
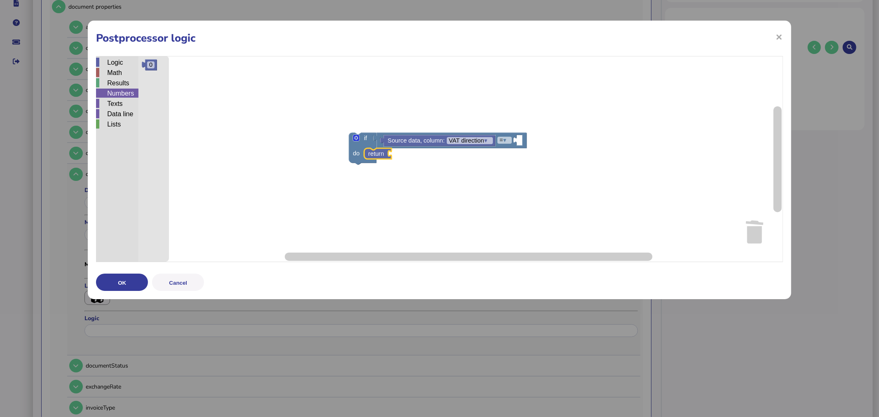
click at [119, 94] on div "Numbers" at bounding box center [117, 93] width 42 height 9
click at [119, 103] on div "Texts" at bounding box center [117, 103] width 42 height 9
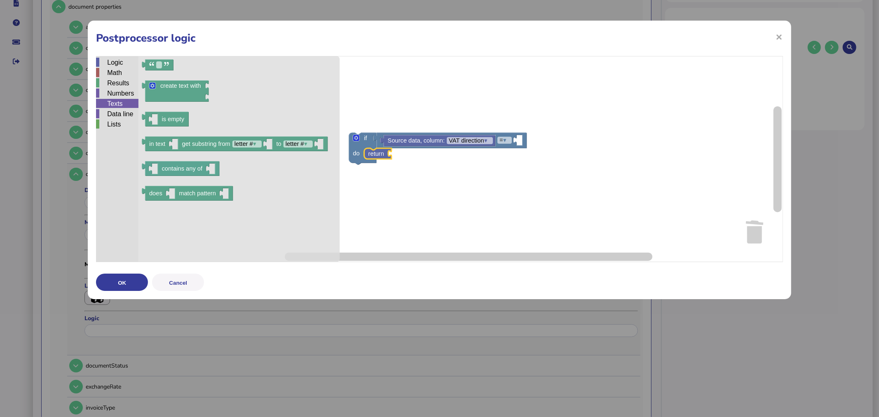
click at [237, 89] on icon "Blockly Workspace" at bounding box center [238, 159] width 201 height 206
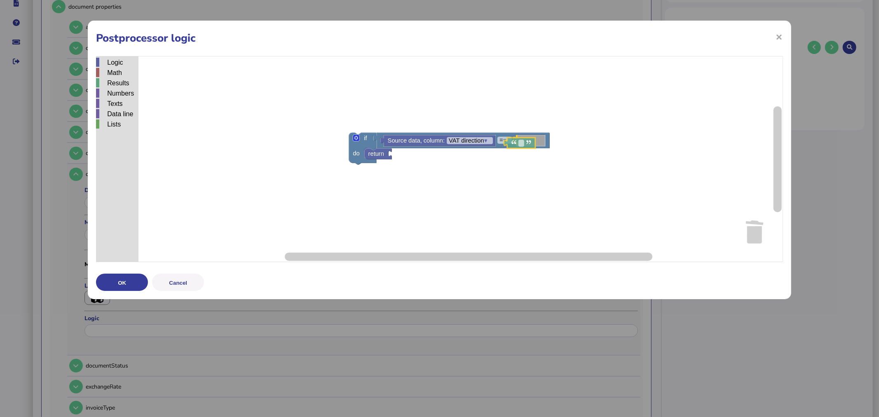
click at [532, 141] on div "Logic Math Results Numbers Texts Data line Lists if do = ▾ Source data, column:…" at bounding box center [439, 159] width 686 height 206
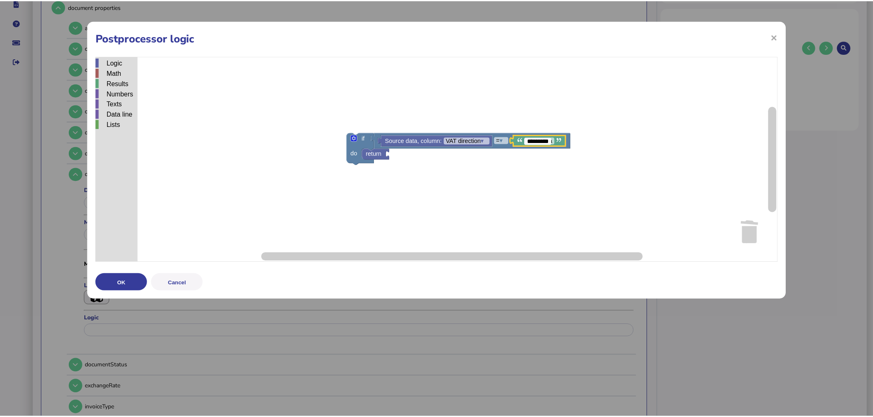
scroll to position [0, 0]
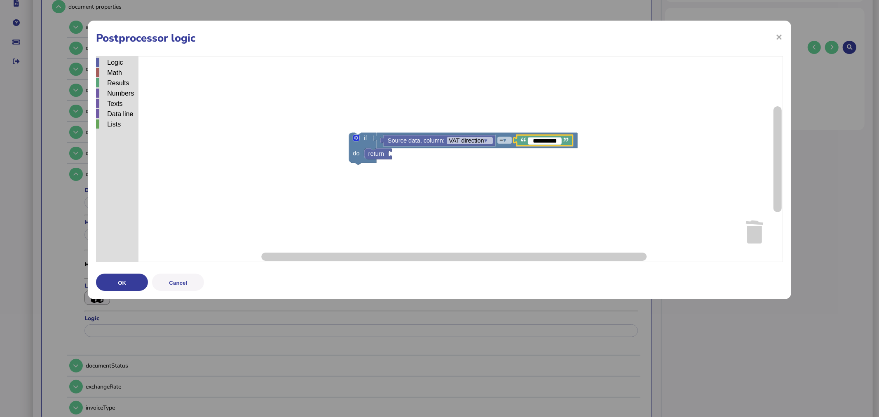
type input "**********"
click at [522, 140] on image "Blockly Workspace" at bounding box center [523, 139] width 5 height 5
click at [484, 171] on rect "Blockly Workspace" at bounding box center [439, 159] width 687 height 206
type input "**********"
click at [455, 167] on rect "Blockly Workspace" at bounding box center [439, 159] width 687 height 206
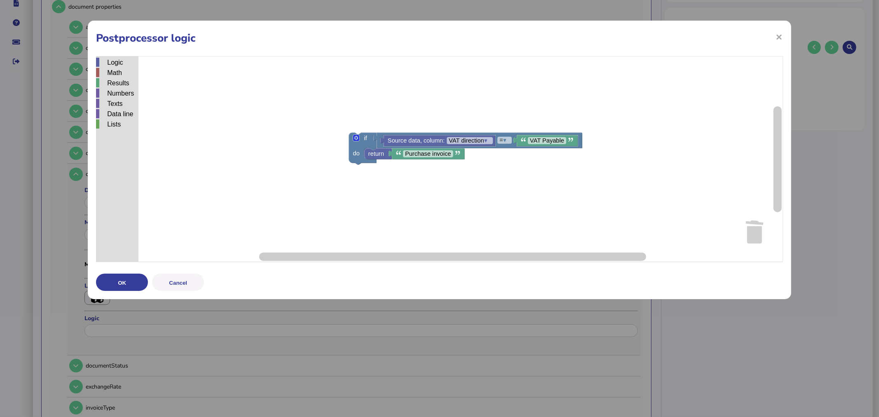
click at [470, 160] on rect "Blockly Workspace" at bounding box center [439, 159] width 687 height 206
click at [389, 153] on g "Purchase invoice" at bounding box center [427, 153] width 76 height 11
click at [385, 154] on icon "Blockly Workspace" at bounding box center [377, 153] width 27 height 11
click at [392, 174] on rect "Blockly Workspace" at bounding box center [439, 159] width 687 height 206
click at [413, 171] on text "Purchase invoice" at bounding box center [413, 168] width 46 height 7
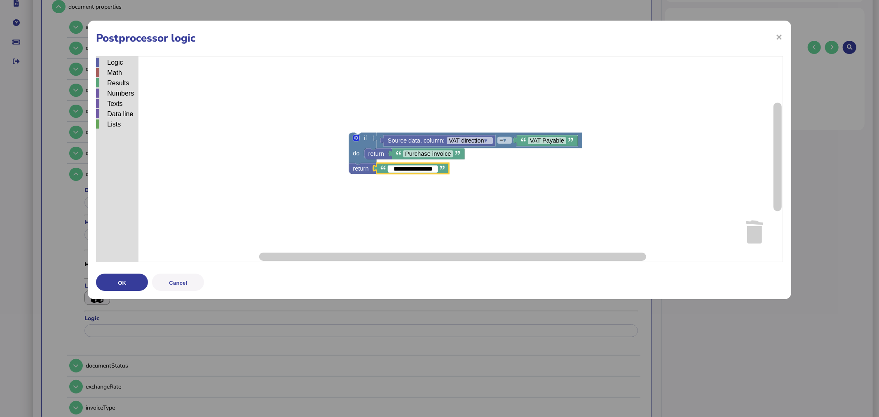
click at [414, 170] on input "**********" at bounding box center [413, 169] width 50 height 7
type input "**********"
click at [132, 279] on button "OK" at bounding box center [122, 282] width 52 height 17
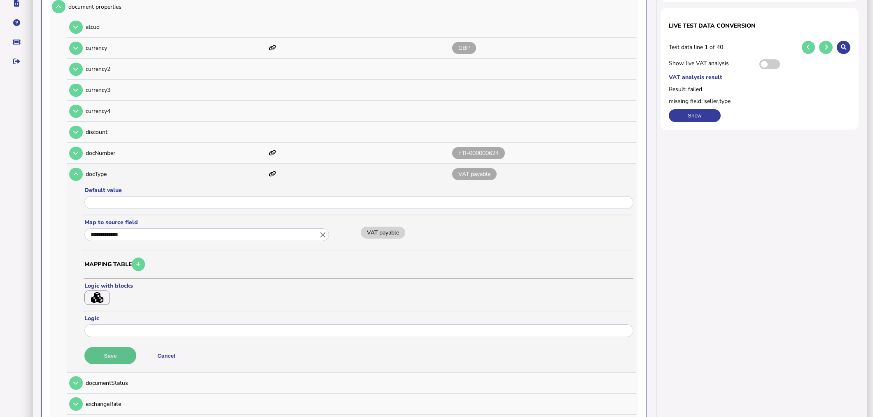
click at [104, 357] on button "Save" at bounding box center [110, 355] width 52 height 17
click at [81, 170] on button at bounding box center [76, 175] width 14 height 14
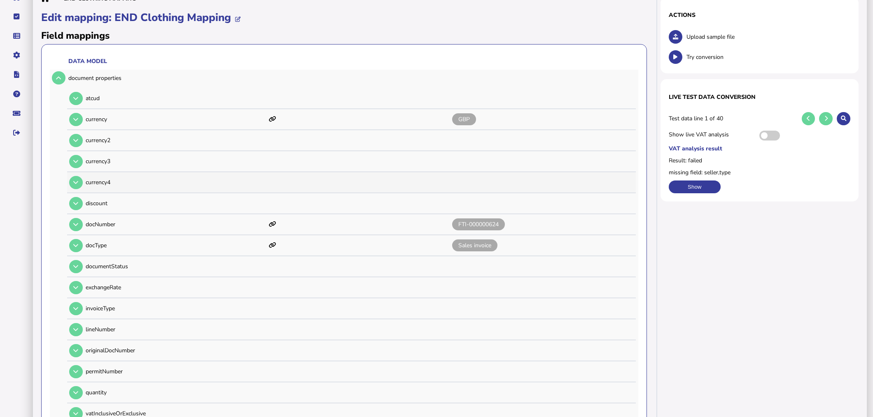
scroll to position [46, 0]
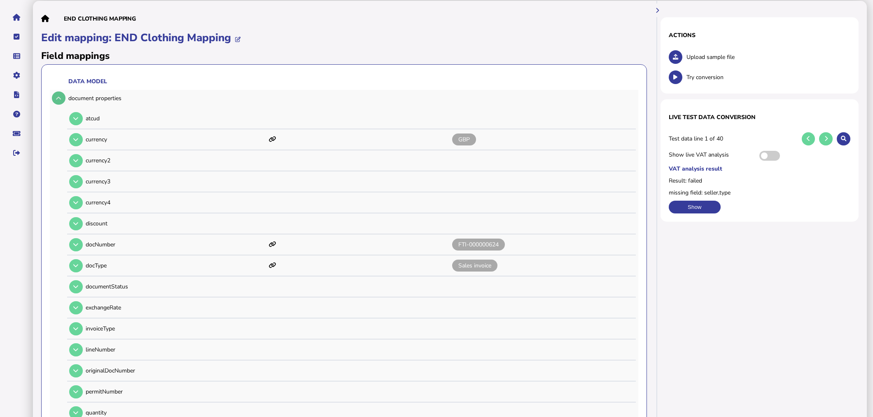
click at [62, 99] on button at bounding box center [59, 98] width 14 height 14
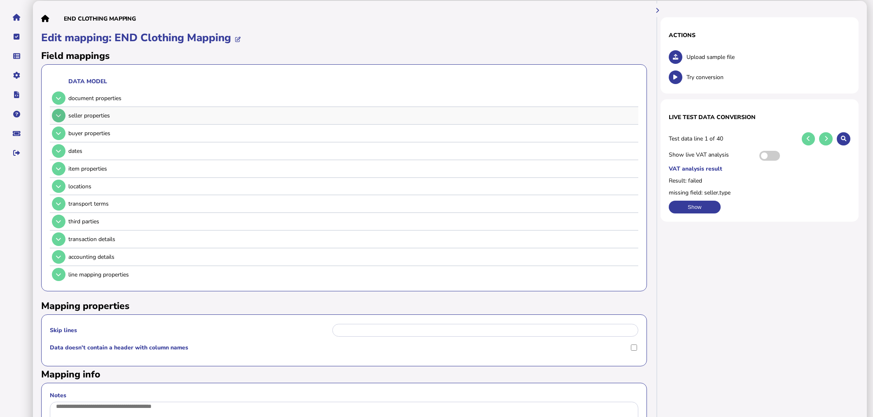
click at [55, 113] on button at bounding box center [59, 116] width 14 height 14
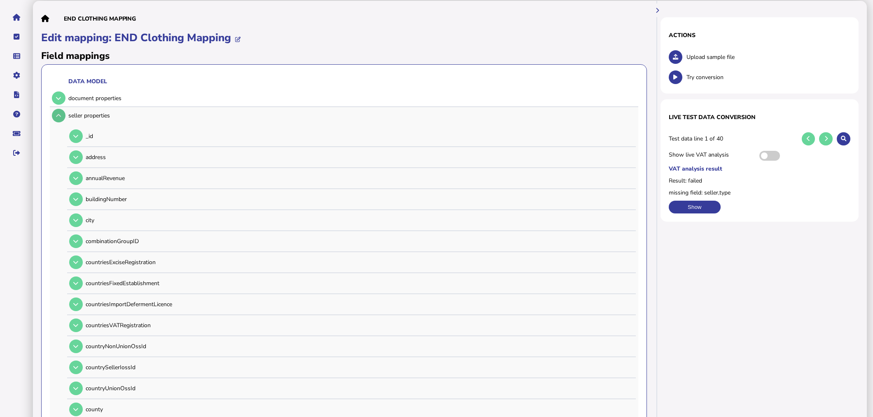
click at [60, 119] on button at bounding box center [59, 116] width 14 height 14
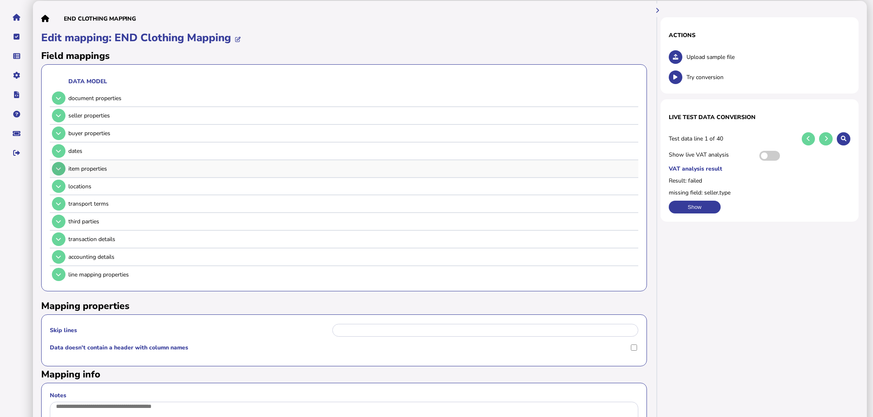
click at [60, 166] on icon at bounding box center [58, 168] width 5 height 5
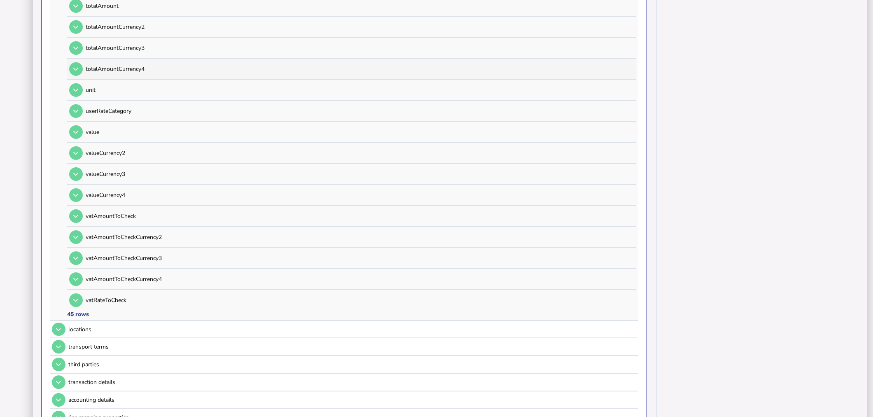
scroll to position [915, 0]
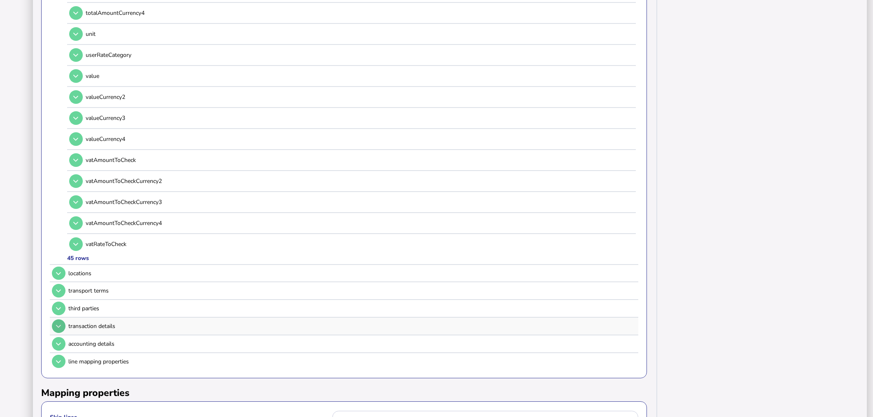
click at [61, 319] on button at bounding box center [59, 326] width 14 height 14
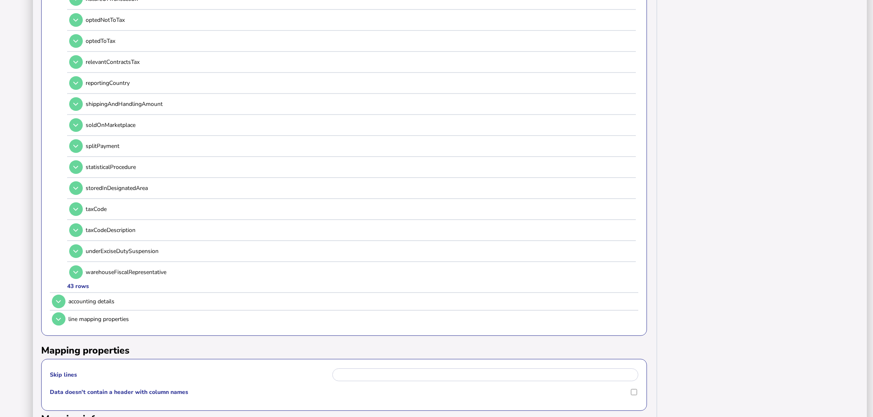
scroll to position [870, 0]
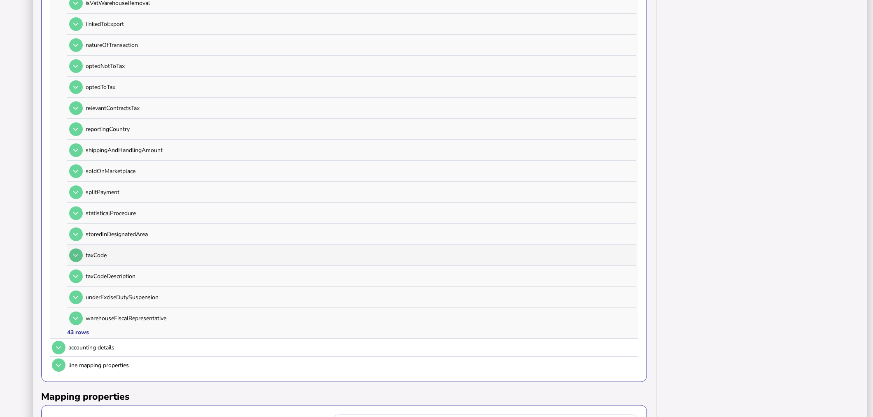
click at [74, 253] on icon at bounding box center [75, 255] width 5 height 5
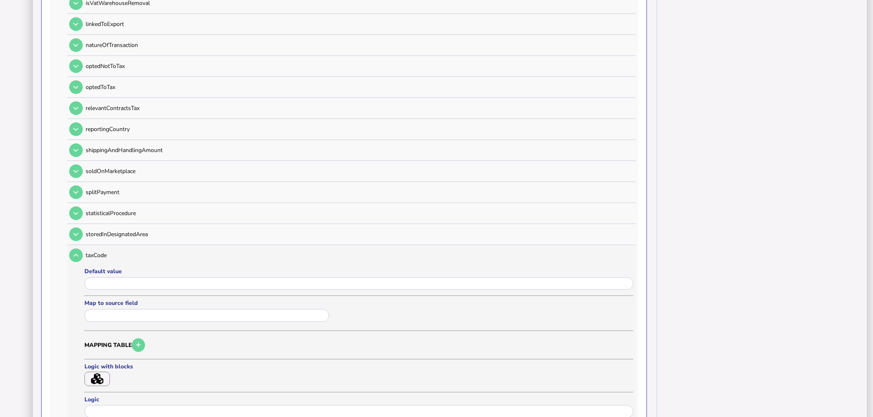
click at [116, 309] on input "text" at bounding box center [206, 315] width 245 height 13
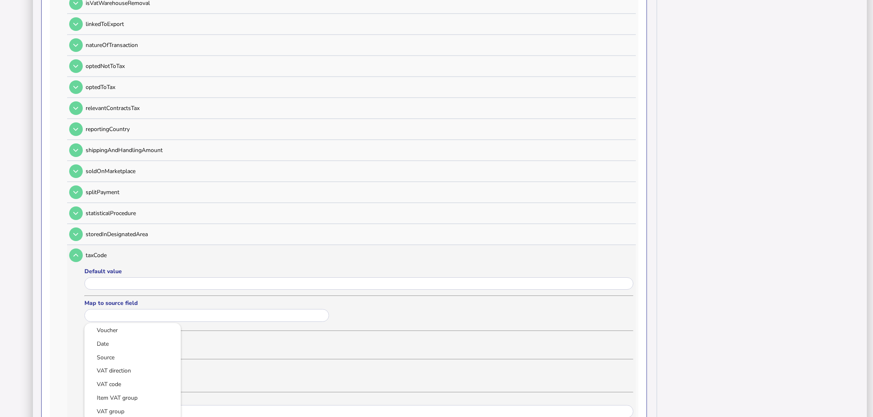
click at [126, 379] on link "VAT code" at bounding box center [132, 384] width 83 height 10
type input "********"
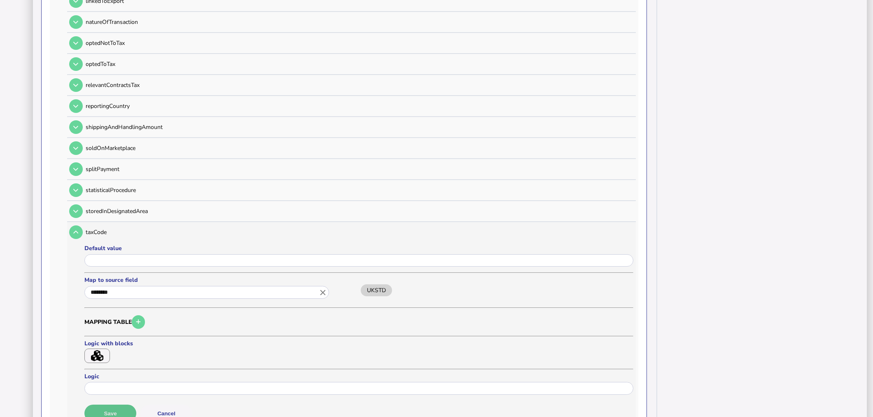
scroll to position [915, 0]
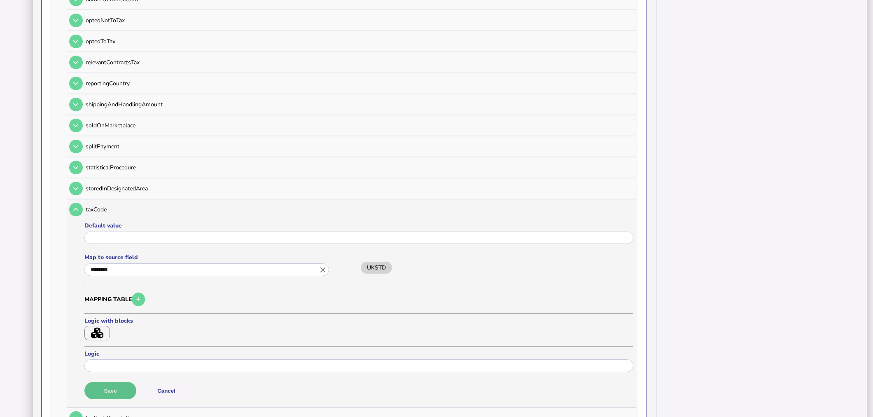
click at [118, 382] on button "Save" at bounding box center [110, 390] width 52 height 17
click at [75, 203] on button at bounding box center [76, 210] width 14 height 14
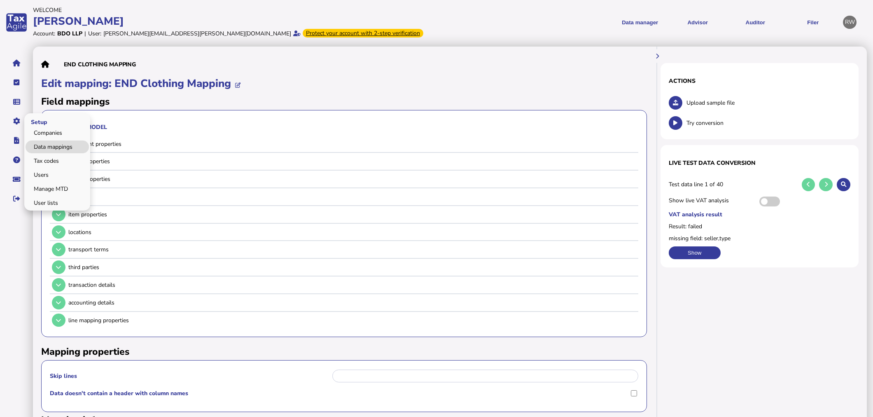
click at [42, 151] on link "Data mappings" at bounding box center [57, 146] width 63 height 13
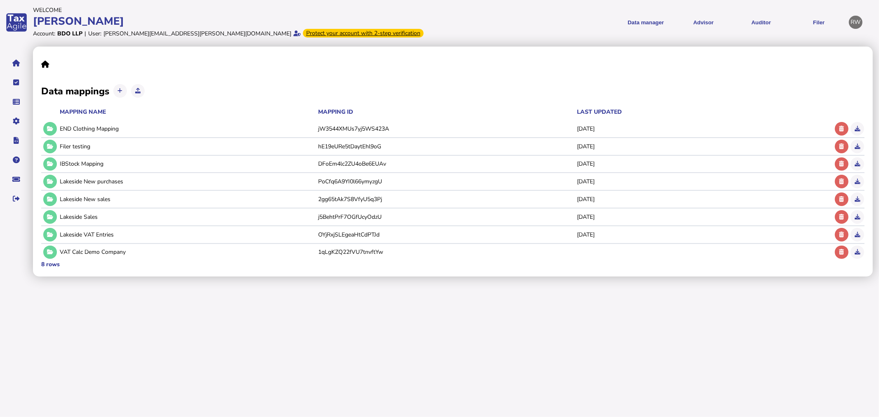
click at [51, 161] on icon at bounding box center [50, 163] width 6 height 5
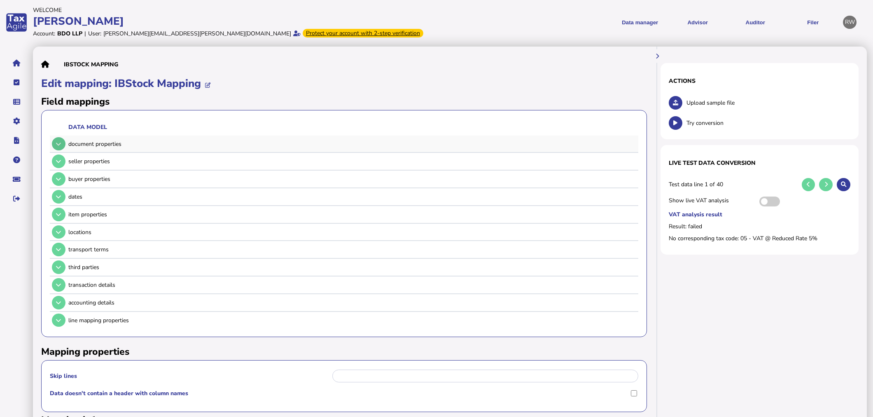
click at [61, 146] on button at bounding box center [59, 144] width 14 height 14
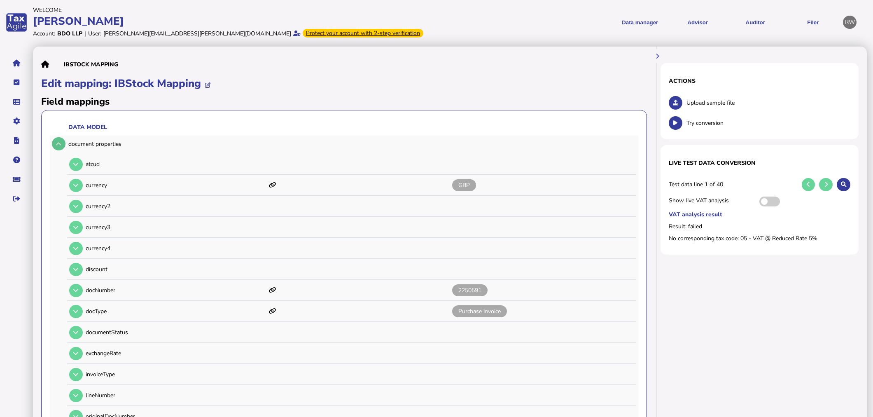
click at [61, 146] on button at bounding box center [59, 144] width 14 height 14
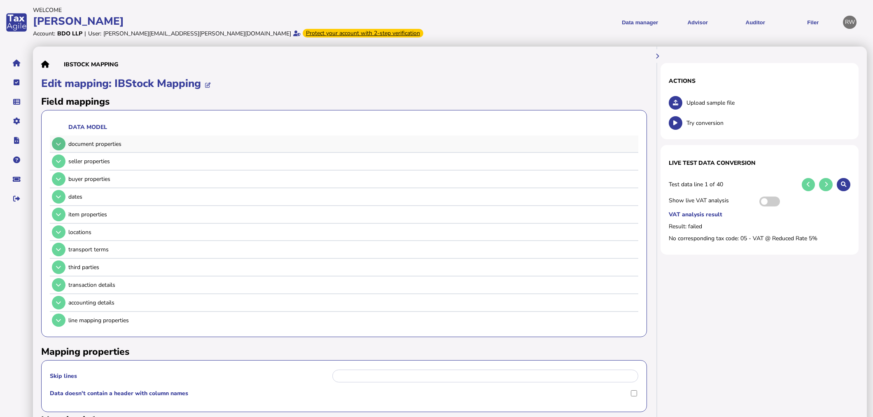
click at [61, 146] on button at bounding box center [59, 144] width 14 height 14
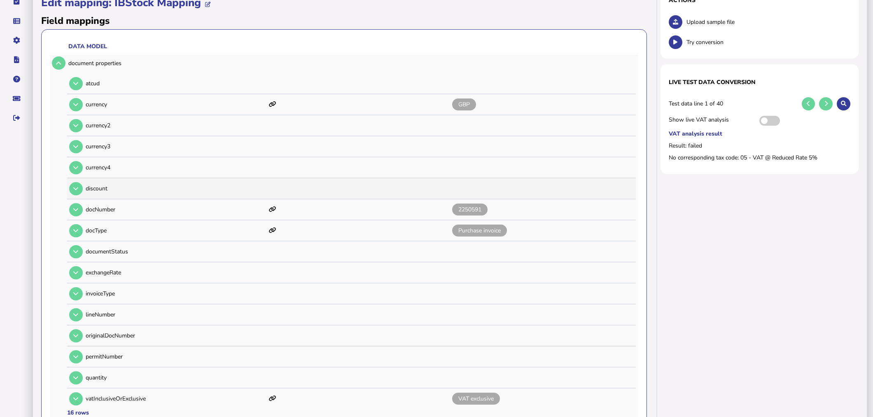
scroll to position [91, 0]
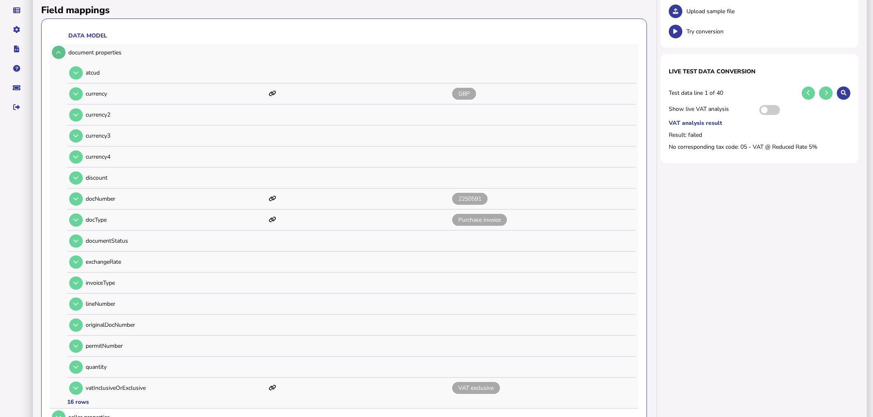
click at [63, 50] on button at bounding box center [59, 53] width 14 height 14
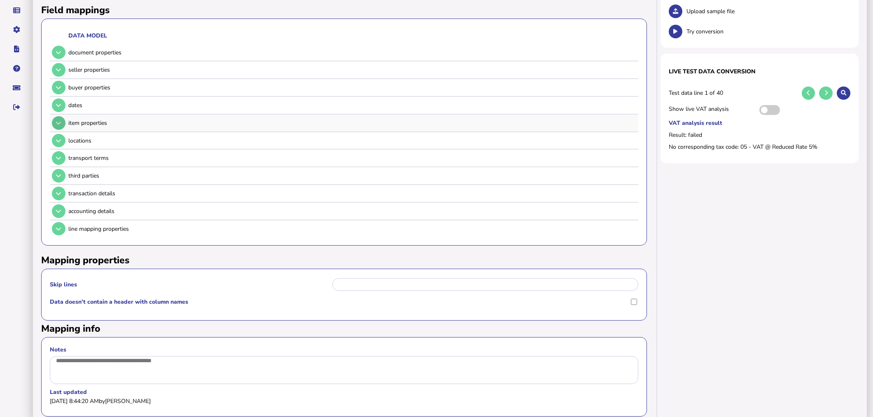
click at [59, 125] on button at bounding box center [59, 123] width 14 height 14
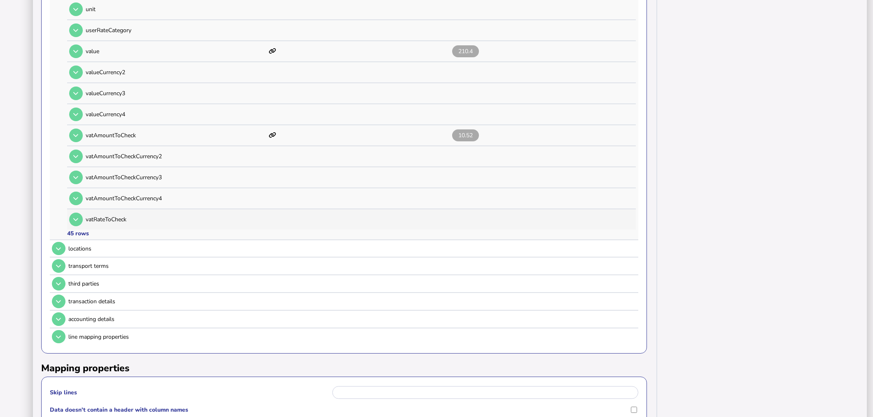
scroll to position [961, 0]
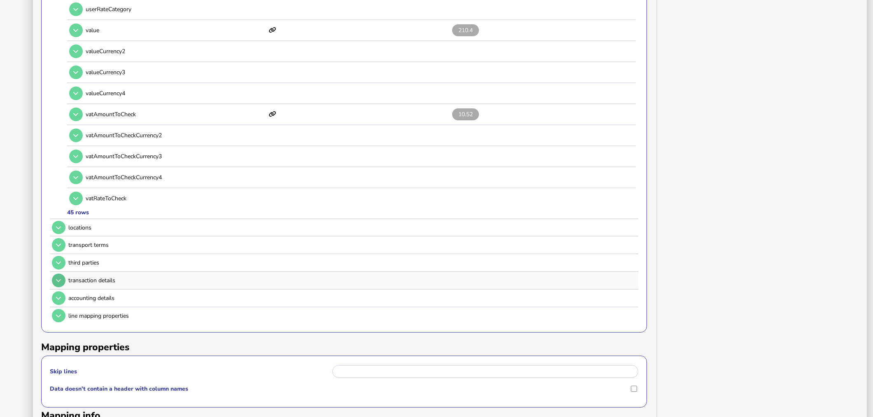
click at [63, 274] on button at bounding box center [59, 281] width 14 height 14
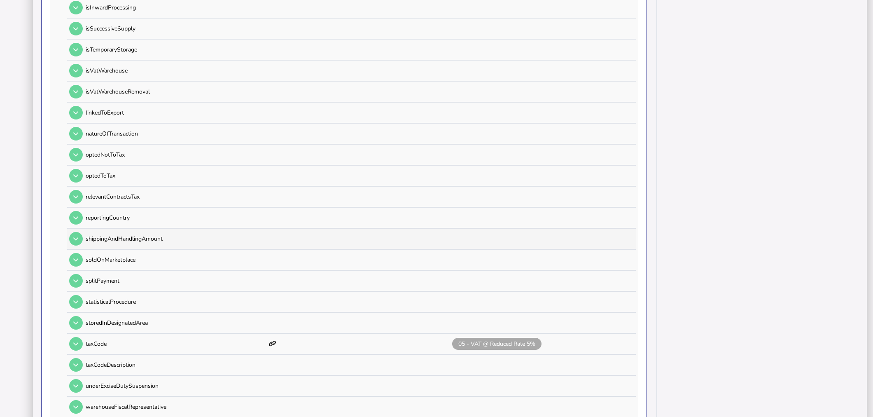
scroll to position [778, 0]
